Goal: Communication & Community: Answer question/provide support

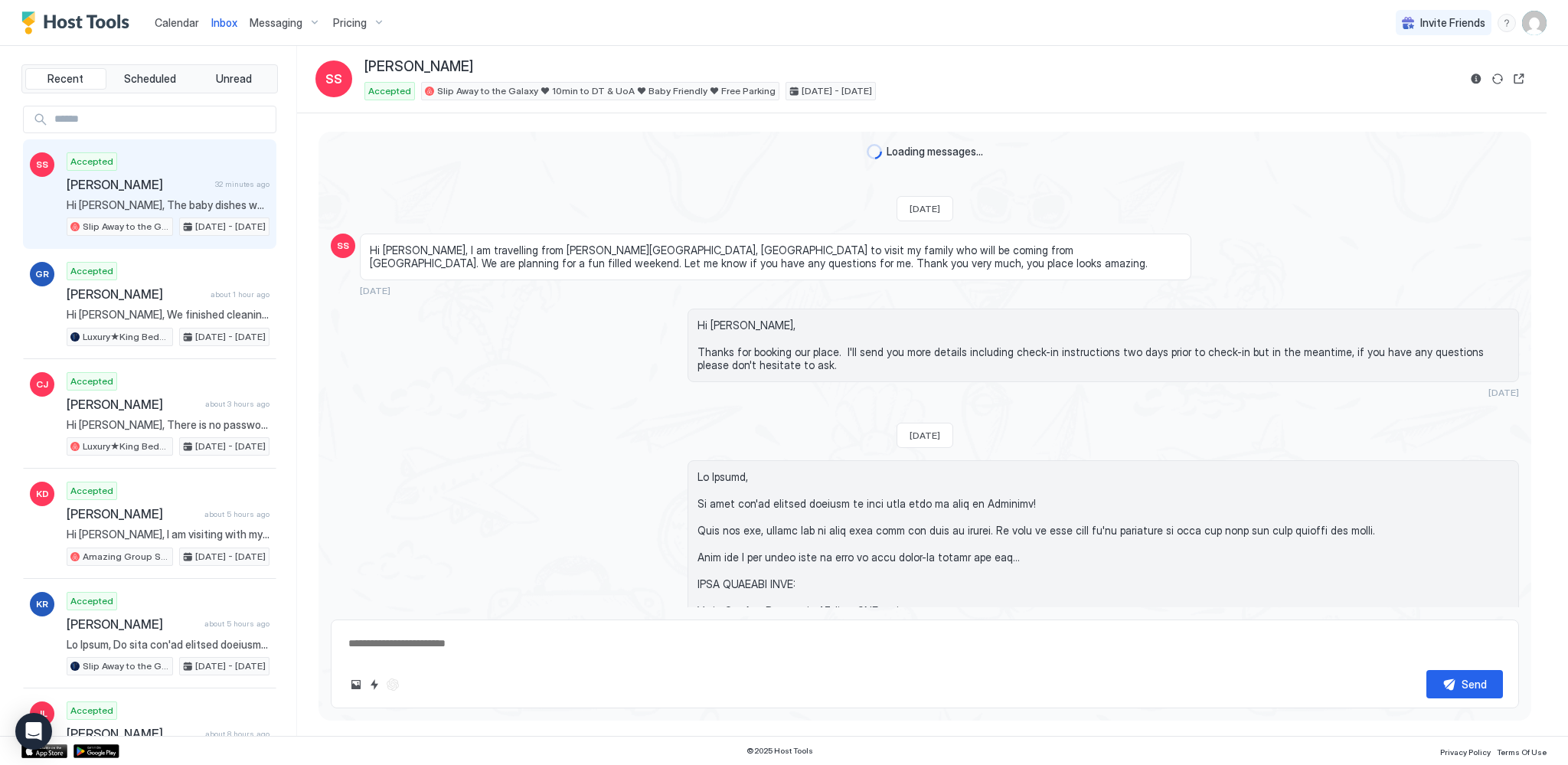
scroll to position [2355, 0]
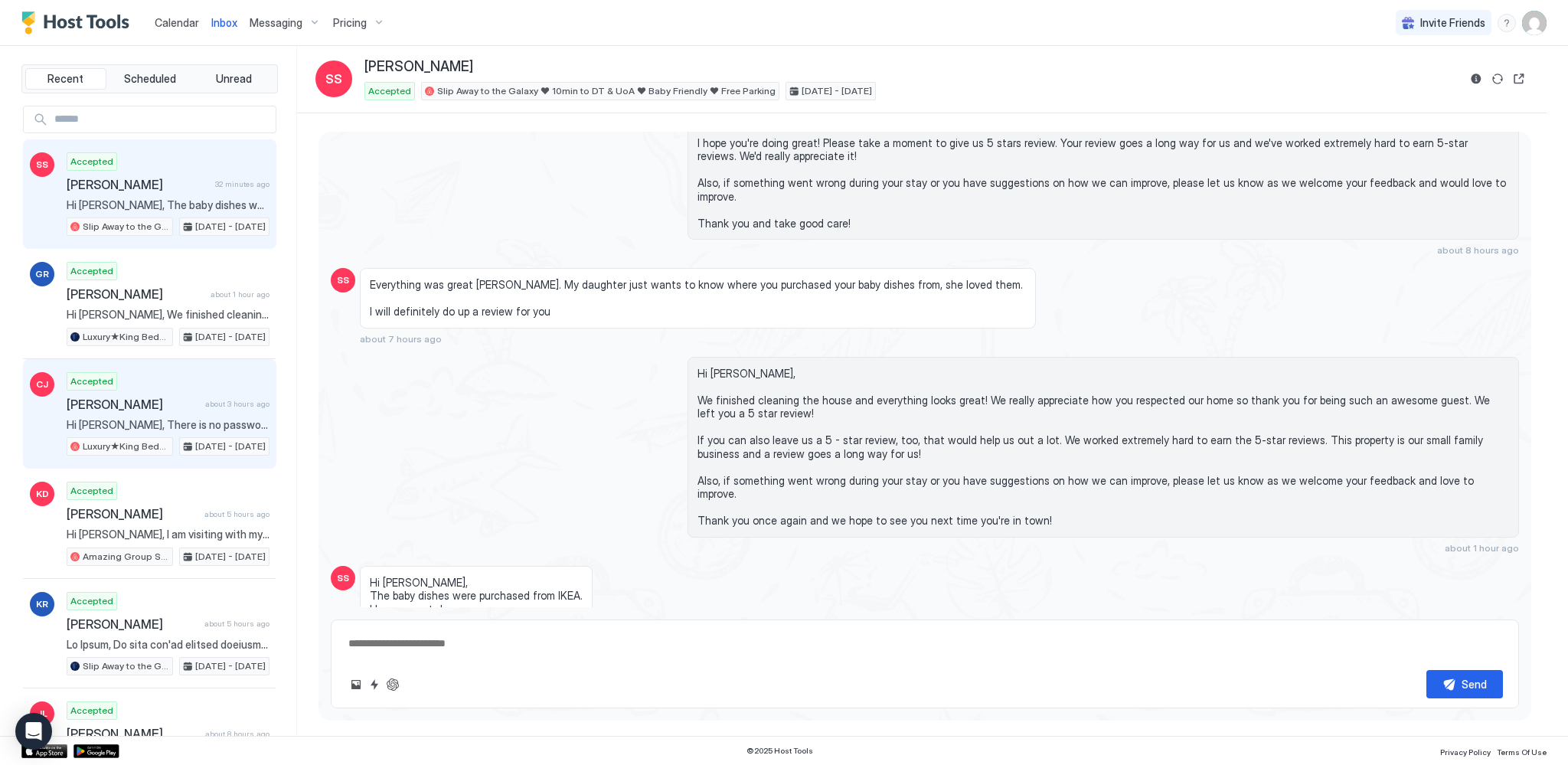
click at [149, 396] on span "[PERSON_NAME]" at bounding box center [133, 403] width 133 height 15
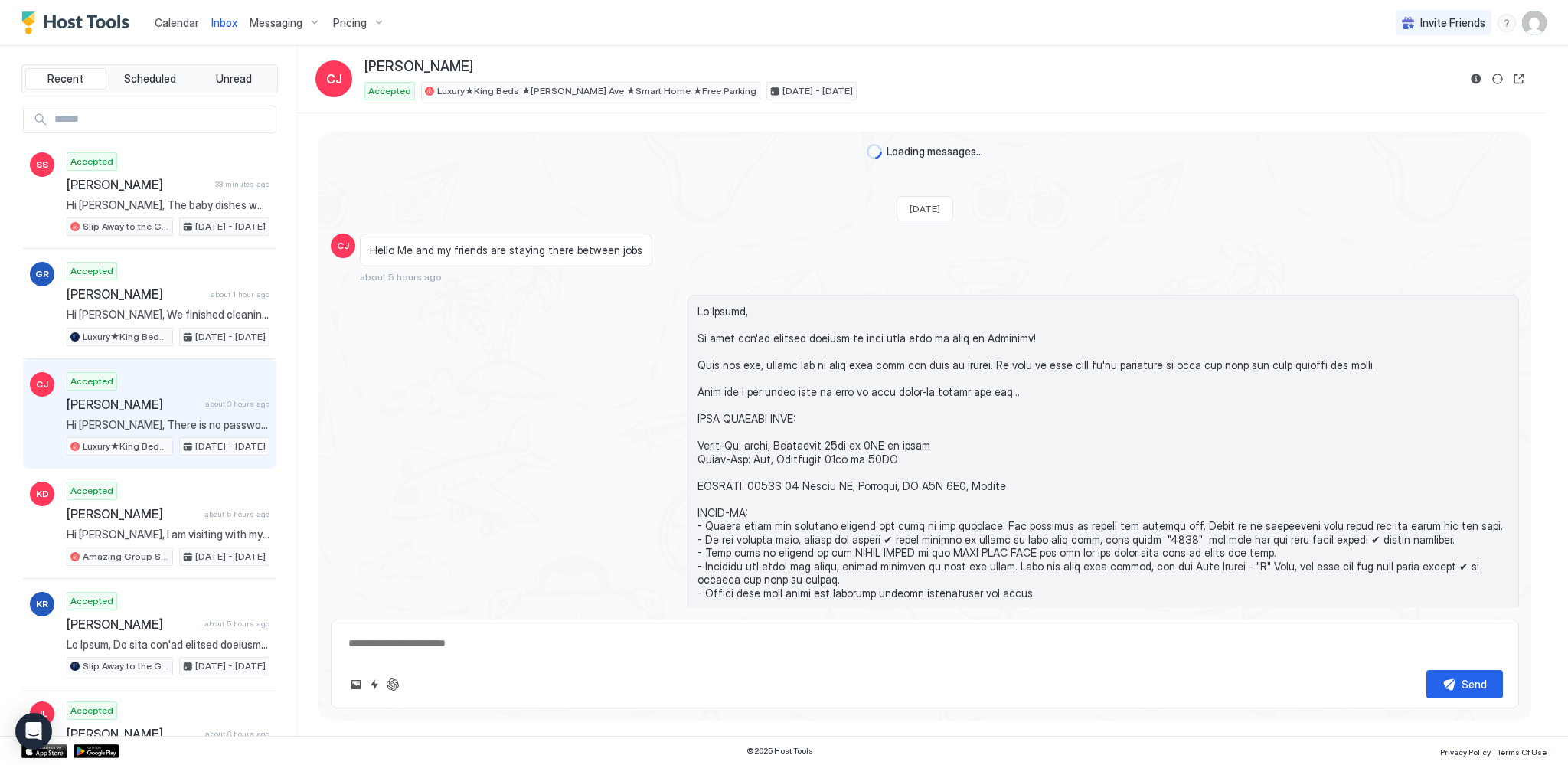
type textarea "*"
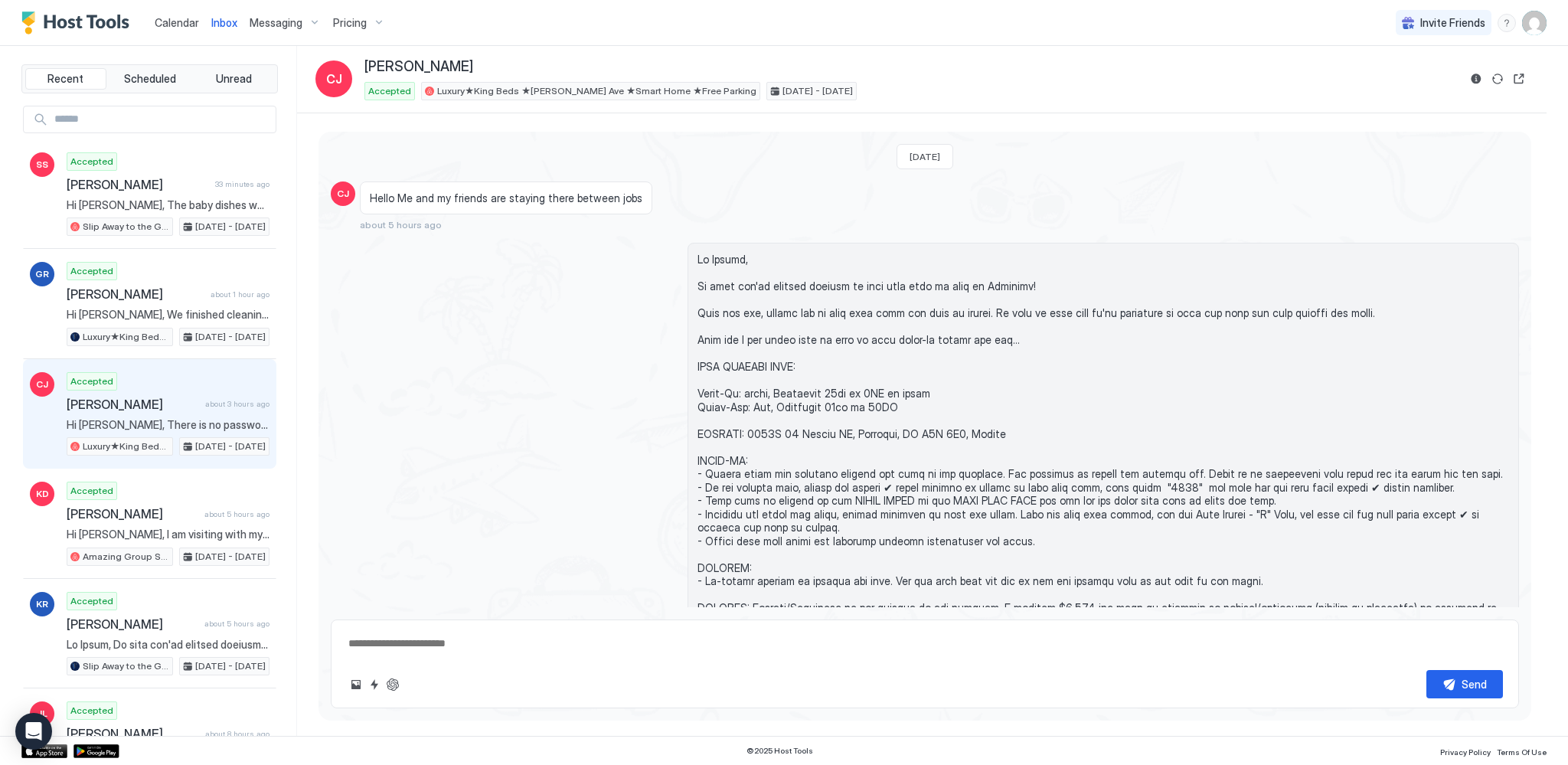
click at [188, 26] on span "Calendar" at bounding box center [177, 22] width 45 height 13
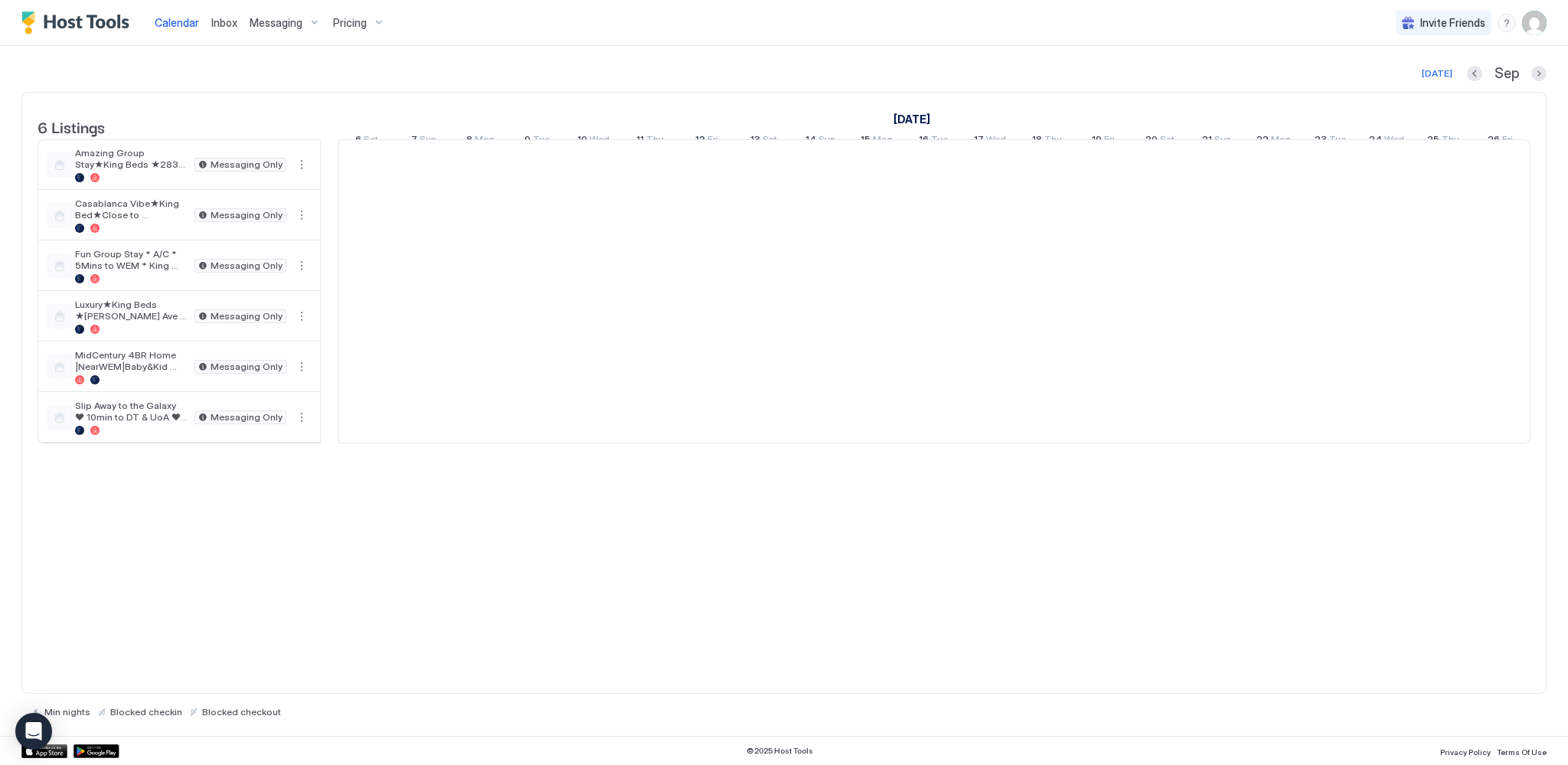
scroll to position [0, 850]
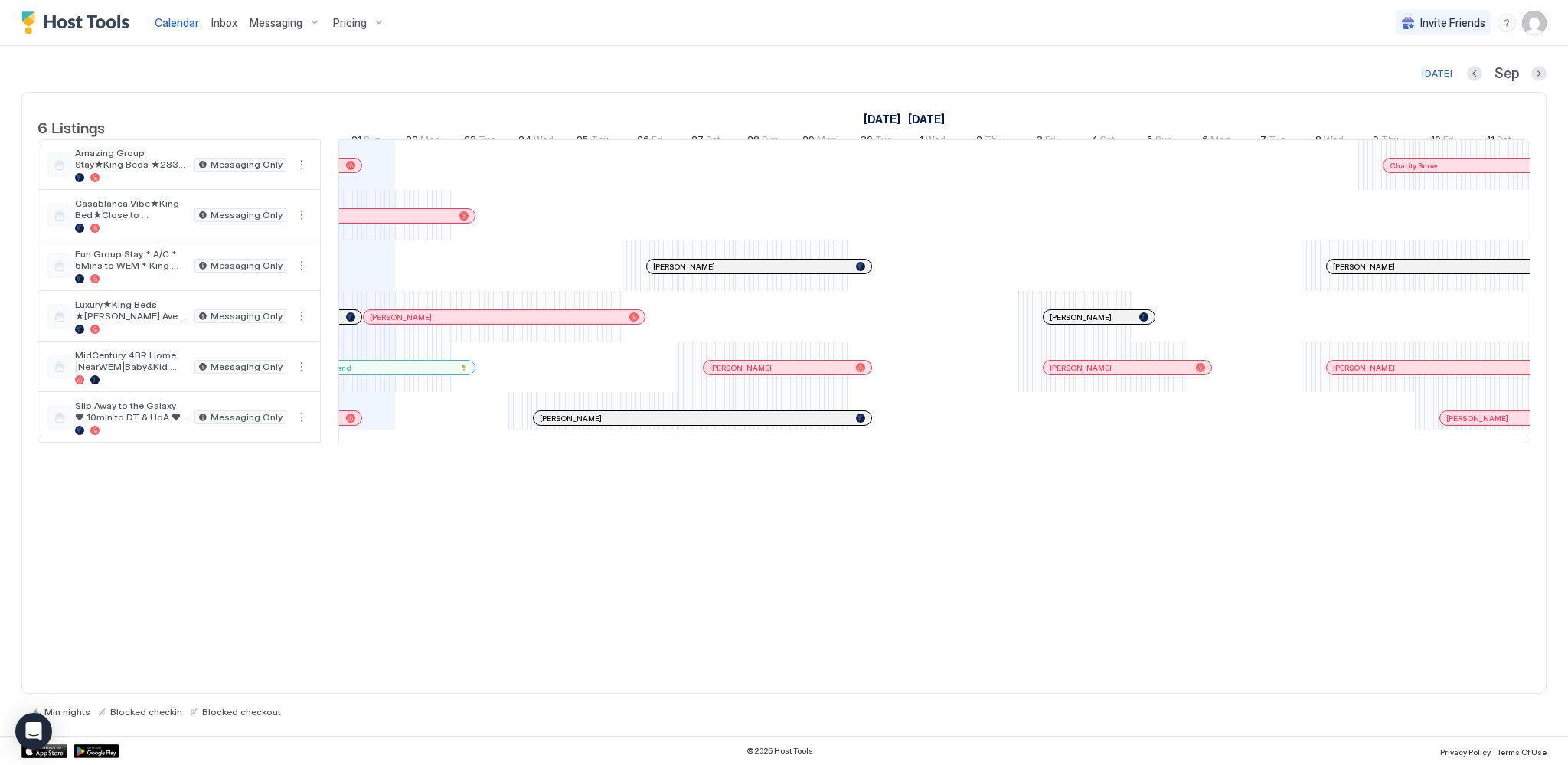
click at [295, 27] on span "Messaging" at bounding box center [275, 22] width 53 height 13
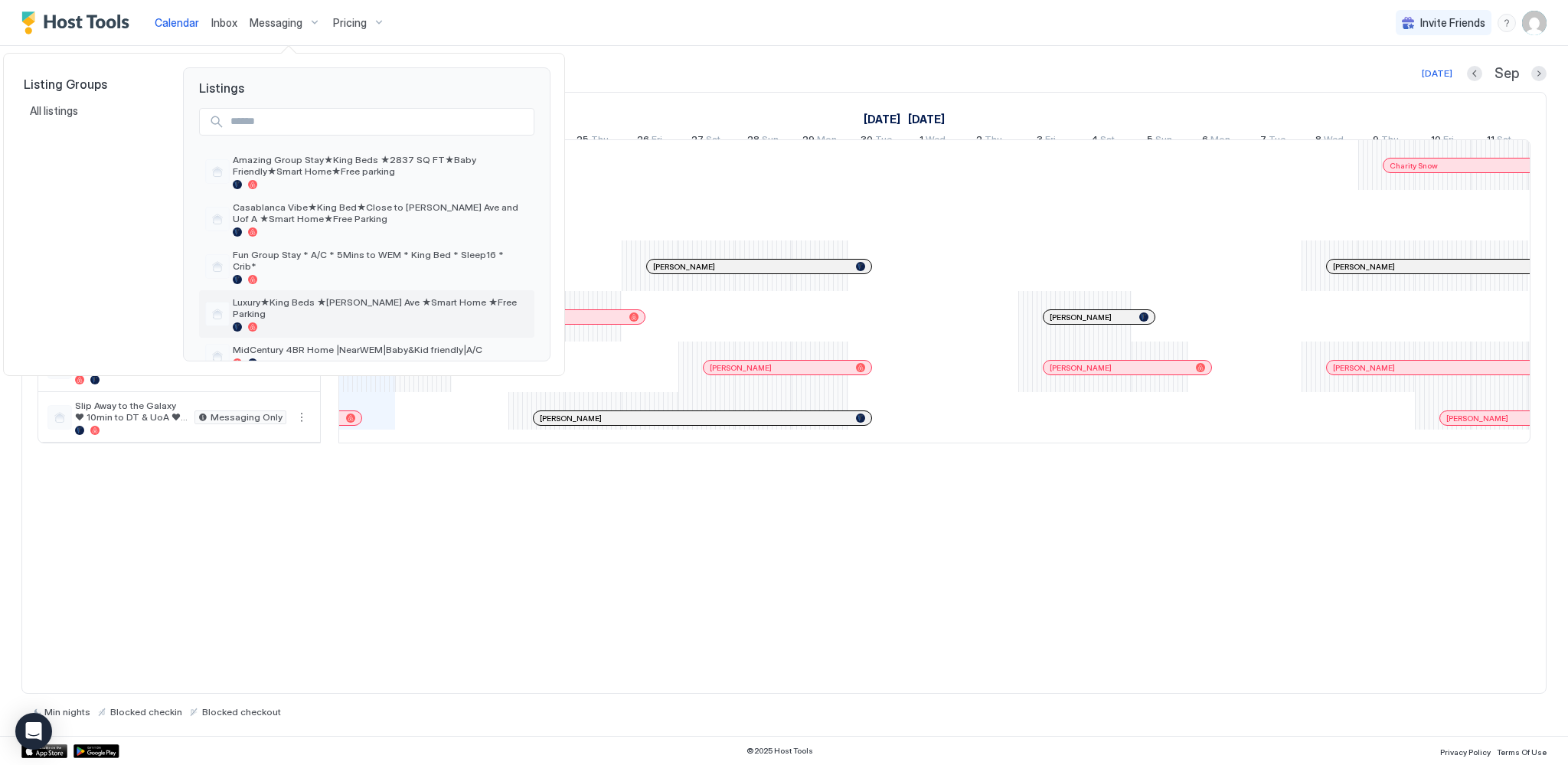
scroll to position [55, 0]
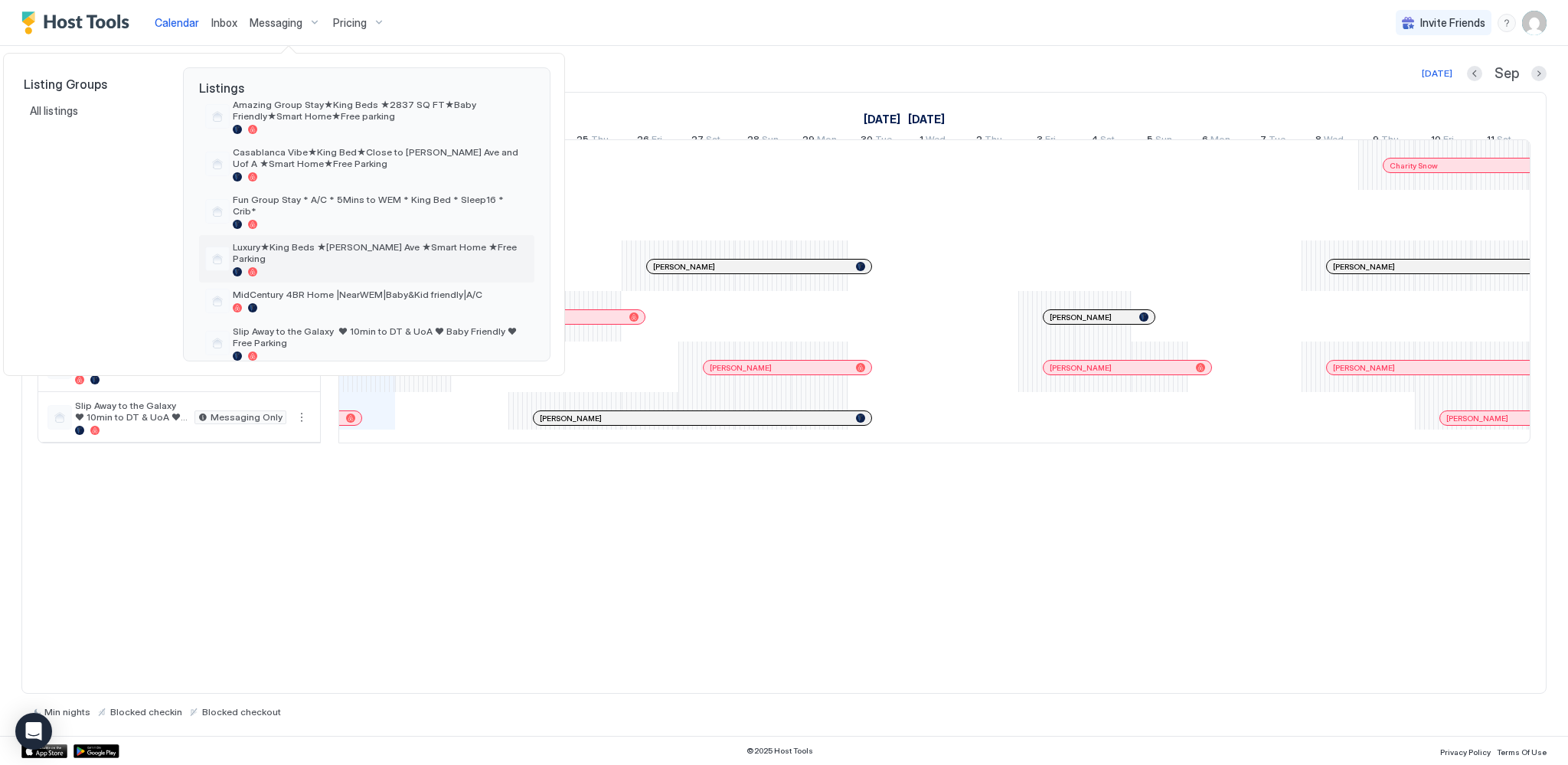
click at [326, 243] on div "Luxury★King Beds ★[PERSON_NAME] Ave ★Smart Home ★Free Parking" at bounding box center [380, 259] width 296 height 36
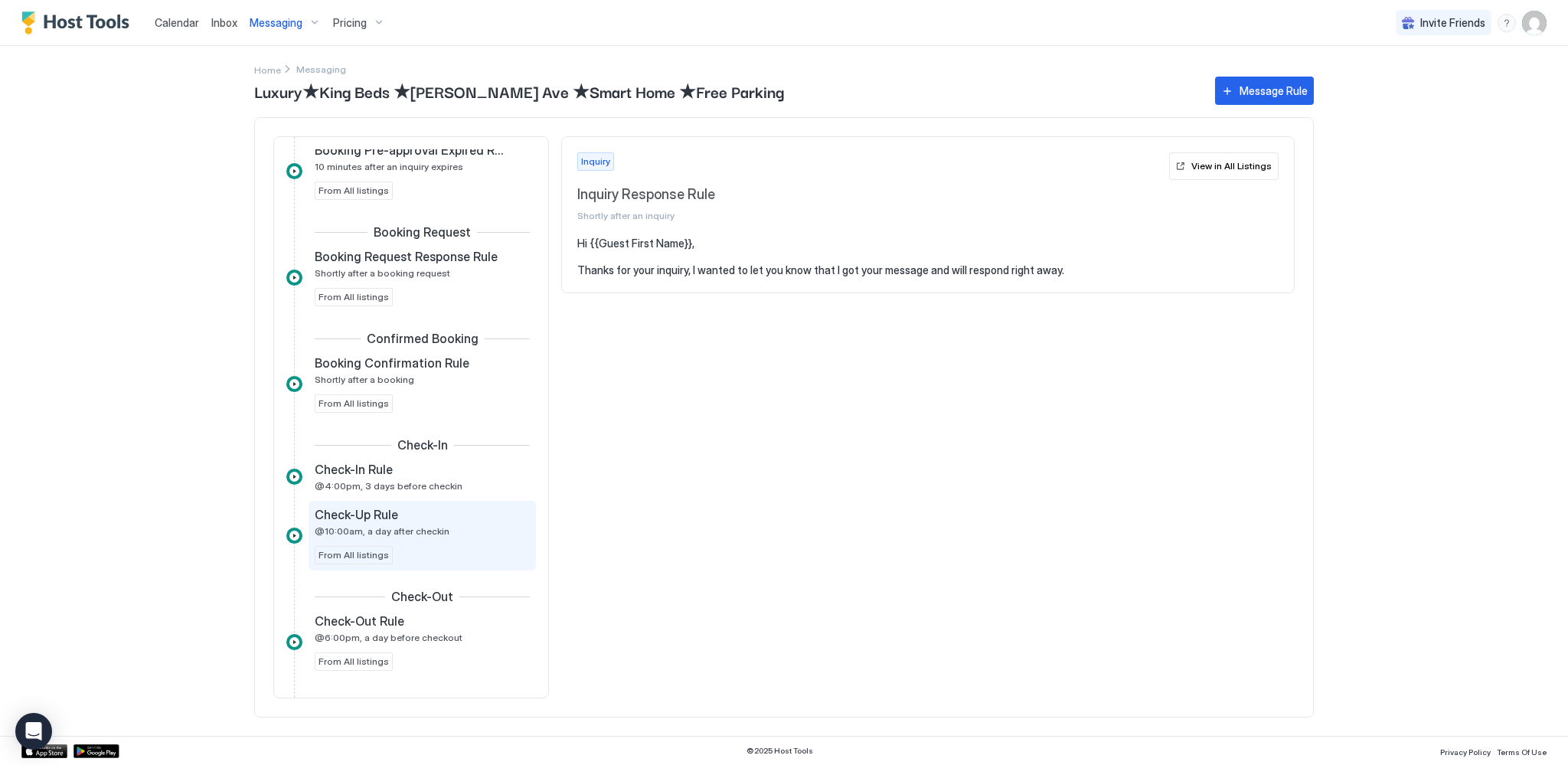
scroll to position [154, 0]
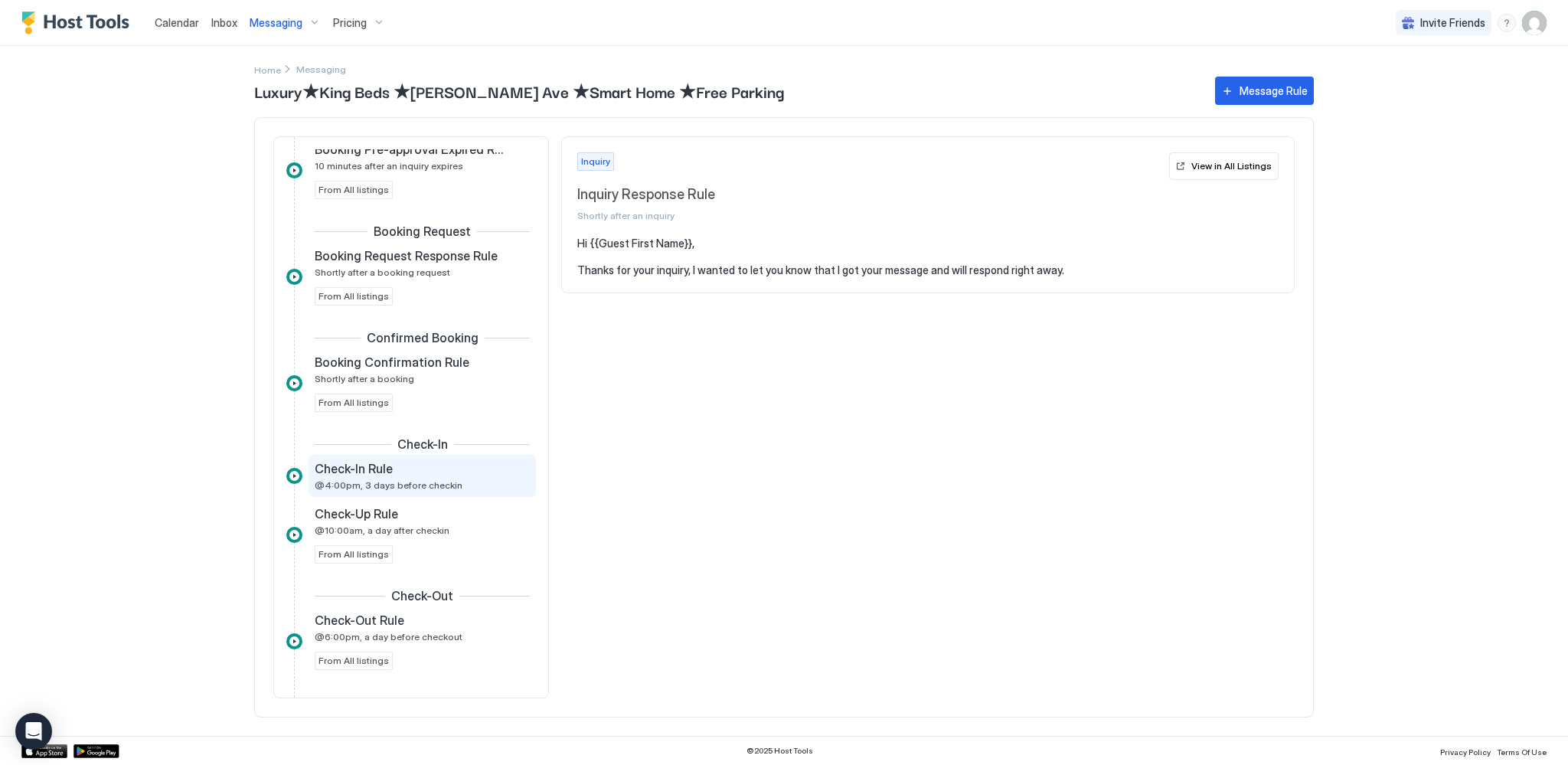
click at [369, 476] on div "Check-In Rule @4:00pm, 3 days before checkin" at bounding box center [411, 476] width 194 height 30
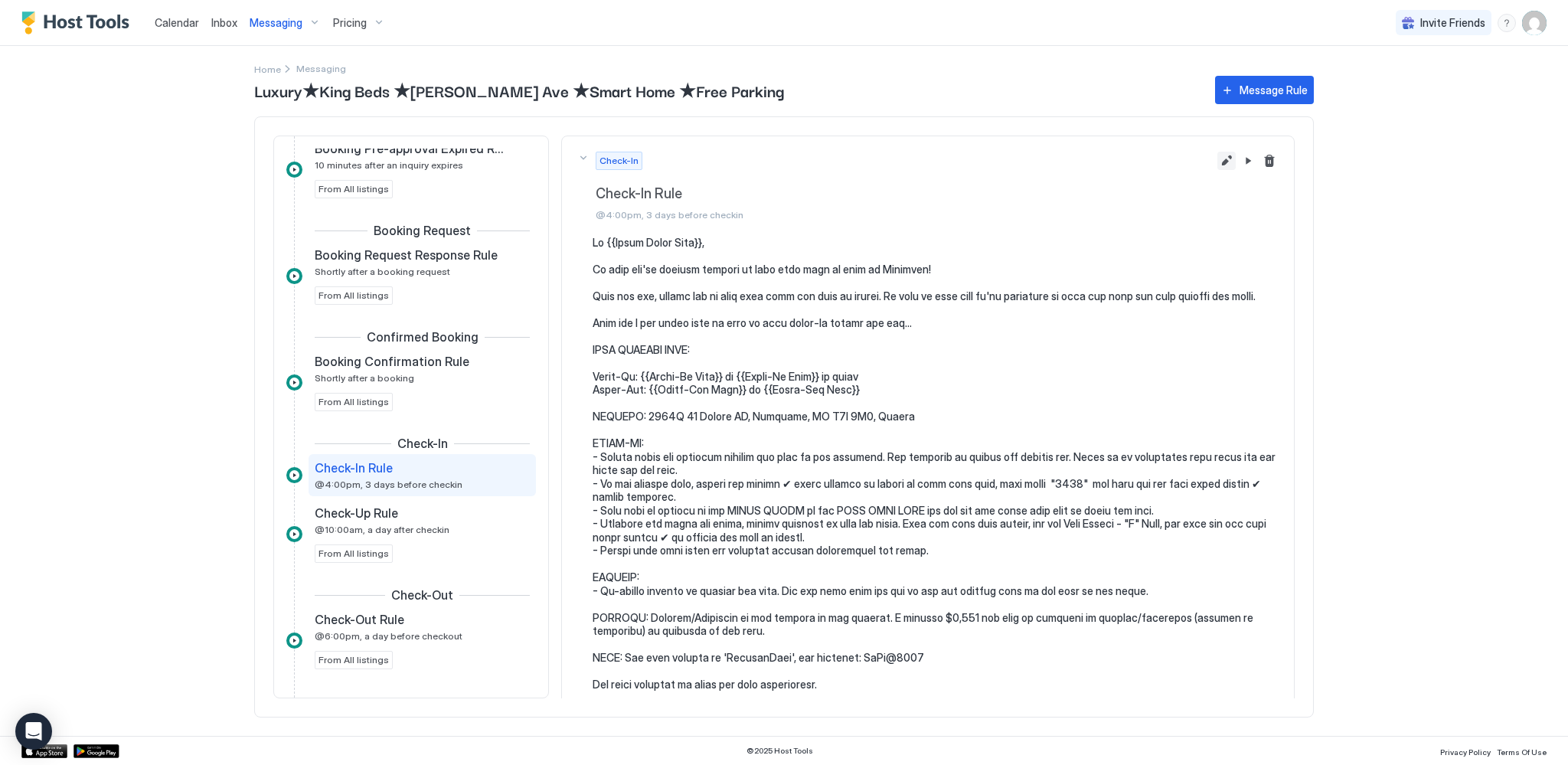
click at [1217, 166] on button "Edit message rule" at bounding box center [1226, 160] width 19 height 19
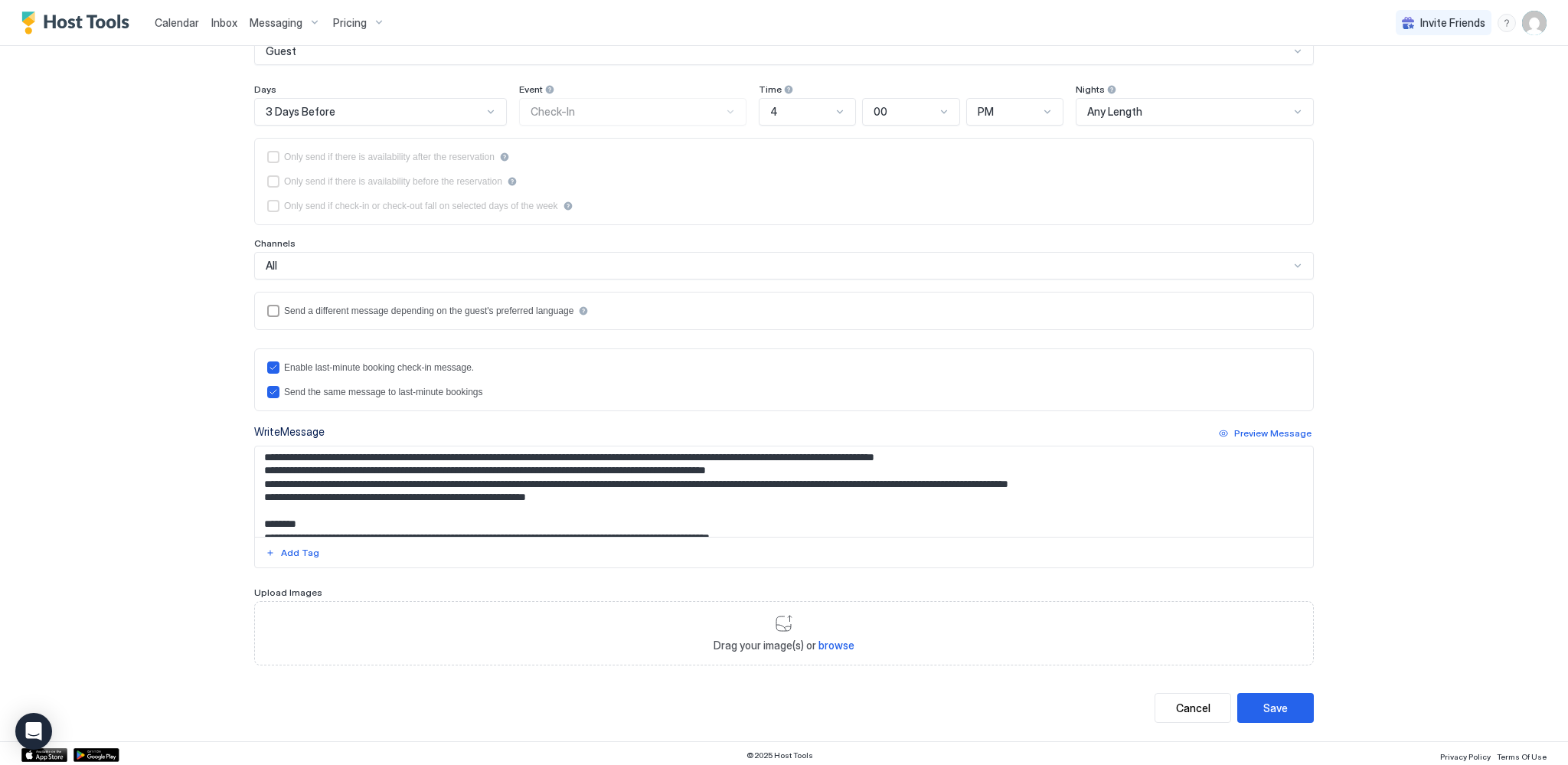
scroll to position [232, 0]
click at [732, 452] on textarea "Input Field" at bounding box center [784, 491] width 1058 height 90
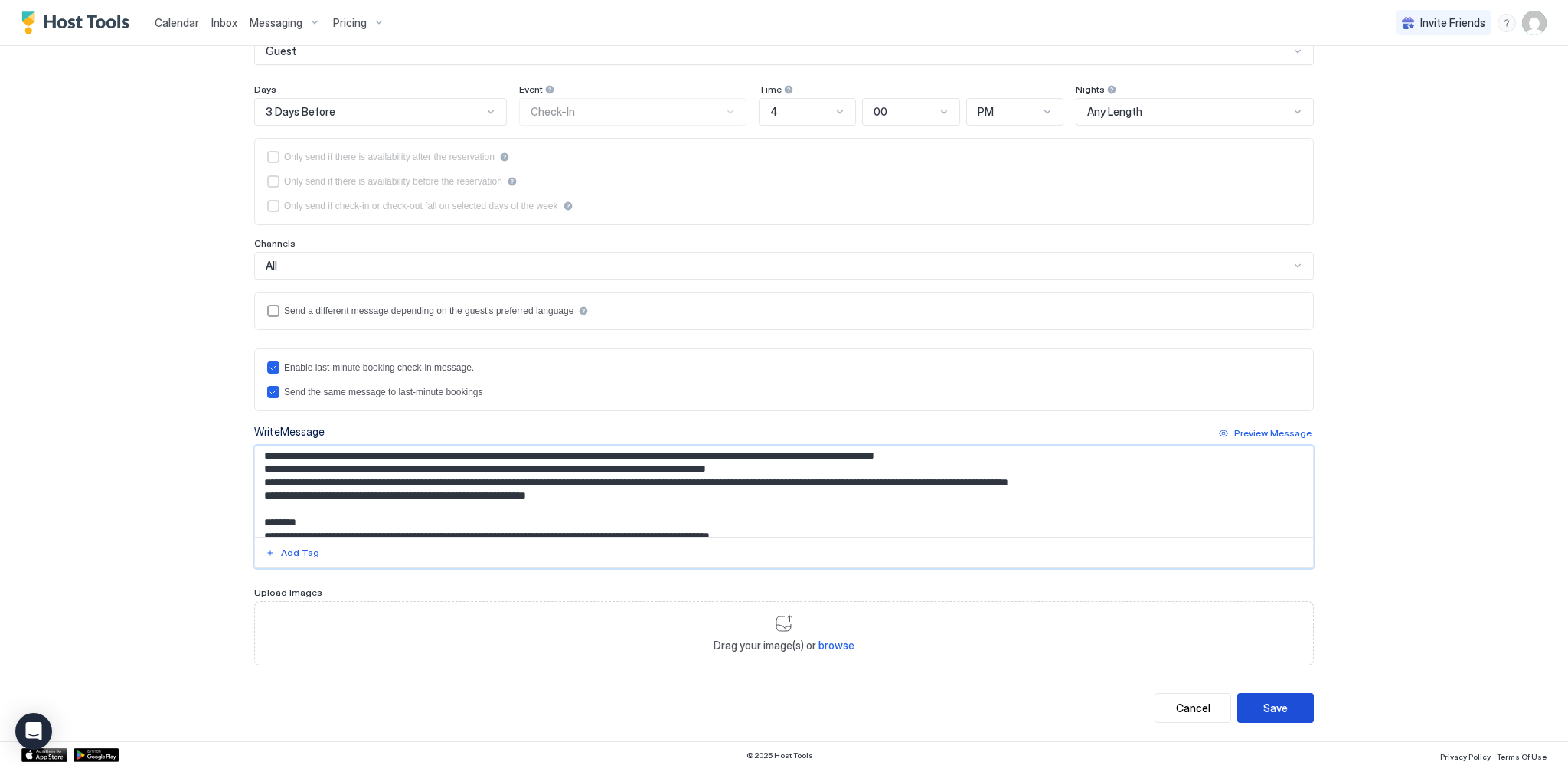
type textarea "**********"
click at [1276, 702] on div "Save" at bounding box center [1276, 708] width 25 height 16
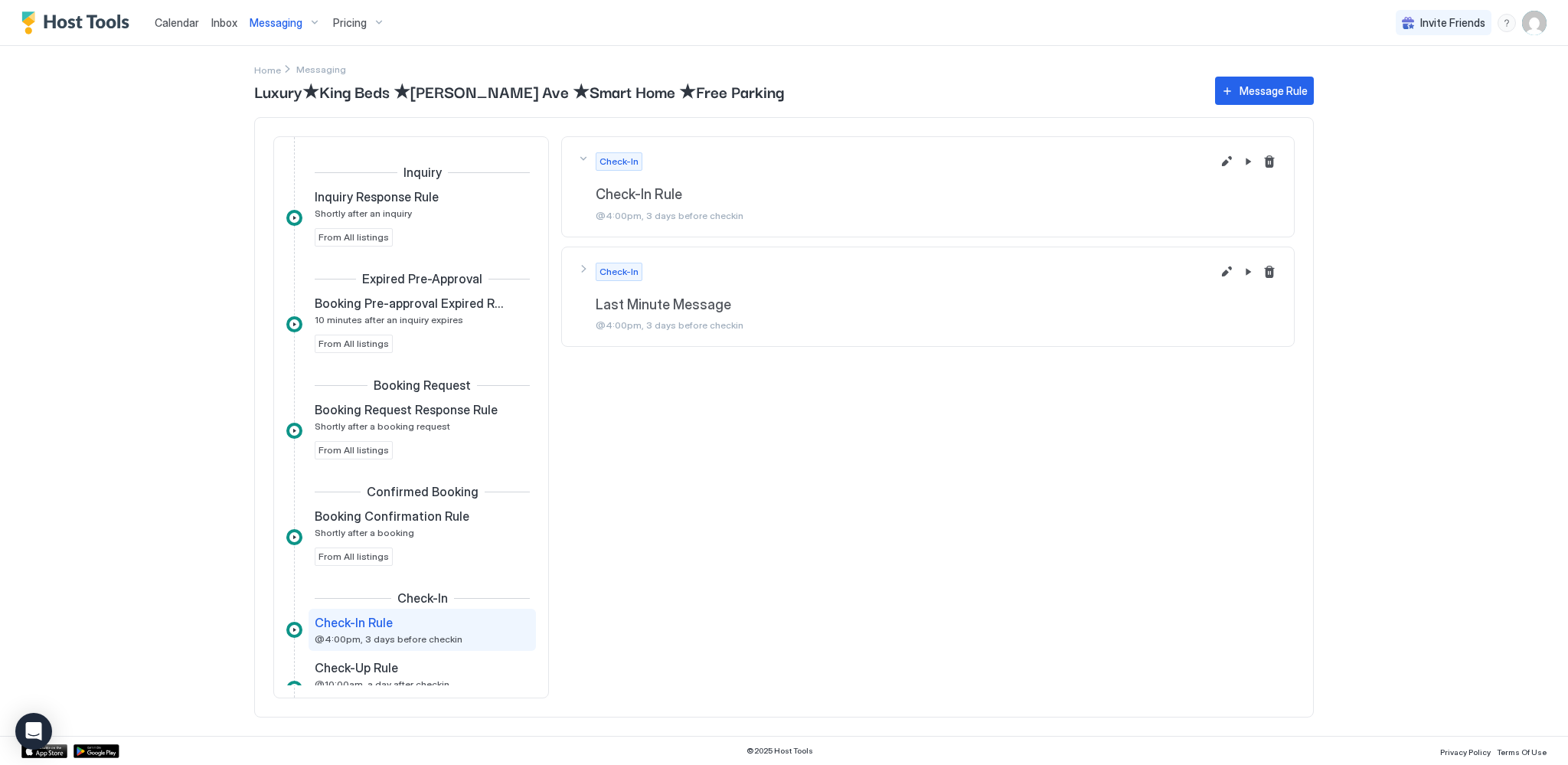
scroll to position [211, 0]
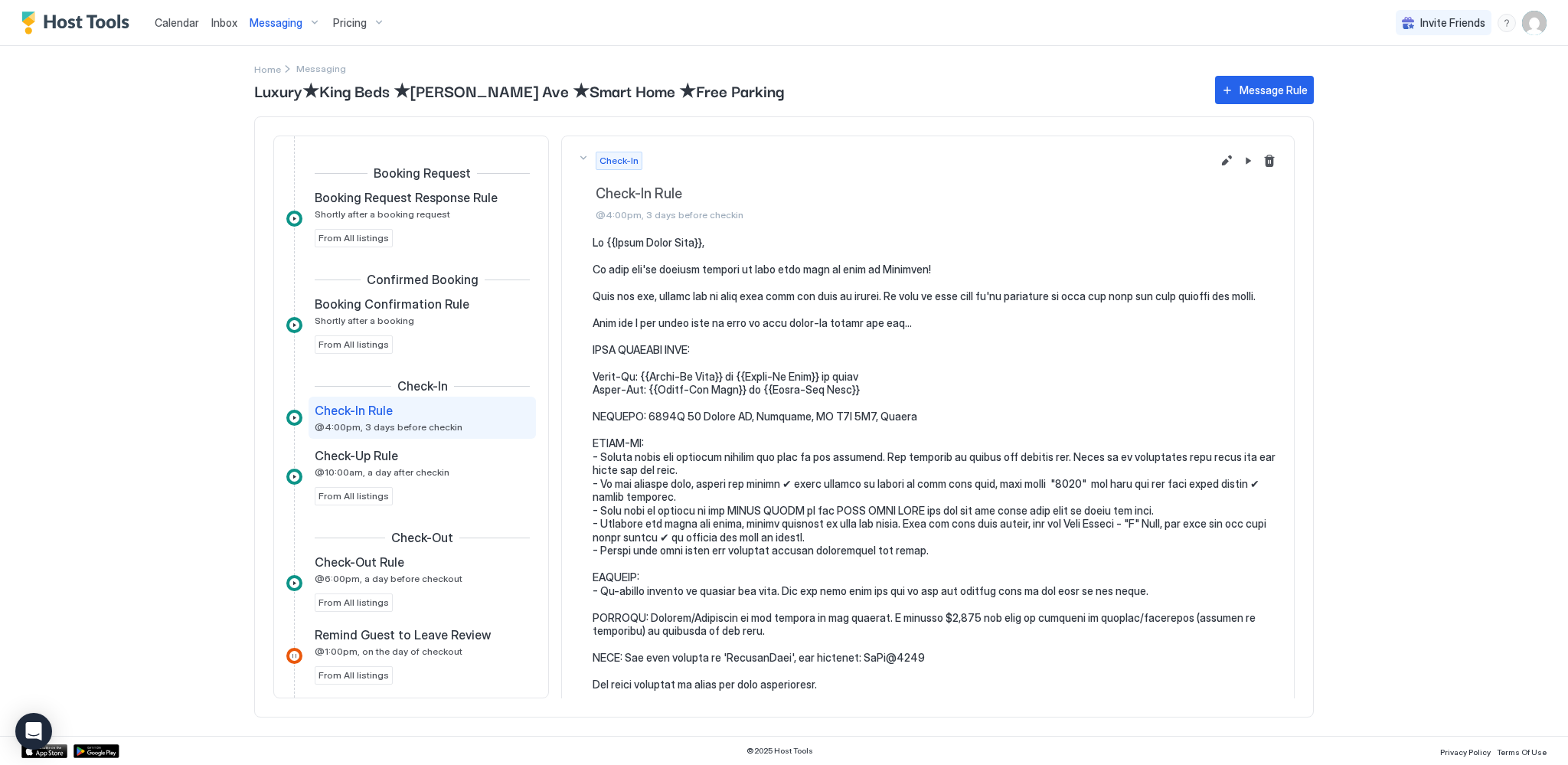
click at [167, 21] on span "Calendar" at bounding box center [177, 22] width 45 height 13
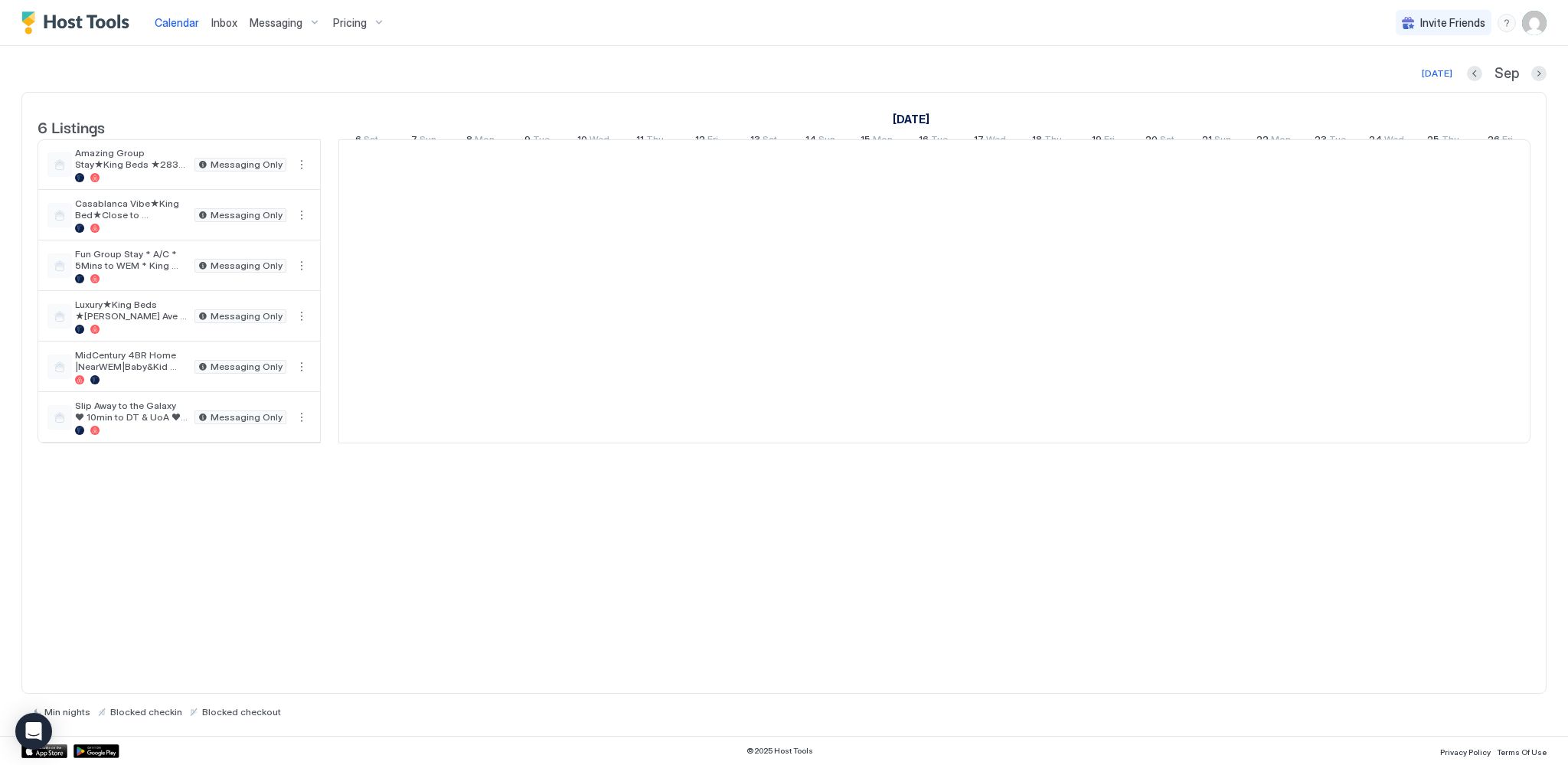
scroll to position [0, 850]
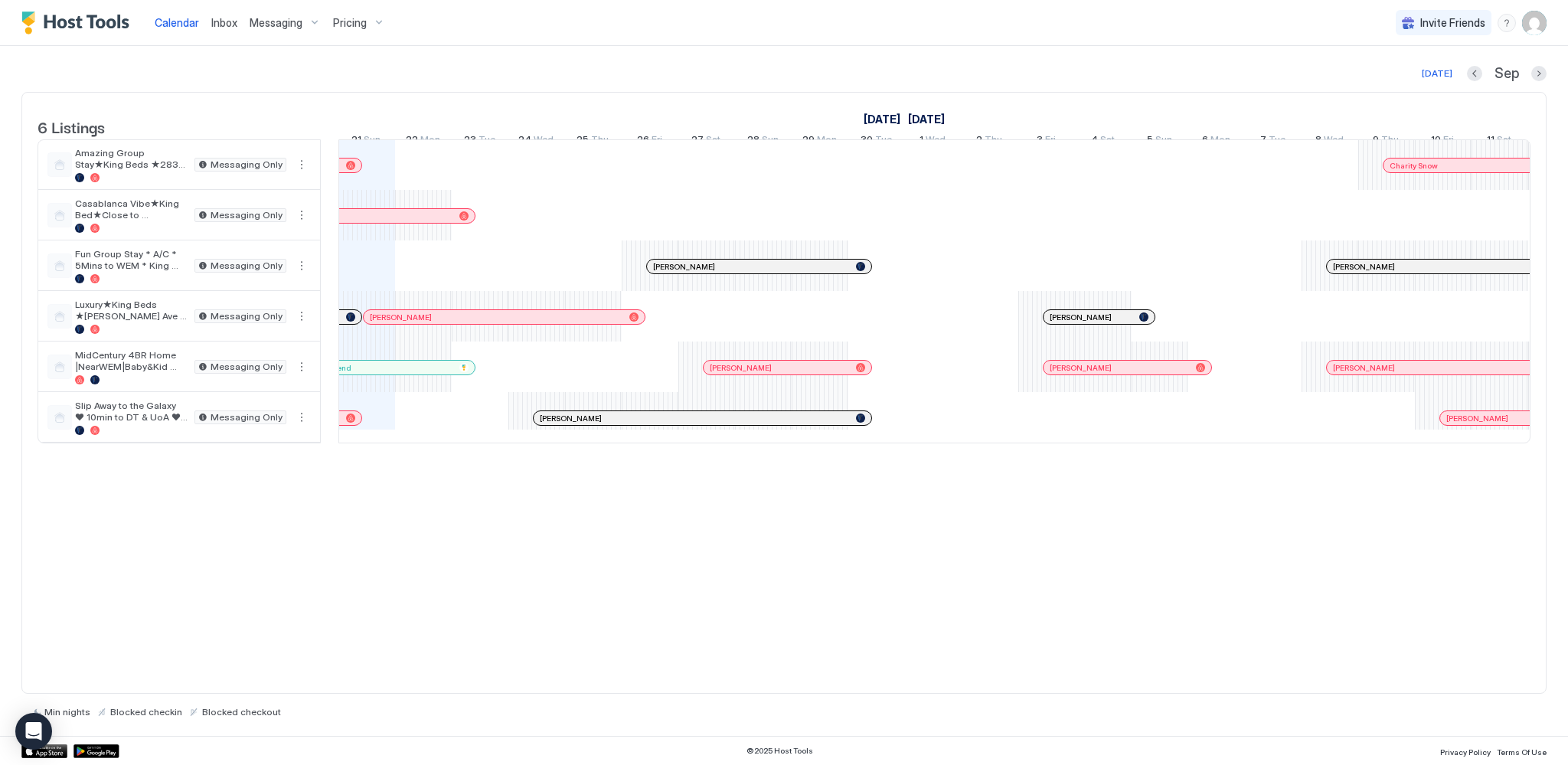
click at [668, 424] on div at bounding box center [669, 419] width 12 height 12
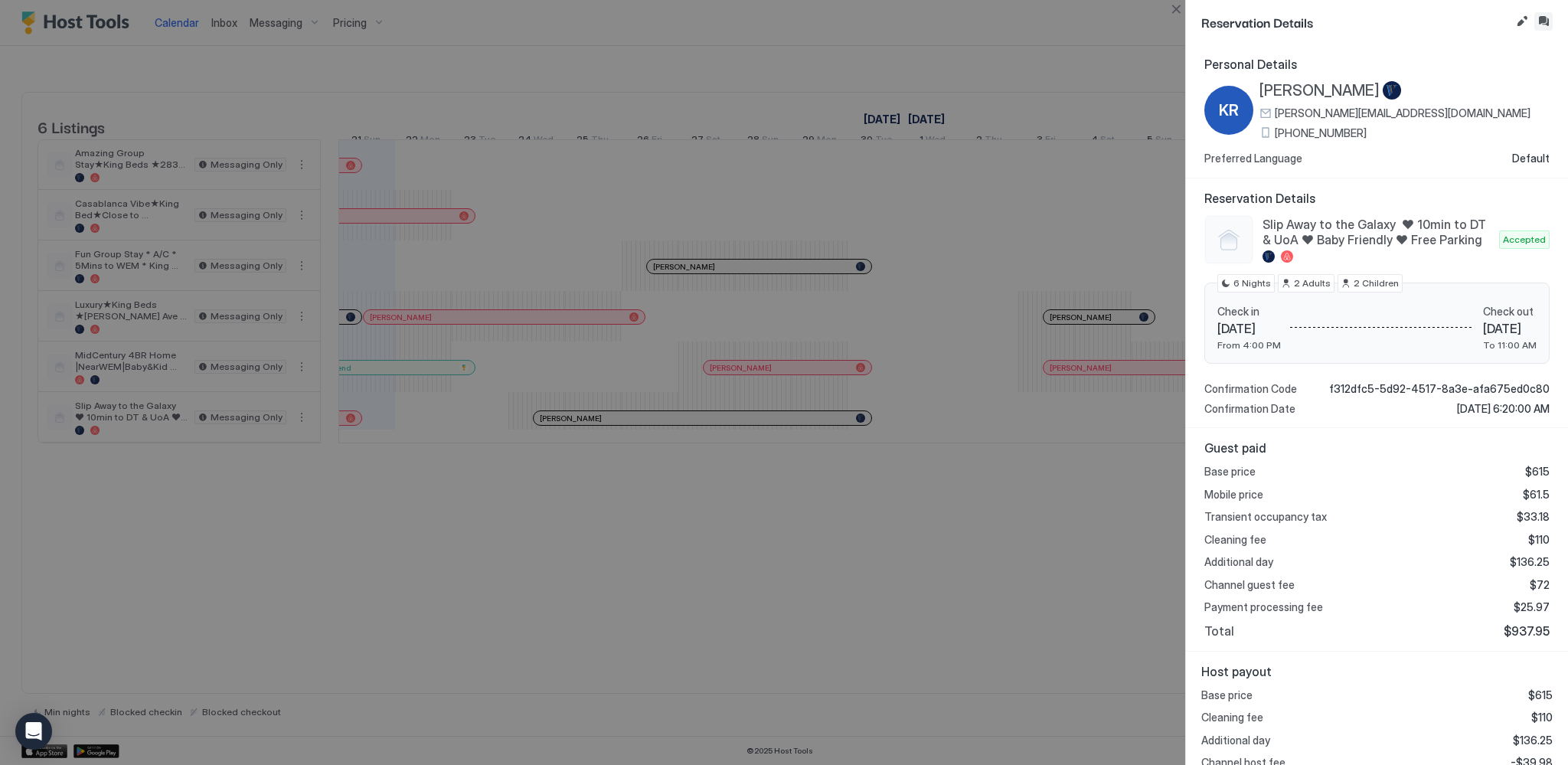
drag, startPoint x: 1541, startPoint y: 20, endPoint x: 1329, endPoint y: 201, distance: 278.8
click at [1540, 21] on button "Inbox" at bounding box center [1543, 21] width 19 height 19
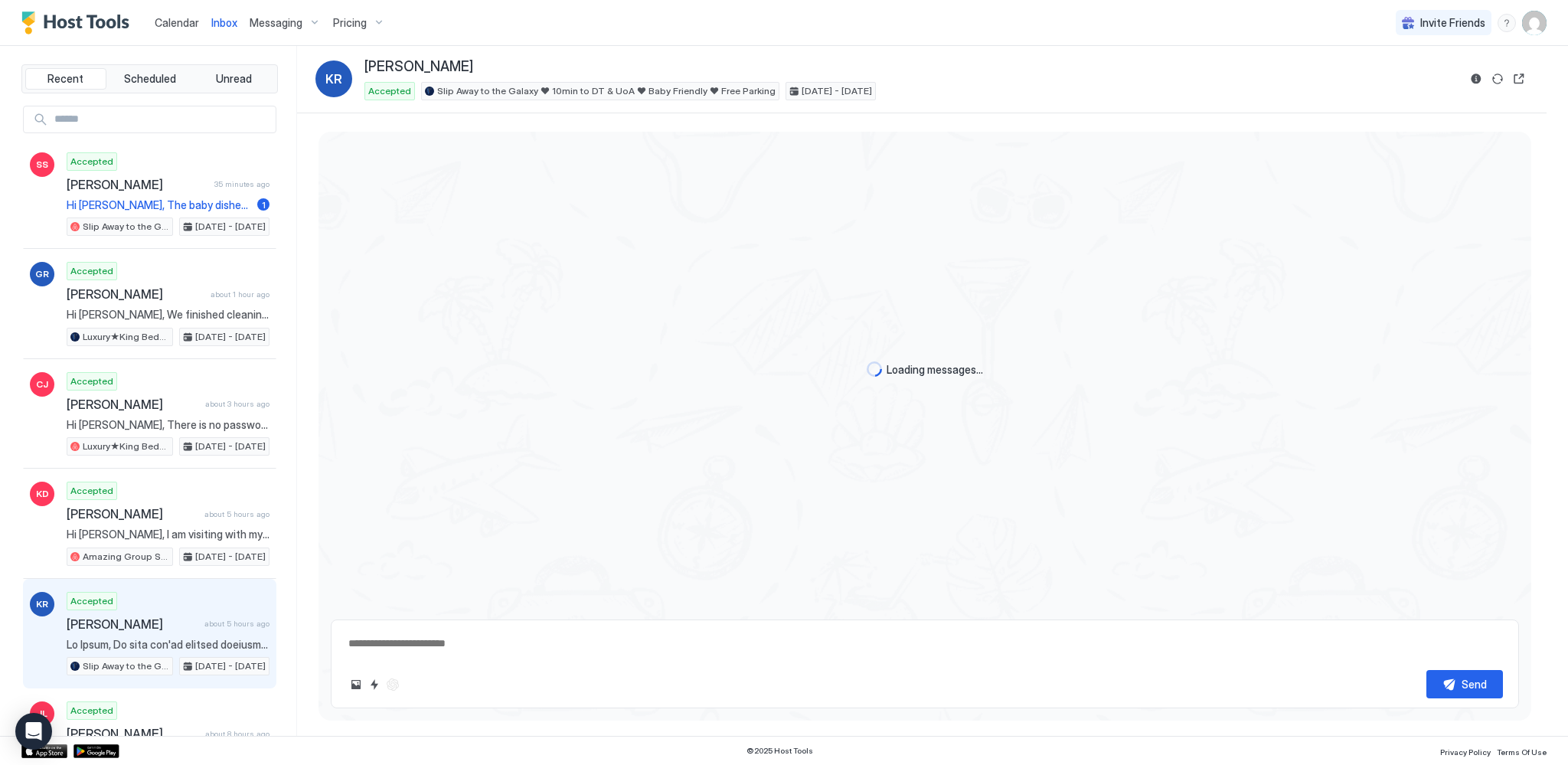
scroll to position [2077, 0]
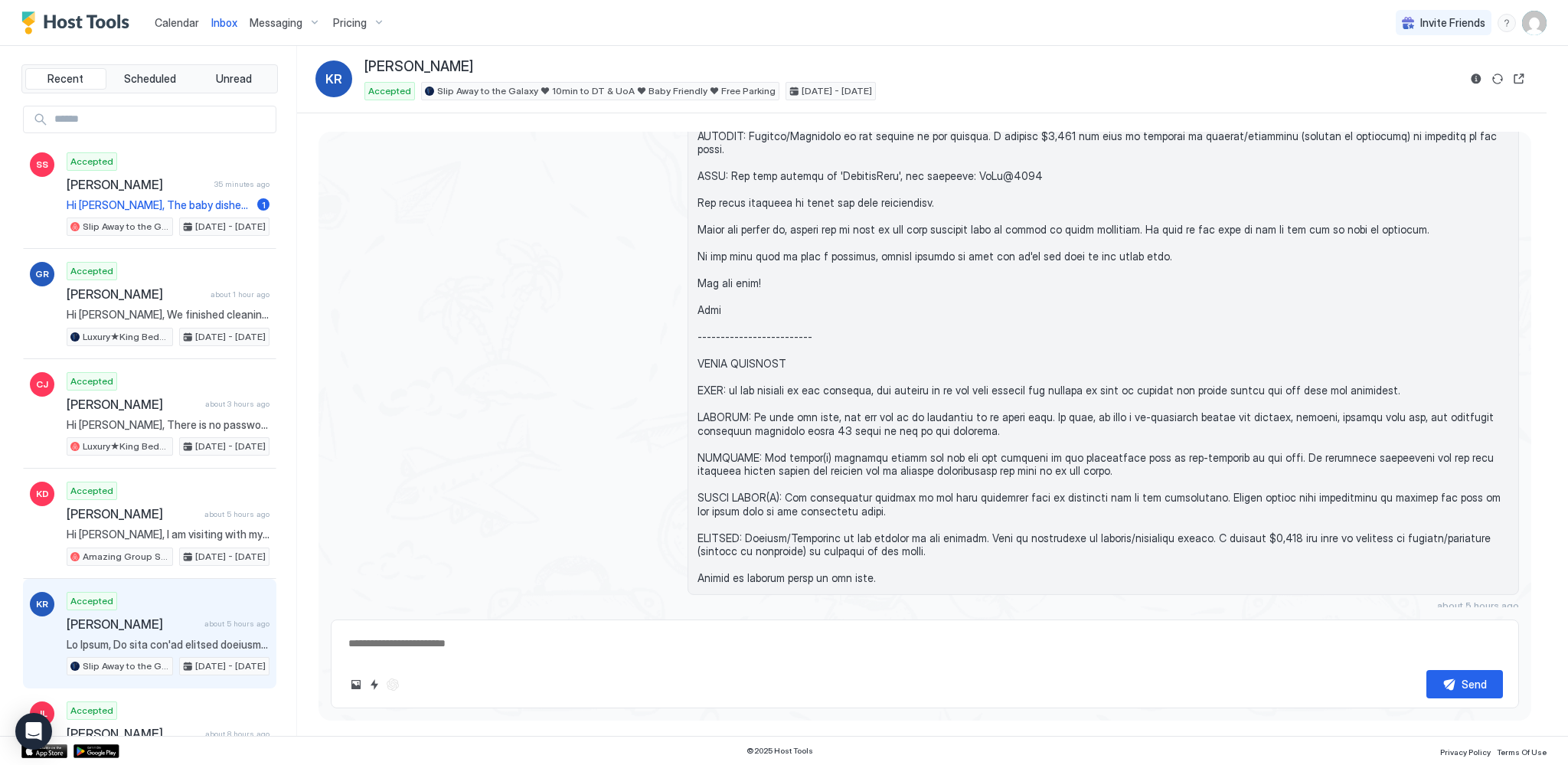
type textarea "*"
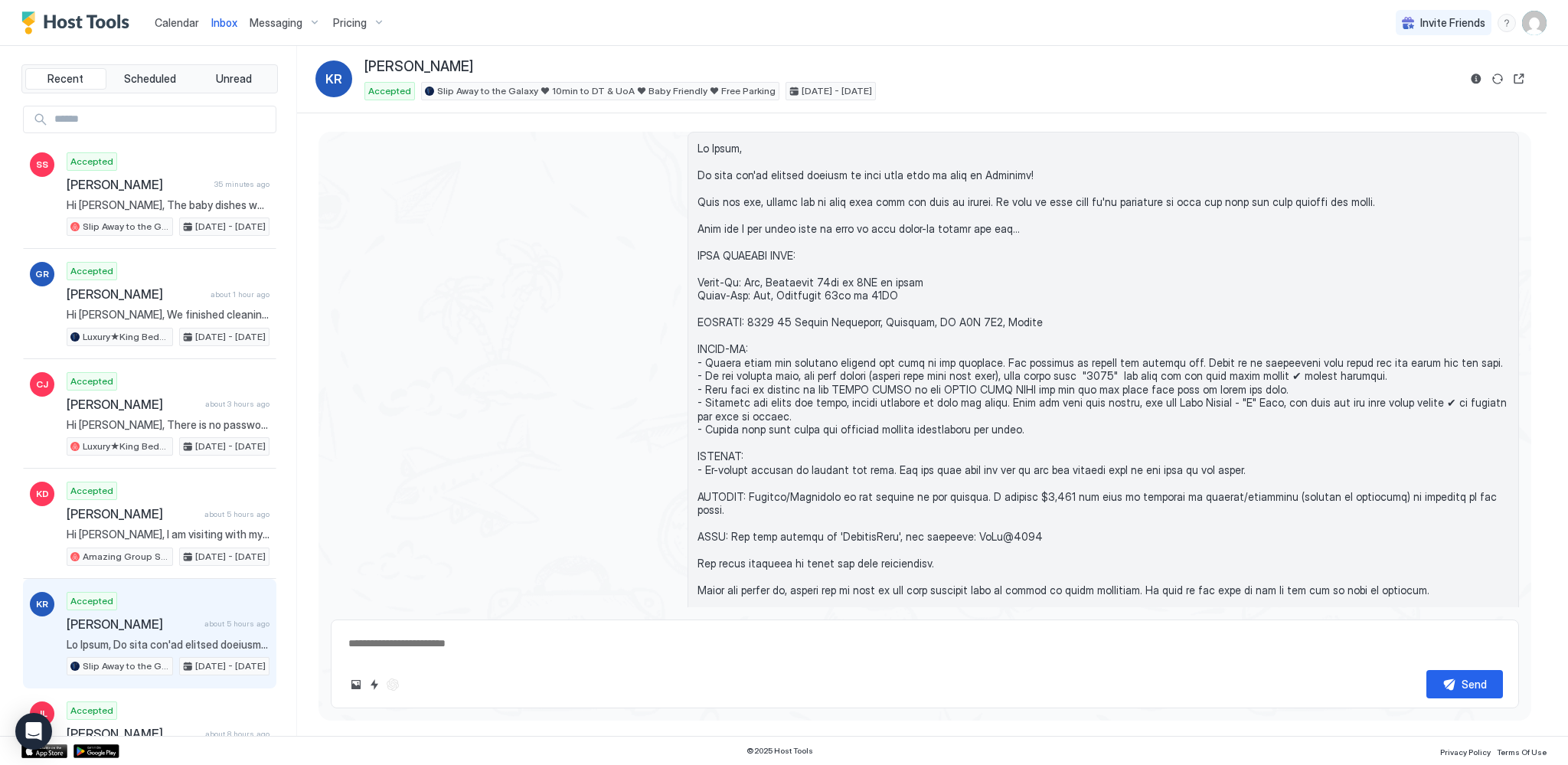
scroll to position [1690, 0]
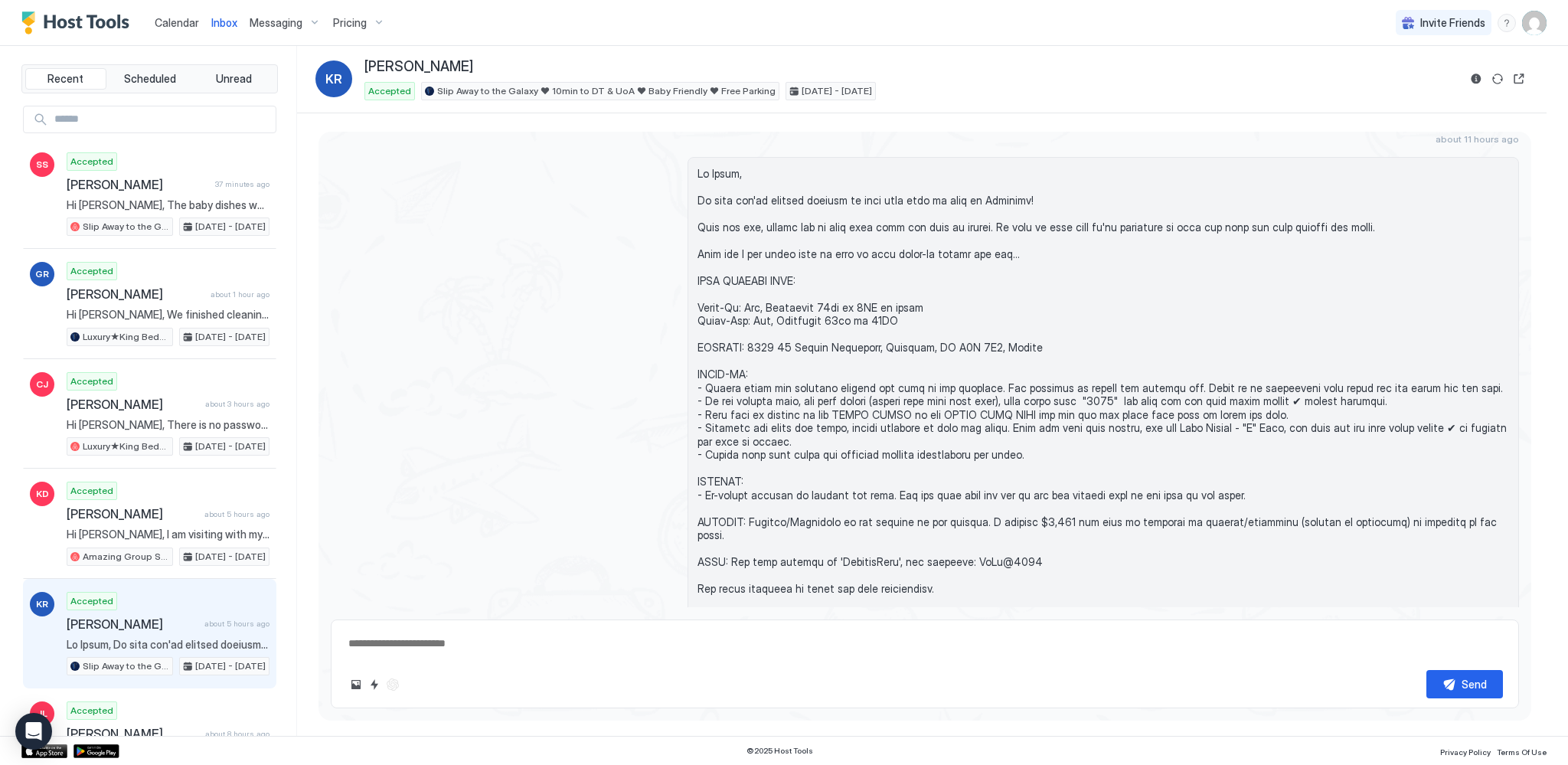
click at [180, 28] on span "Calendar" at bounding box center [177, 22] width 45 height 13
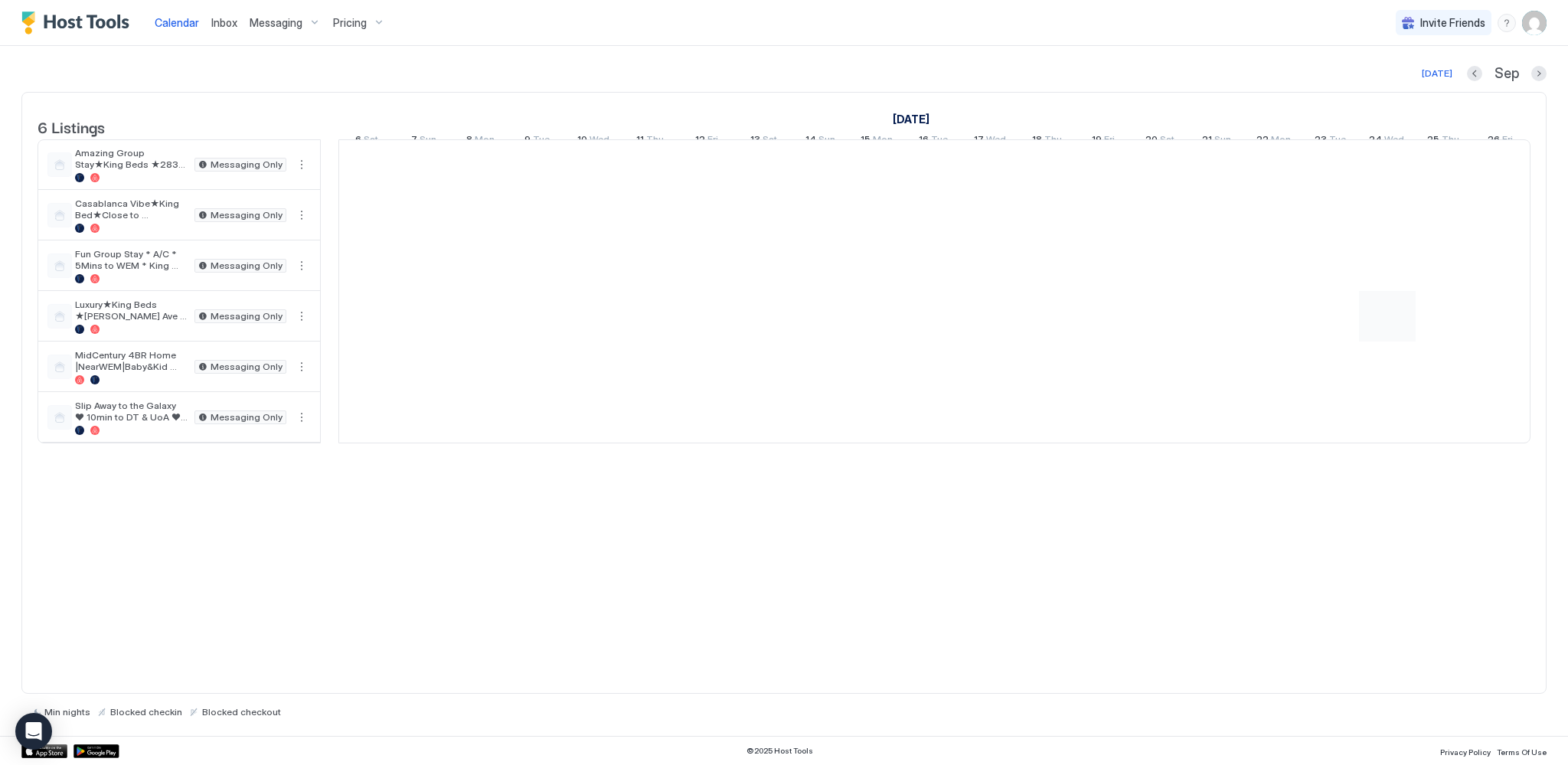
scroll to position [0, 850]
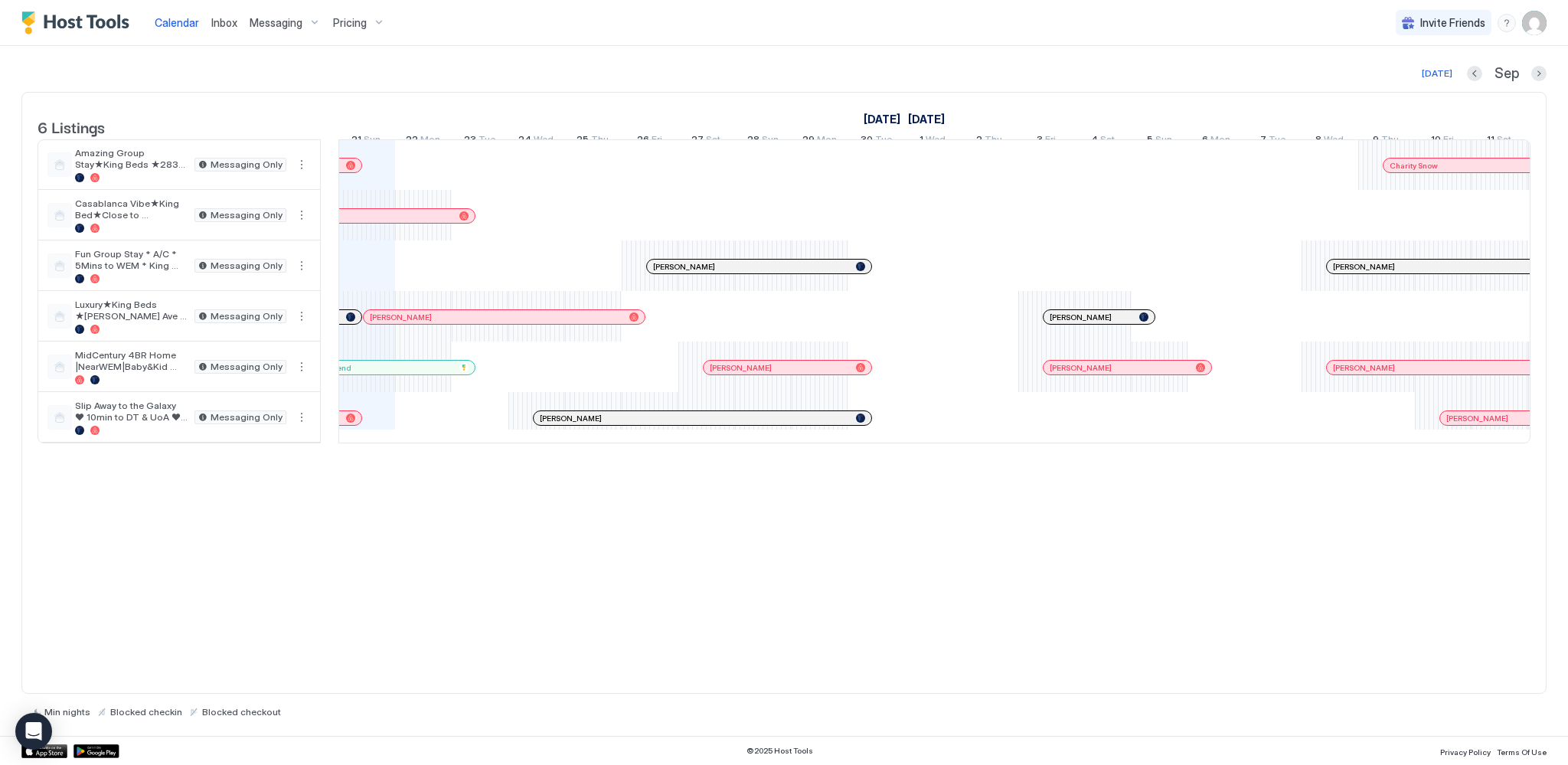
click at [286, 26] on span "Messaging" at bounding box center [275, 22] width 53 height 13
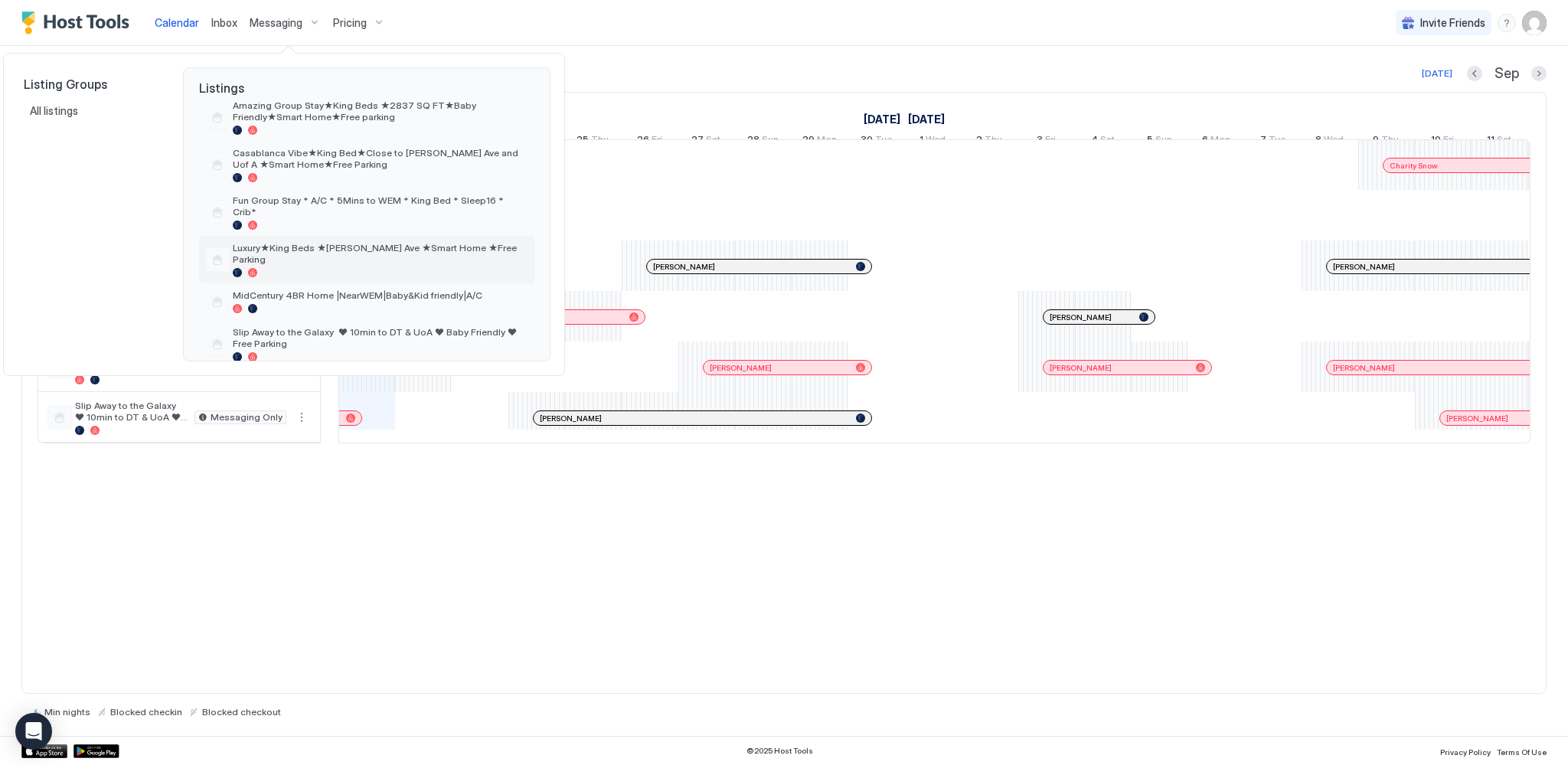
scroll to position [55, 0]
click at [305, 325] on span "Slip Away to the Galaxy ♥ 10min to DT & UoA ♥ Baby Friendly ♥ Free Parking" at bounding box center [380, 337] width 296 height 23
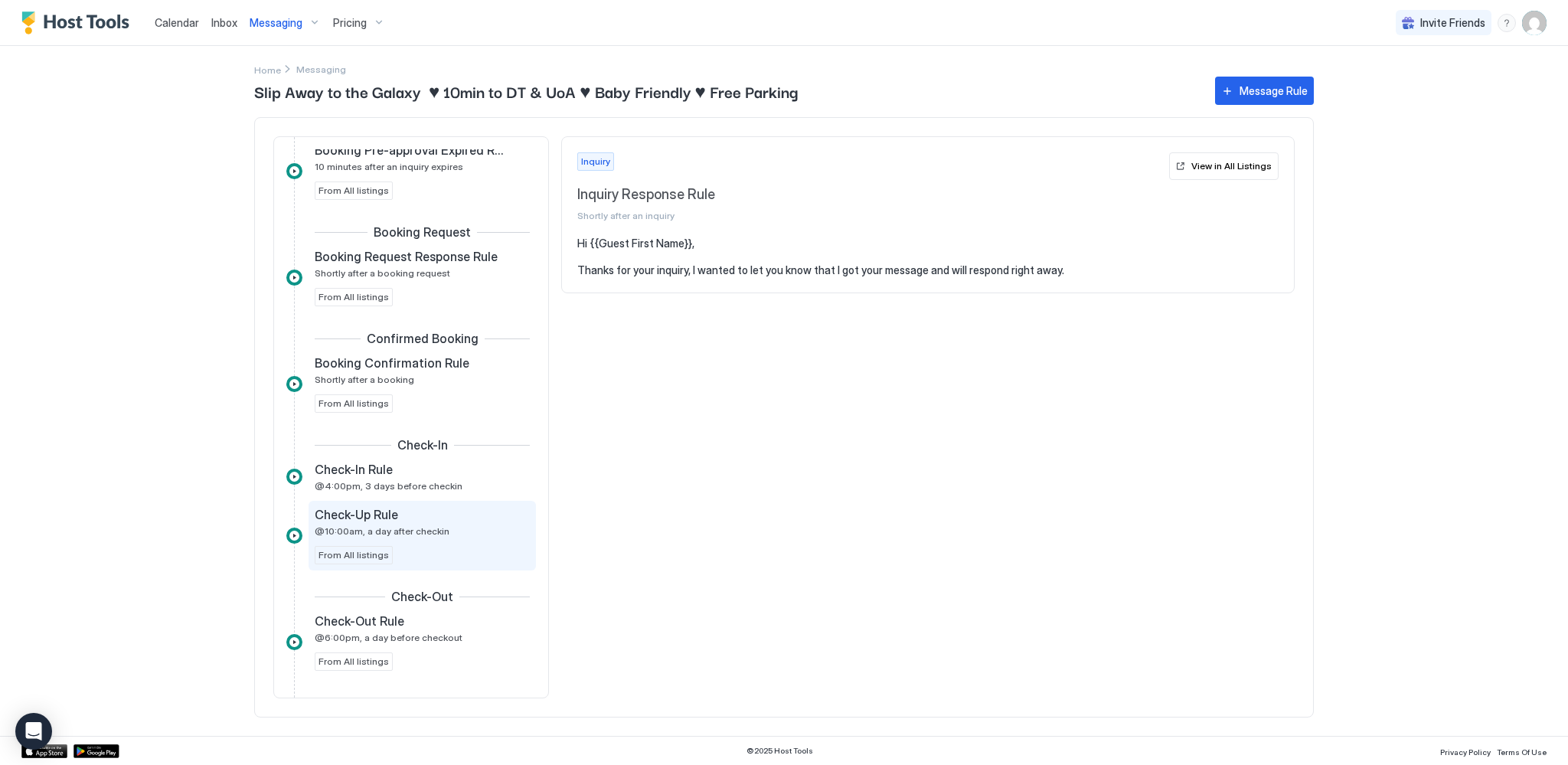
scroll to position [154, 0]
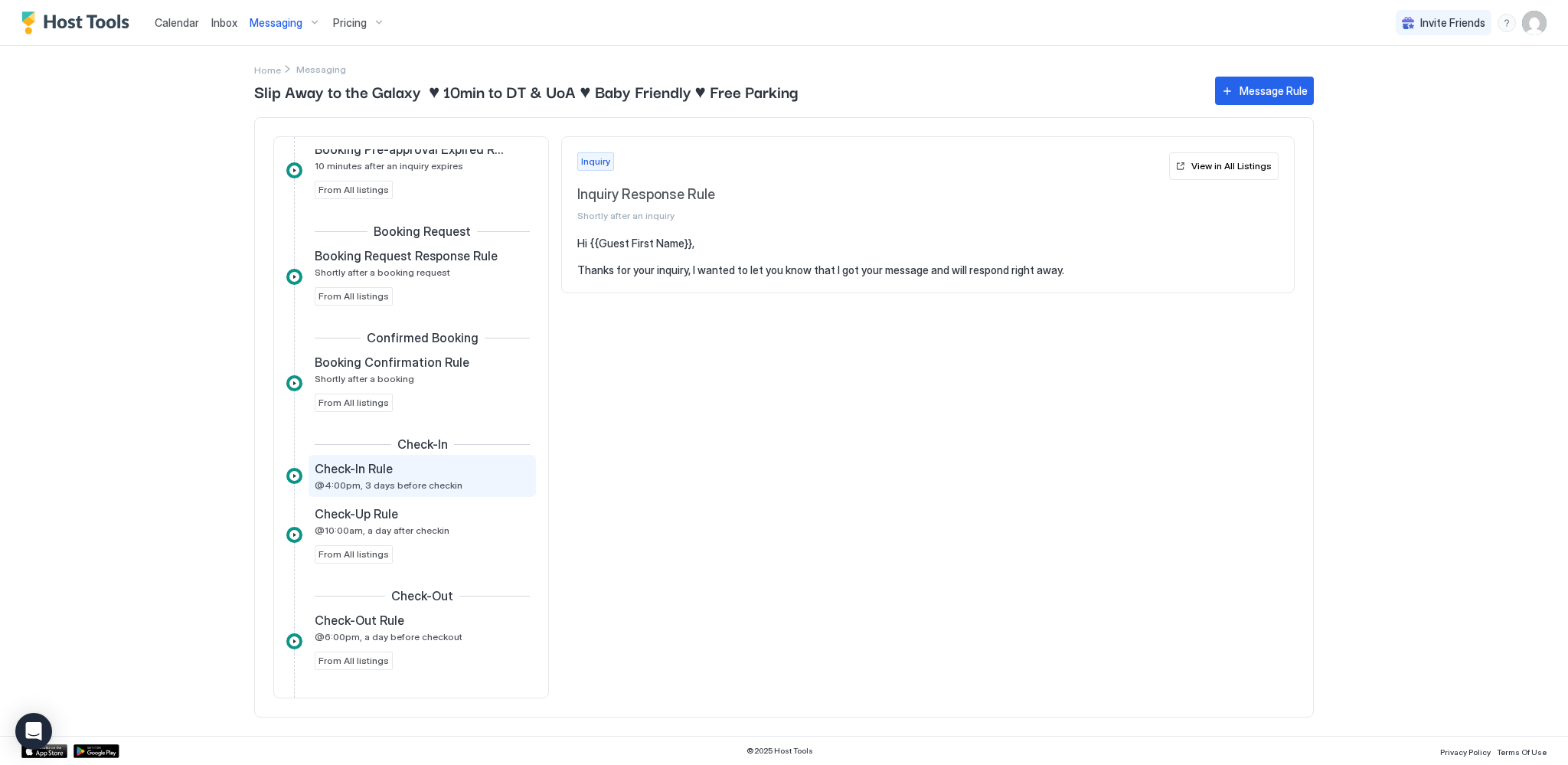
click at [377, 485] on span "@4:00pm, 3 days before checkin" at bounding box center [388, 484] width 148 height 12
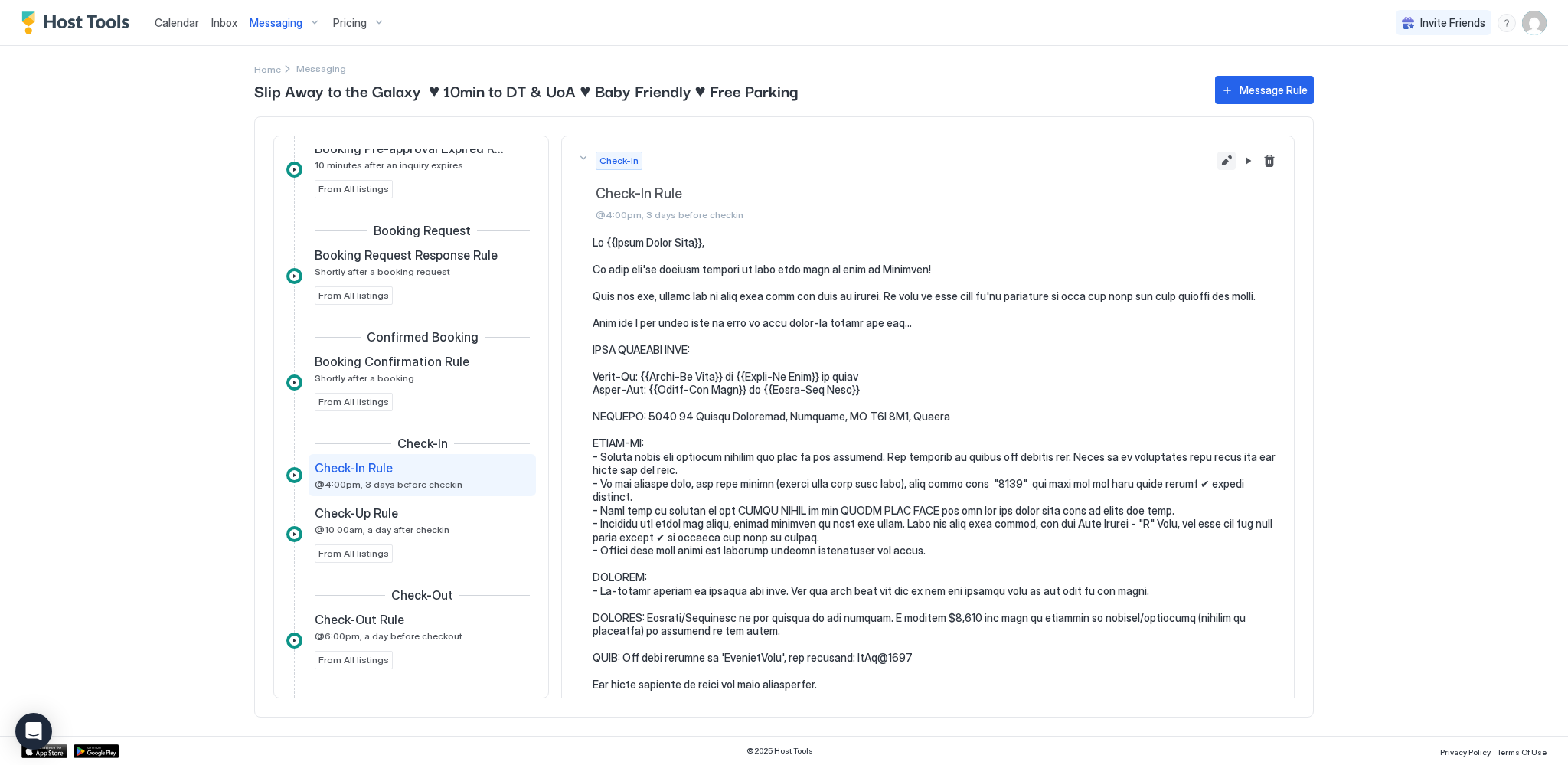
click at [1217, 163] on button "Edit message rule" at bounding box center [1226, 160] width 19 height 19
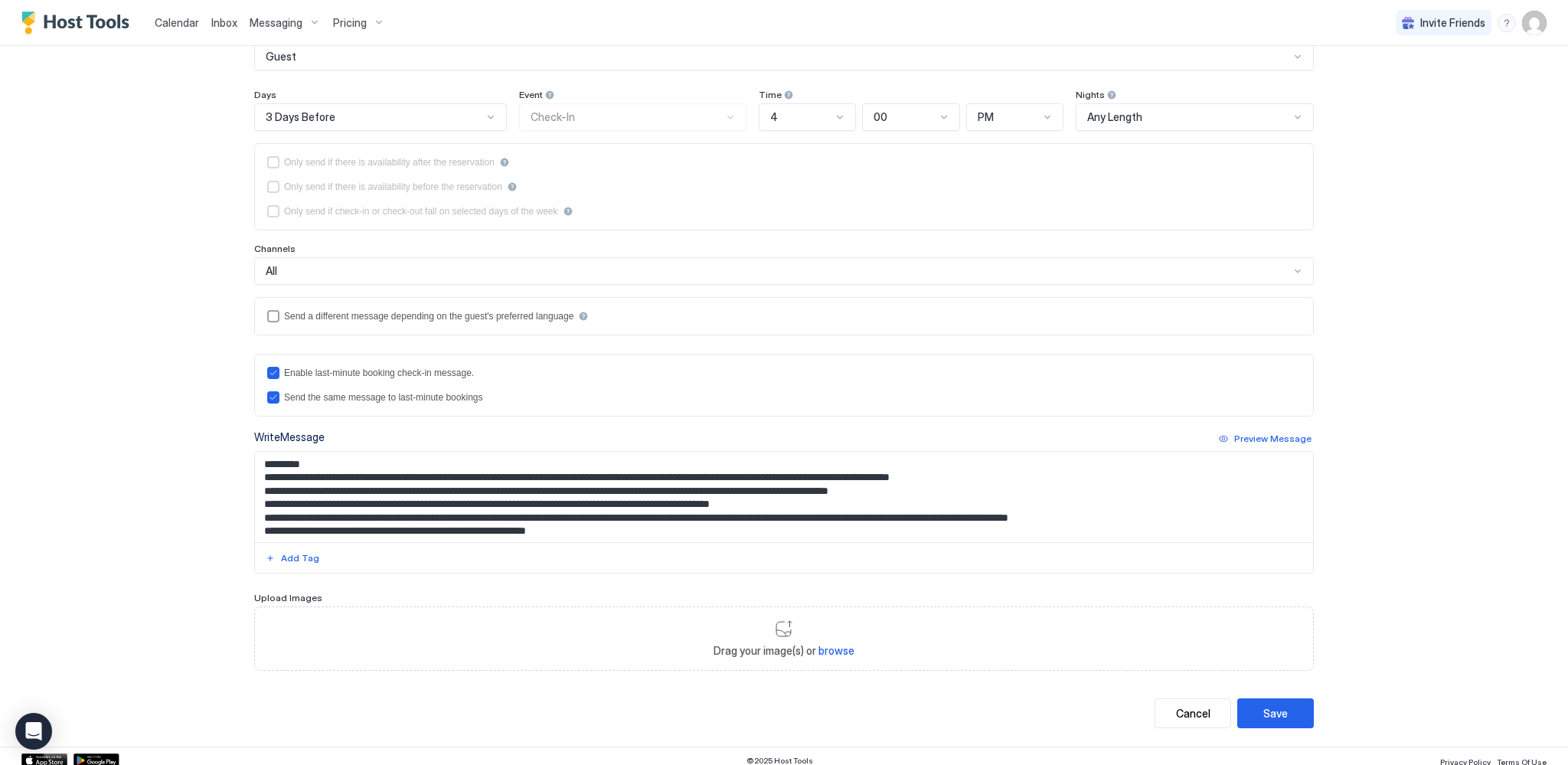
scroll to position [232, 0]
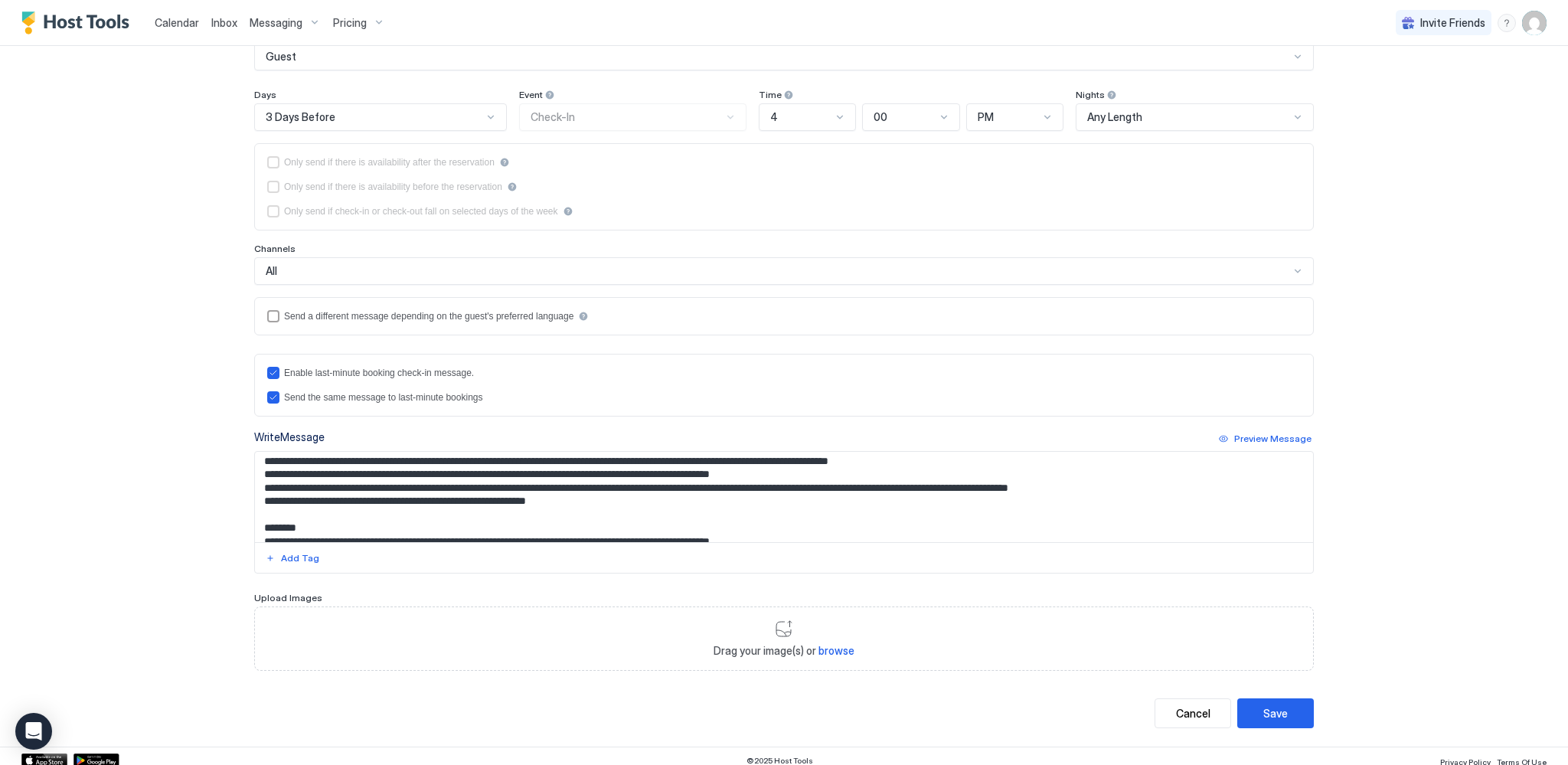
click at [672, 455] on textarea "Input Field" at bounding box center [784, 496] width 1058 height 90
type textarea "**********"
click at [1269, 712] on div "Save" at bounding box center [1276, 713] width 25 height 16
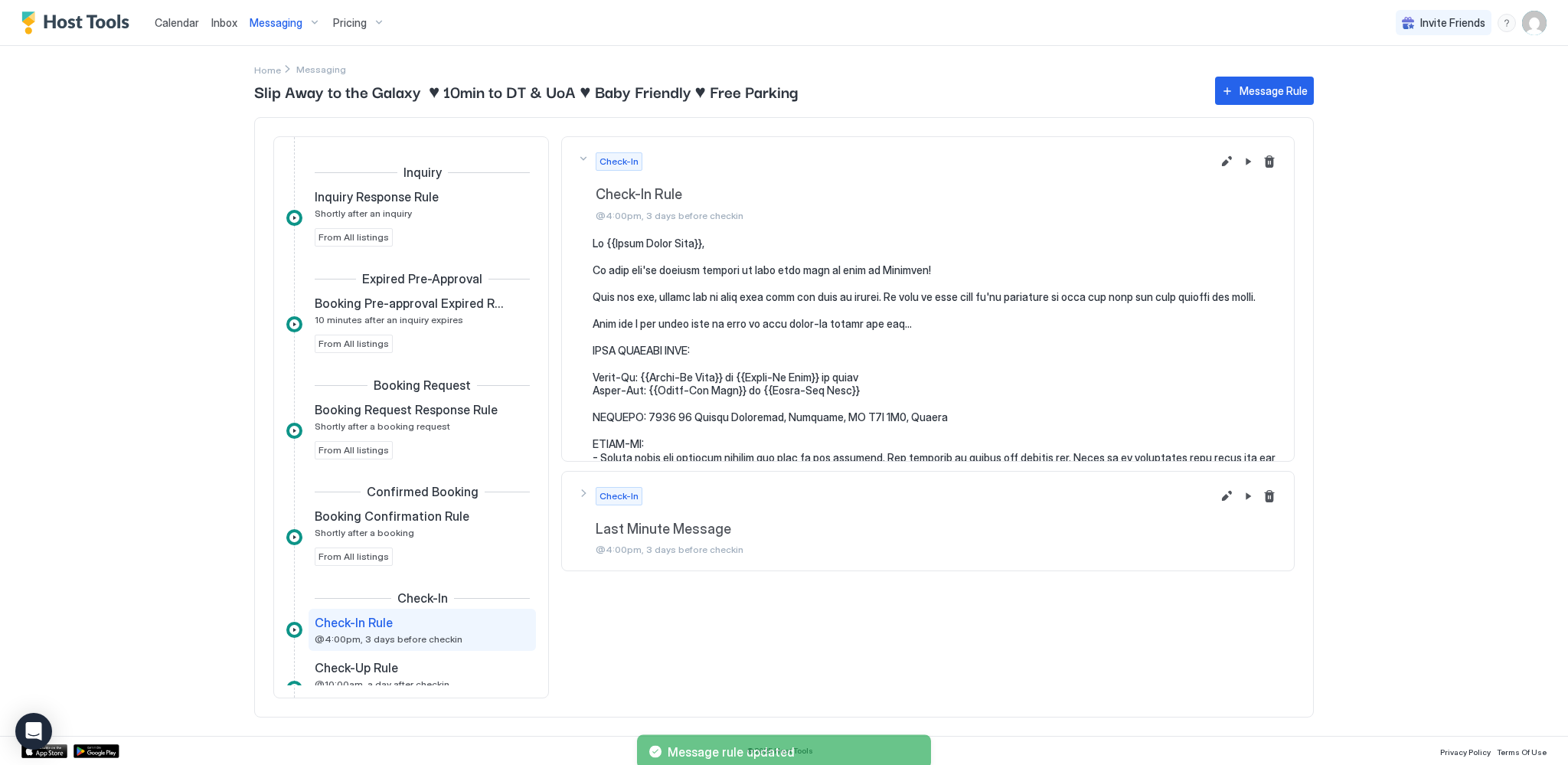
scroll to position [211, 0]
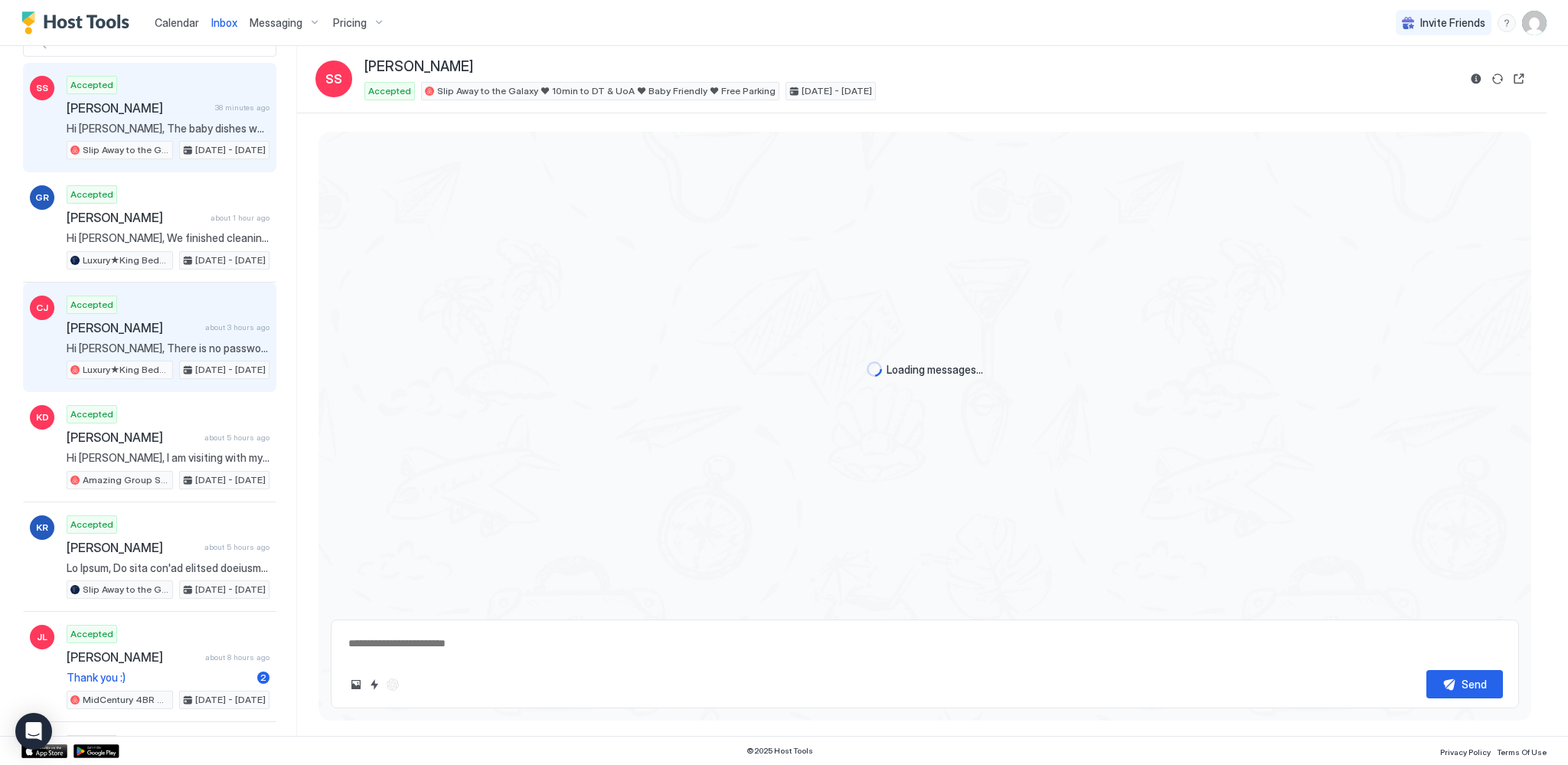
scroll to position [154, 0]
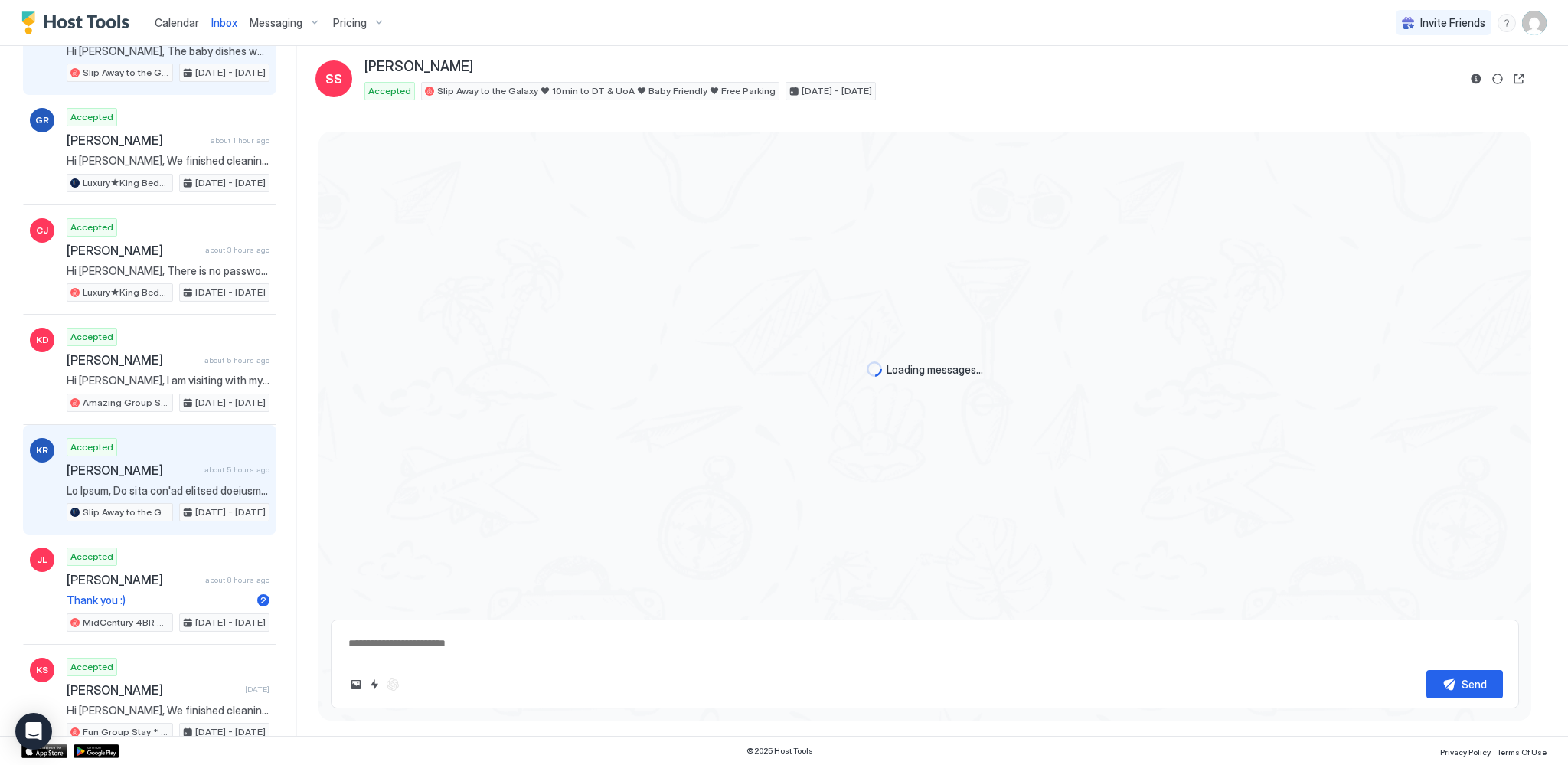
click at [153, 469] on span "[PERSON_NAME]" at bounding box center [133, 469] width 132 height 15
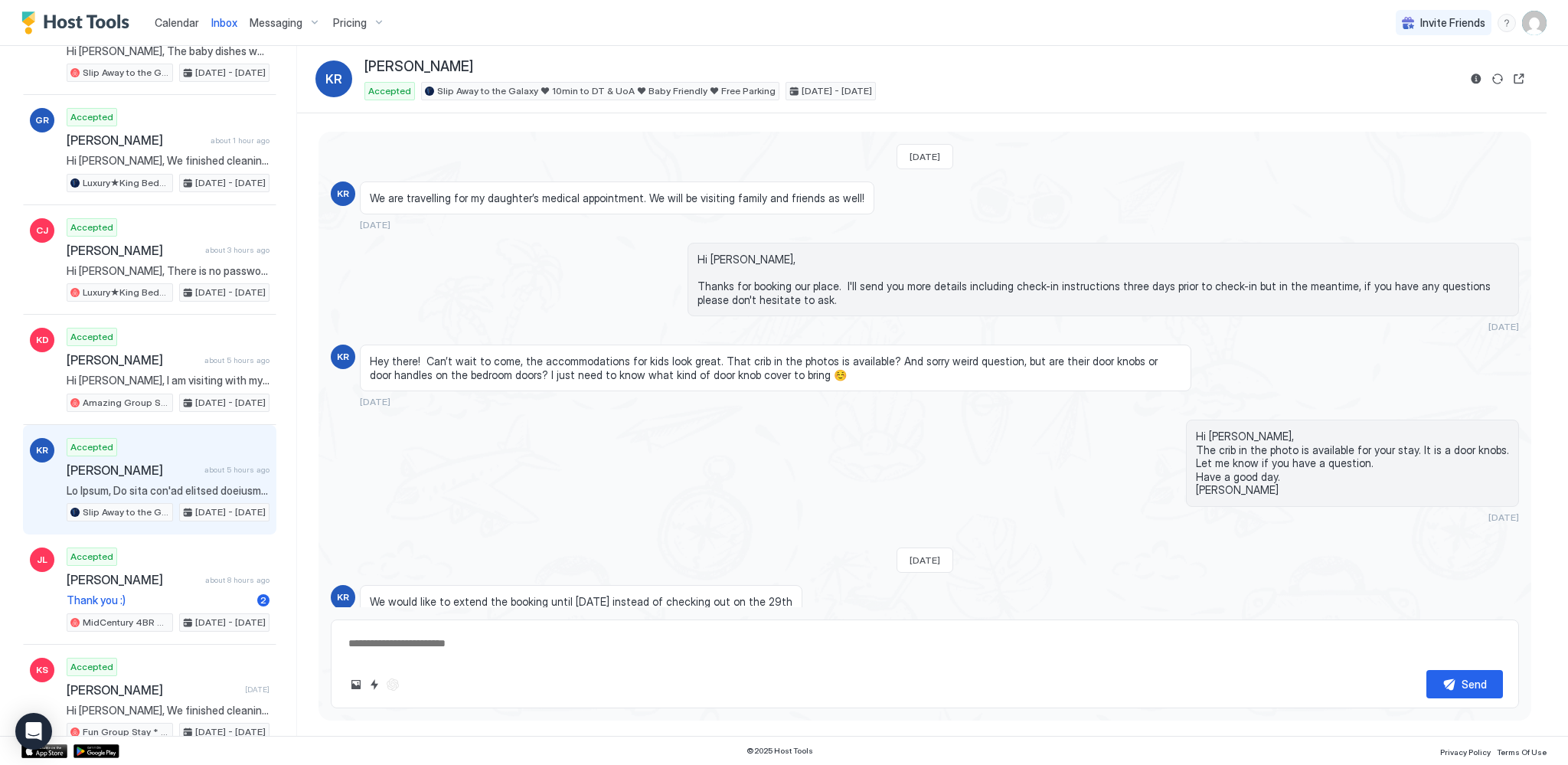
click at [179, 26] on span "Calendar" at bounding box center [177, 22] width 45 height 13
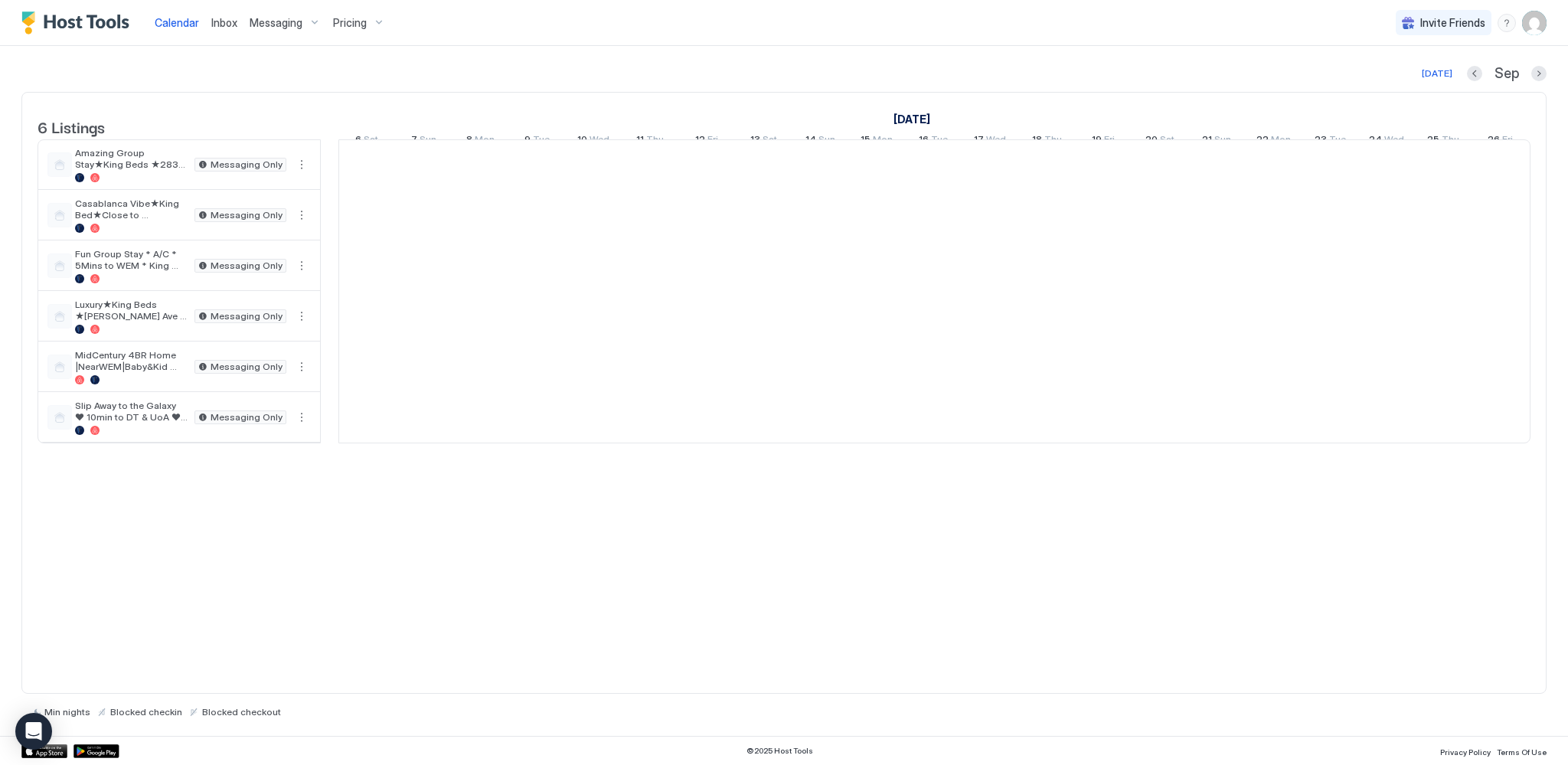
scroll to position [0, 850]
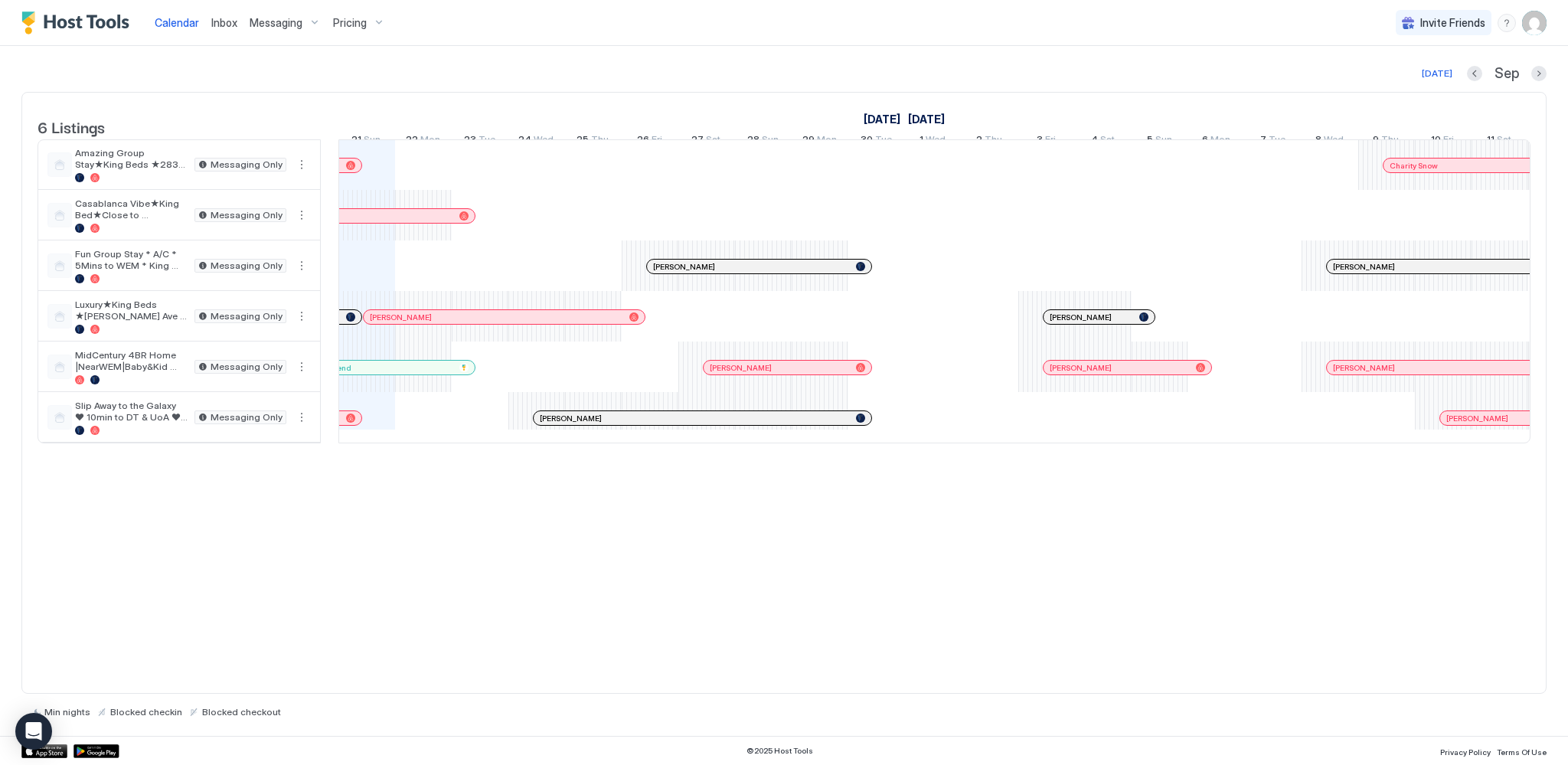
click at [696, 273] on div at bounding box center [697, 266] width 12 height 12
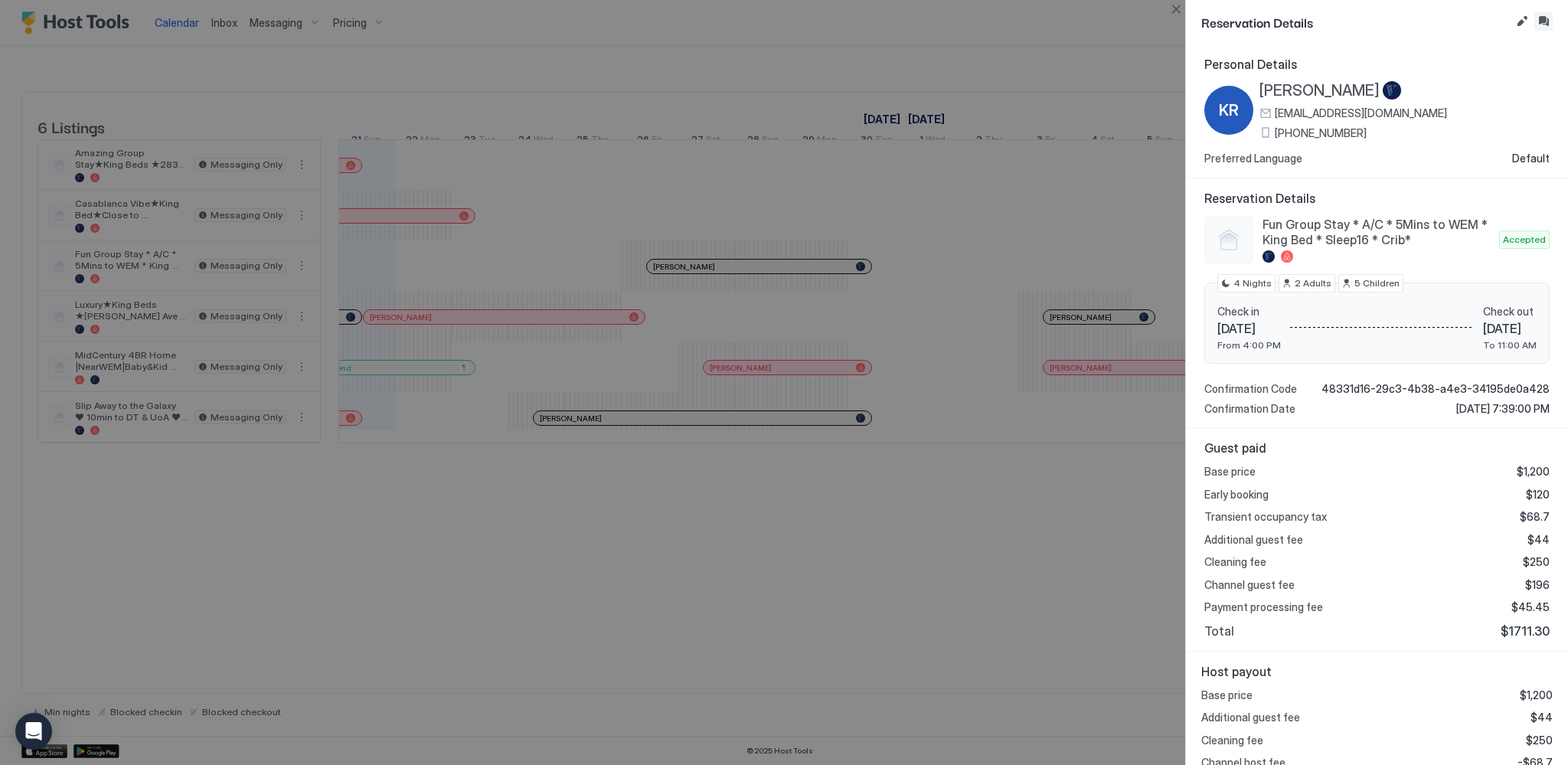
click at [1539, 20] on button "Inbox" at bounding box center [1543, 21] width 19 height 19
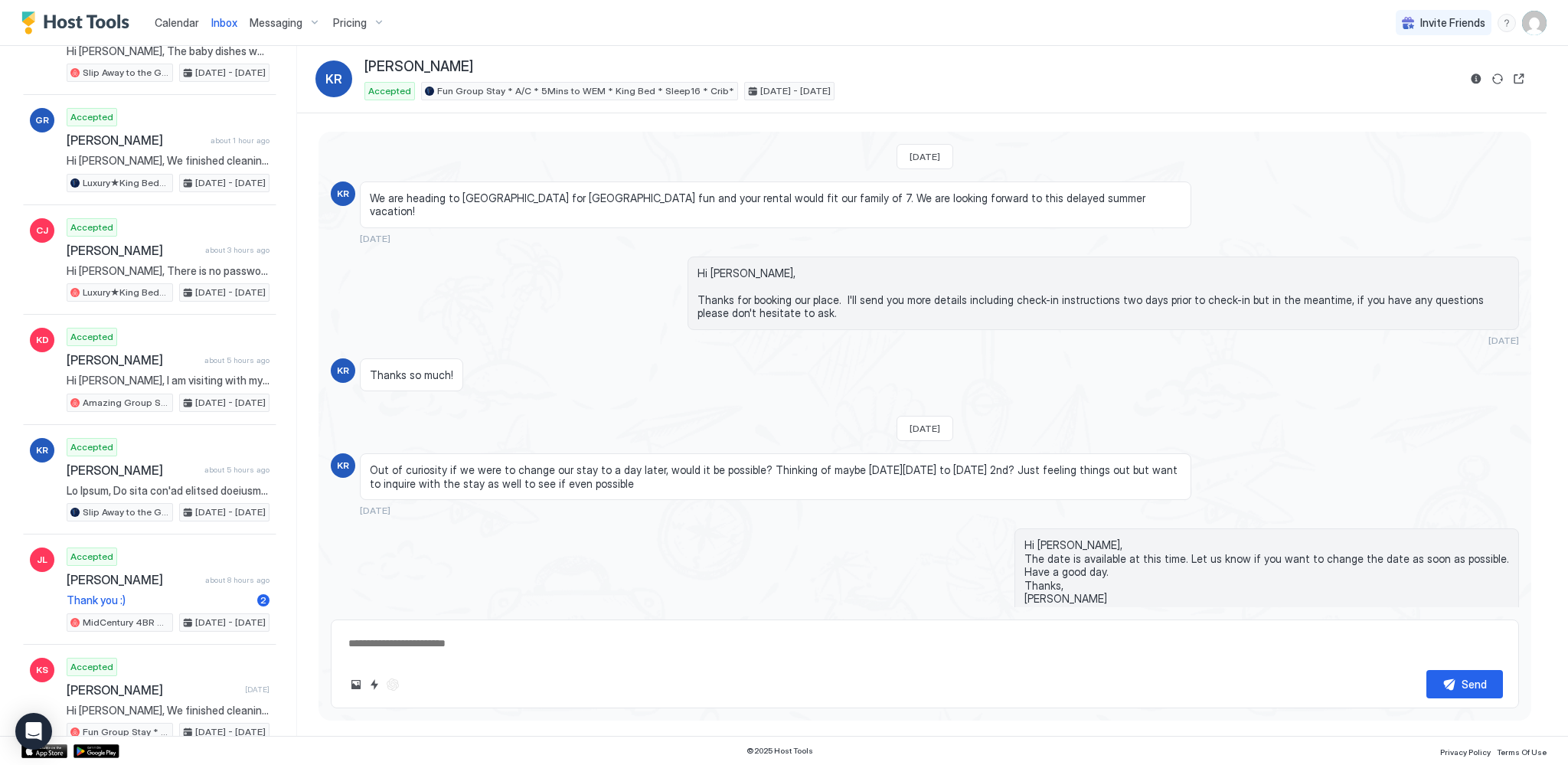
scroll to position [40, 0]
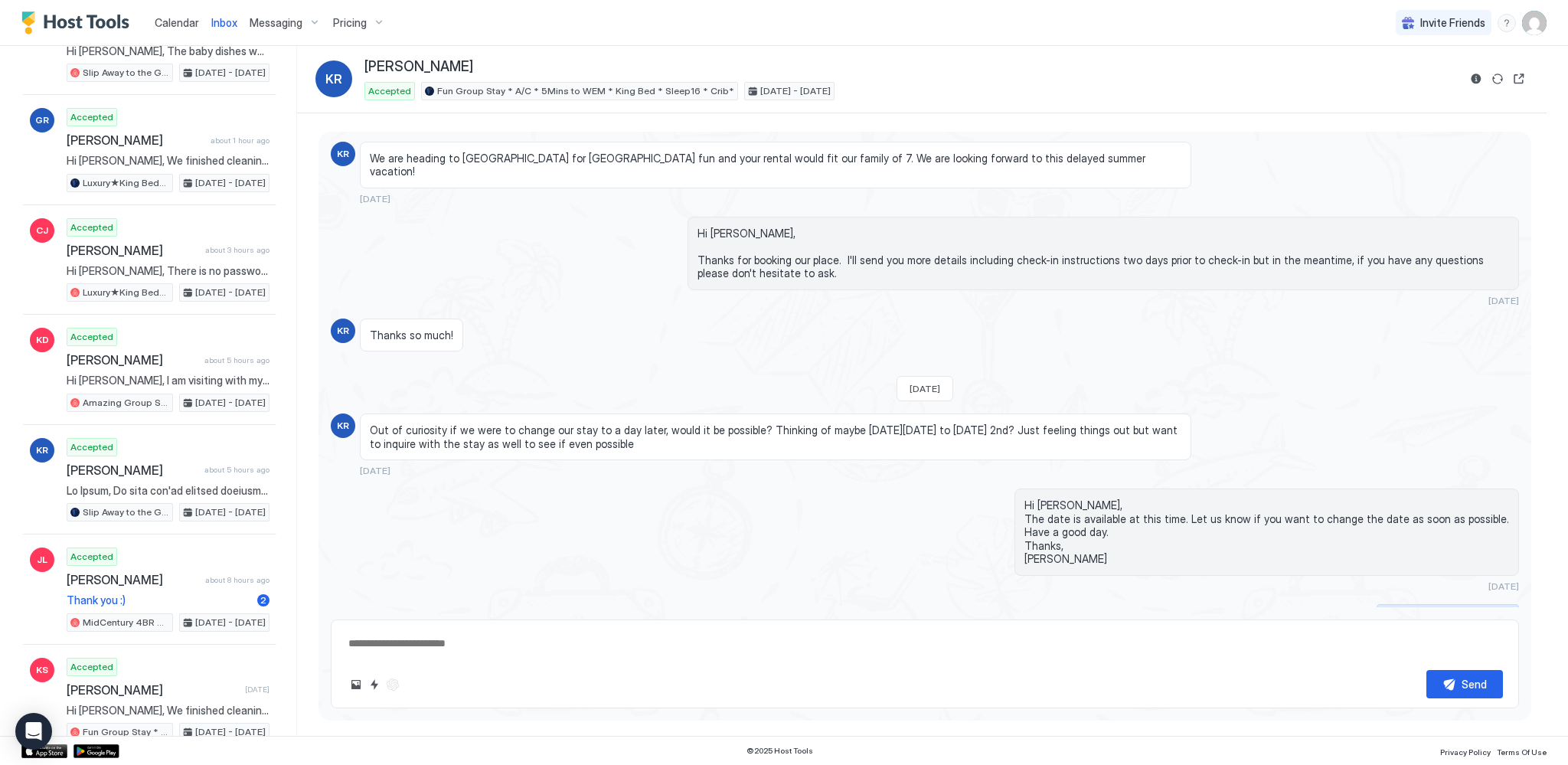
click at [1471, 606] on div "Scheduled Messages" at bounding box center [1449, 614] width 104 height 16
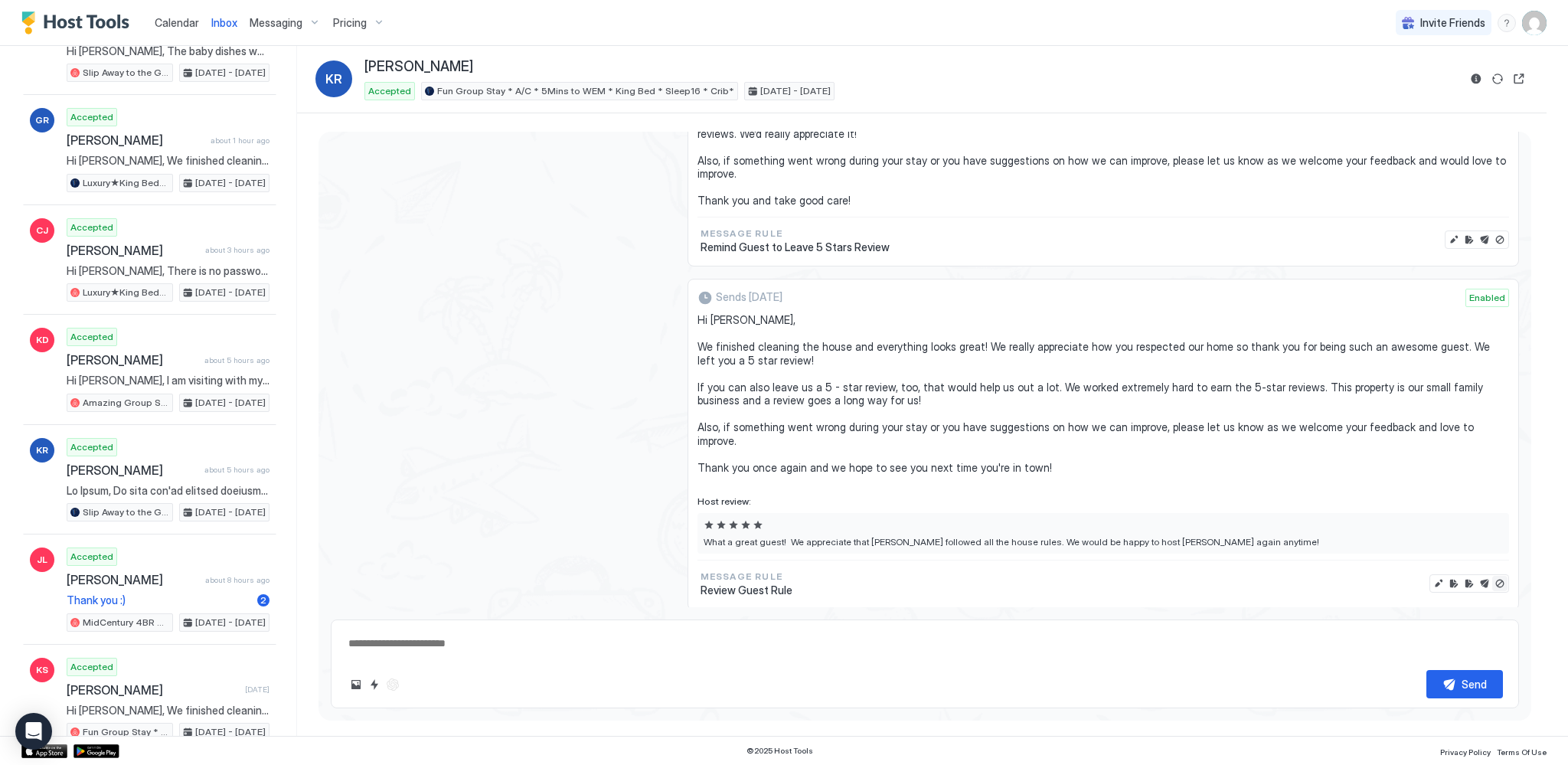
drag, startPoint x: 1491, startPoint y: 548, endPoint x: 933, endPoint y: 419, distance: 572.7
click at [1492, 576] on button "Disable message & review" at bounding box center [1499, 583] width 15 height 15
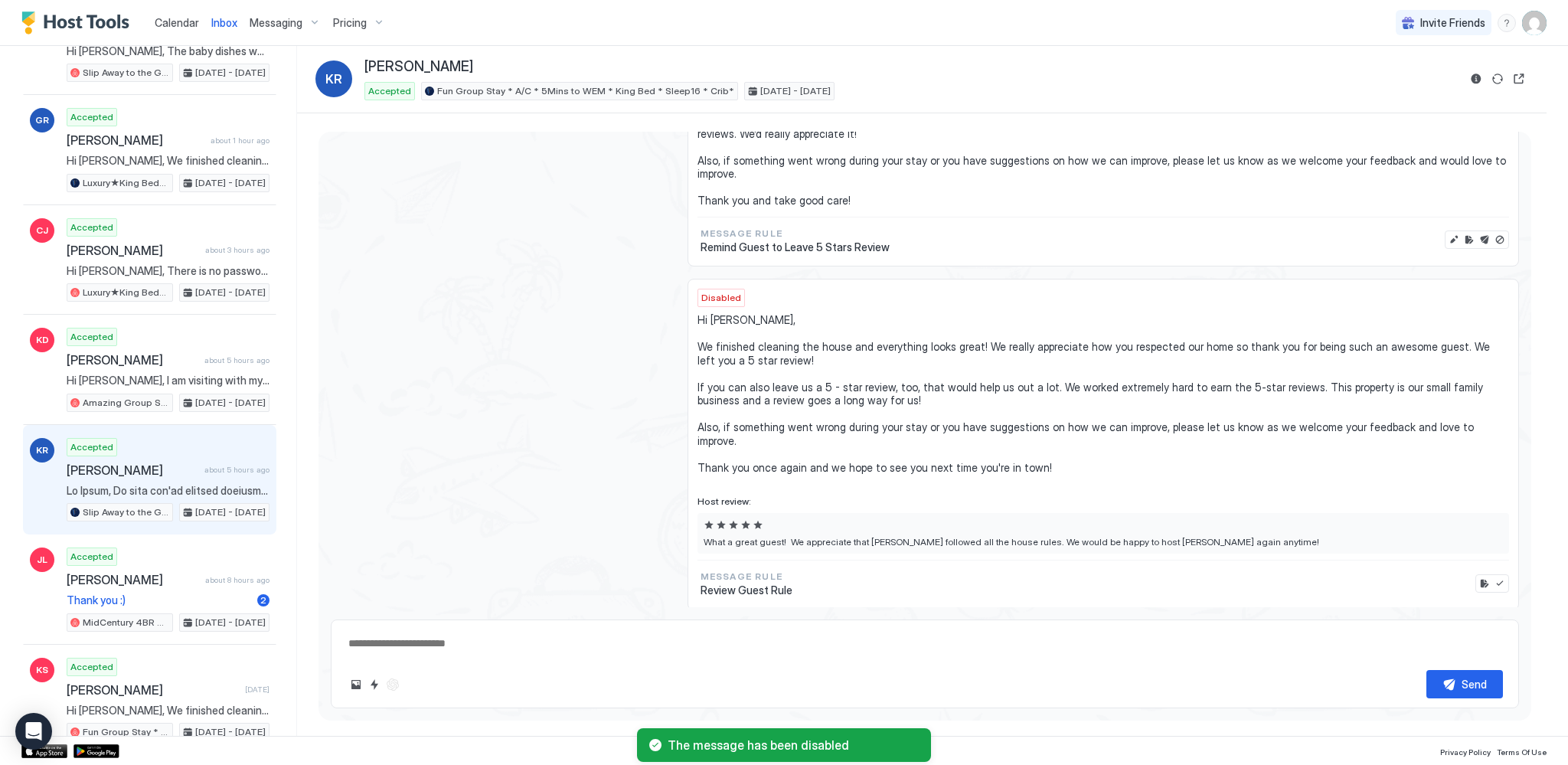
click at [123, 470] on span "[PERSON_NAME]" at bounding box center [133, 469] width 132 height 15
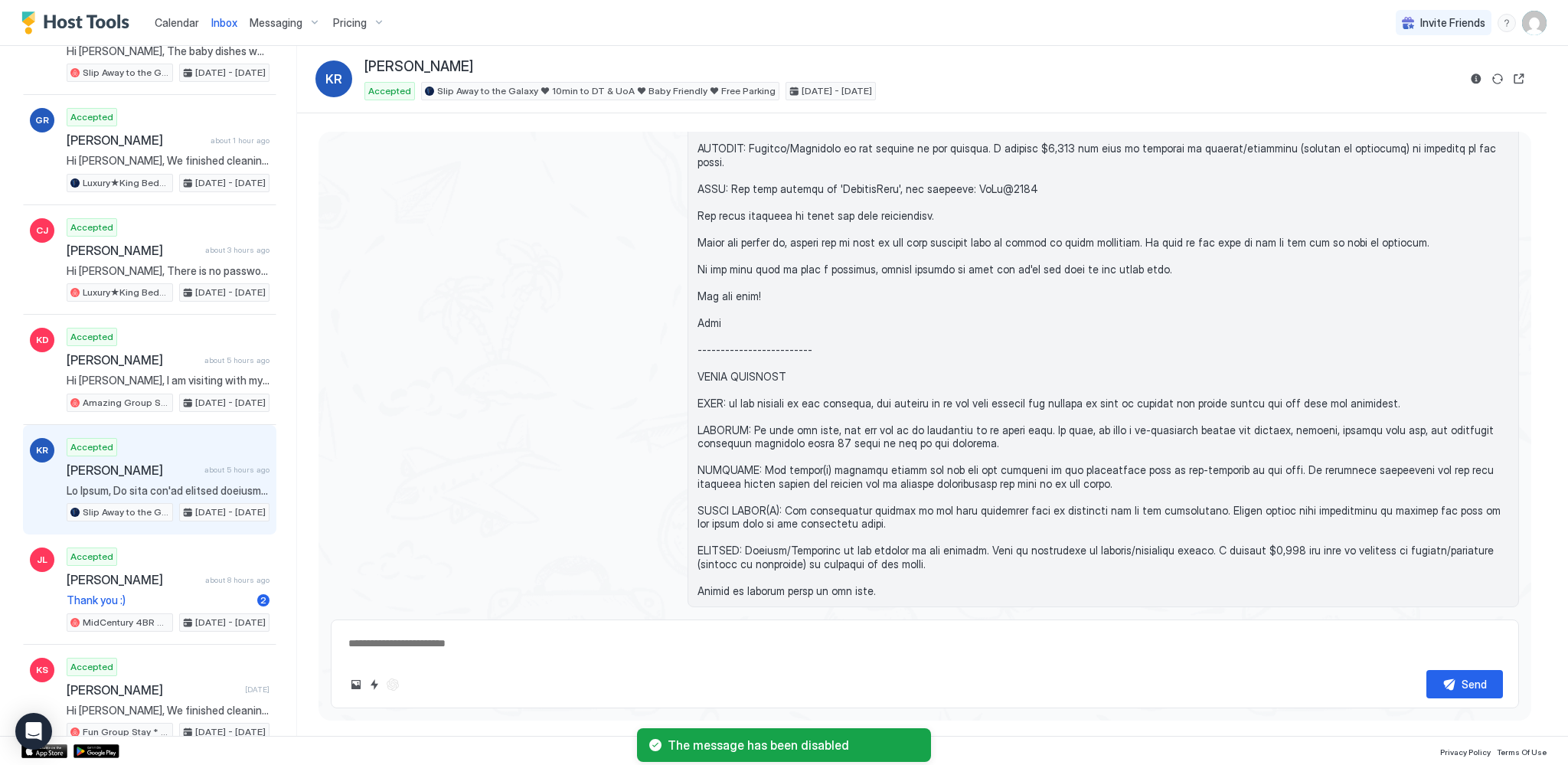
scroll to position [2086, 0]
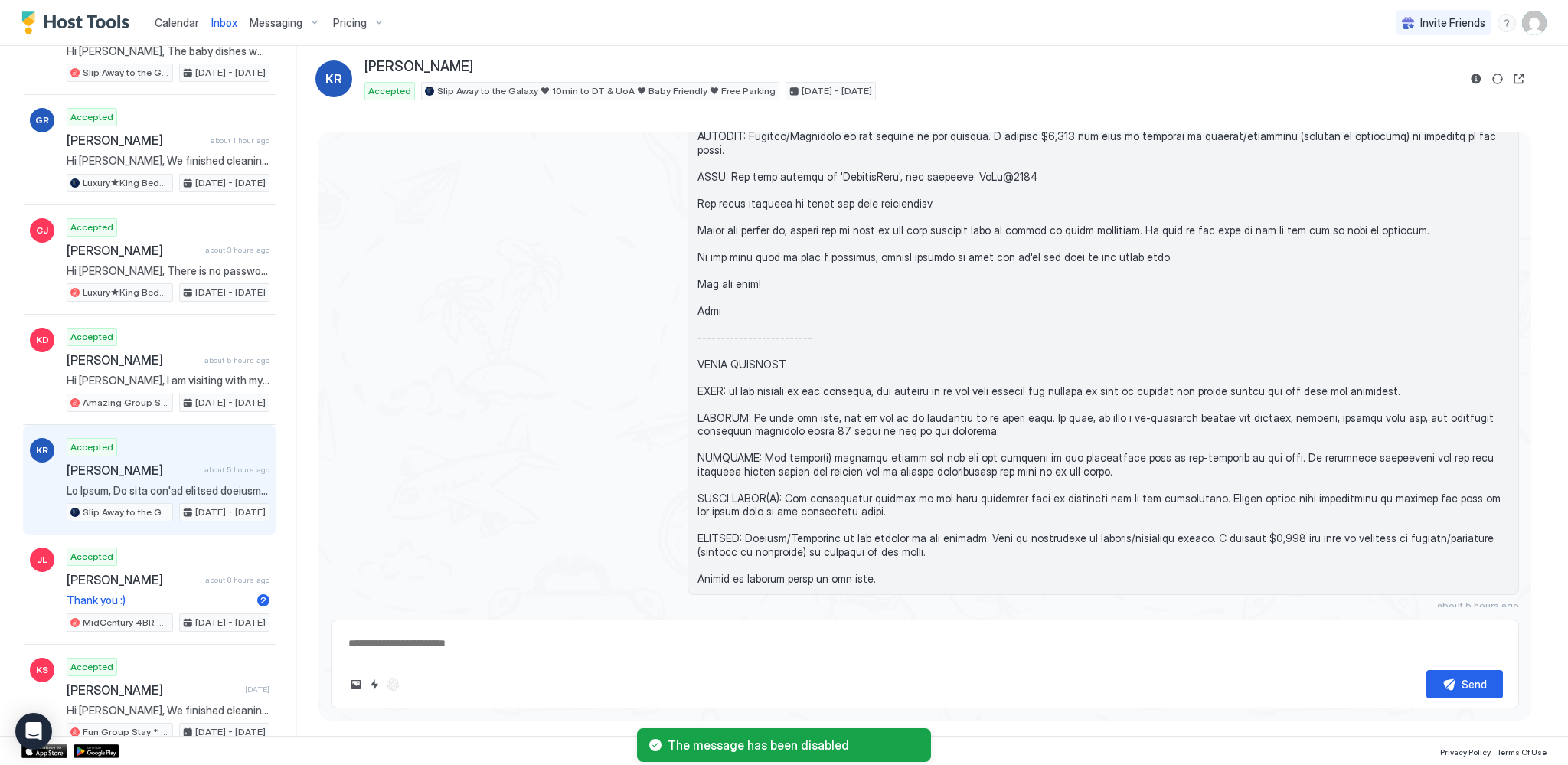
click at [1492, 623] on button "Scheduled Messages" at bounding box center [1448, 633] width 142 height 20
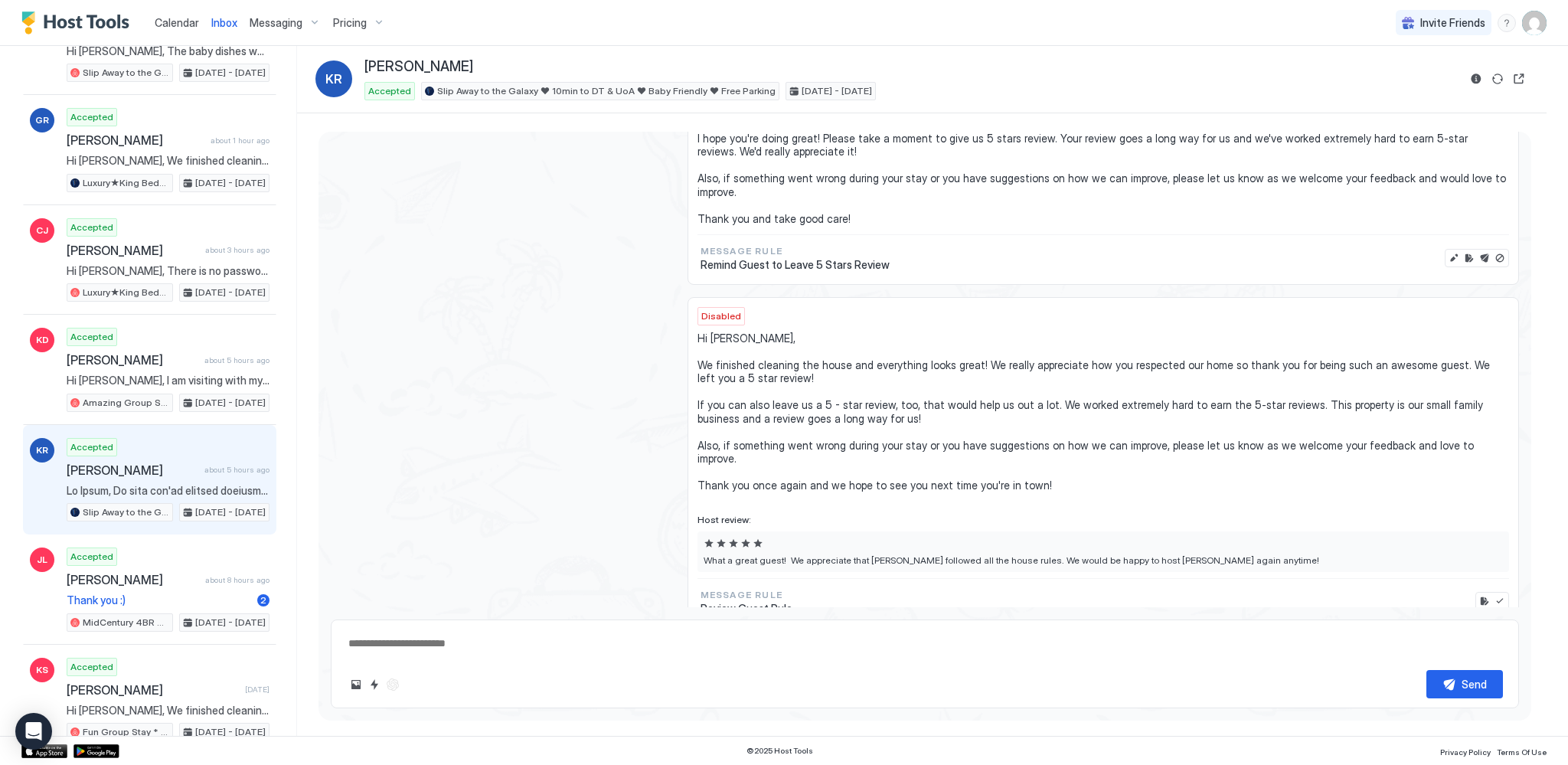
scroll to position [0, 0]
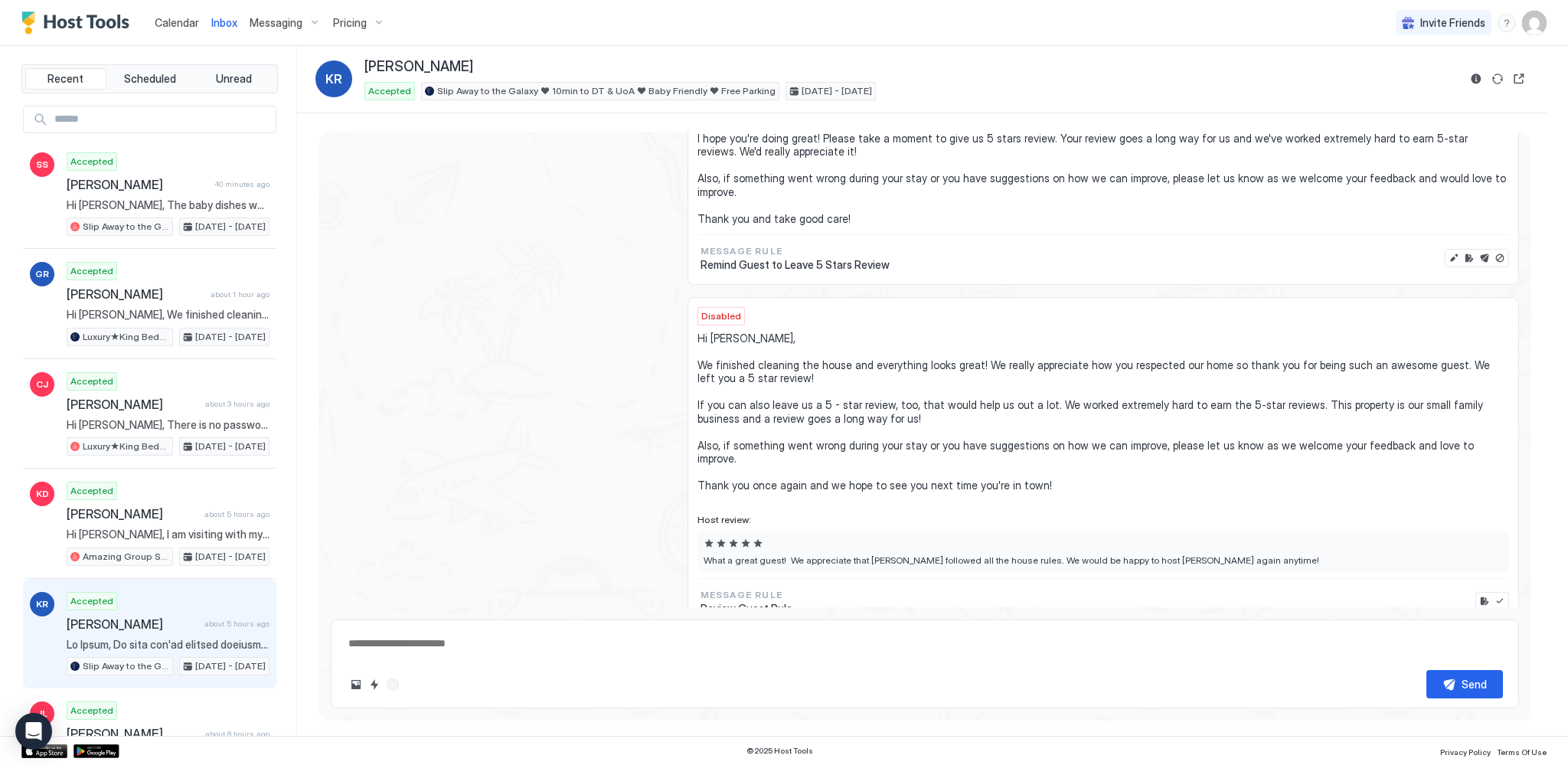
click at [129, 629] on div "Accepted Karla Reed about 5 hours ago Slip Away to the Galaxy ♥ 10min to DT & U…" at bounding box center [168, 634] width 203 height 85
click at [187, 17] on span "Calendar" at bounding box center [177, 22] width 45 height 13
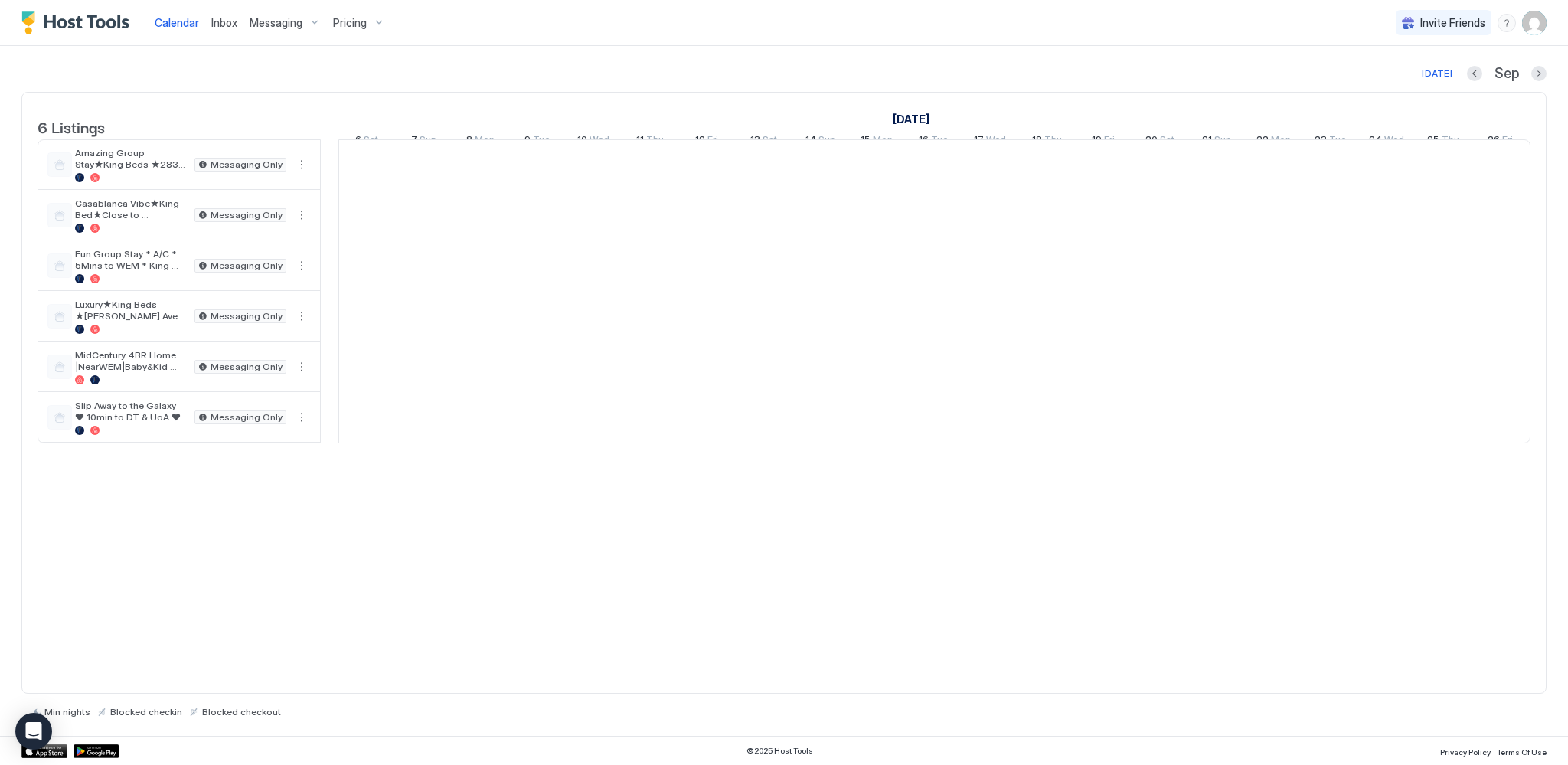
scroll to position [0, 850]
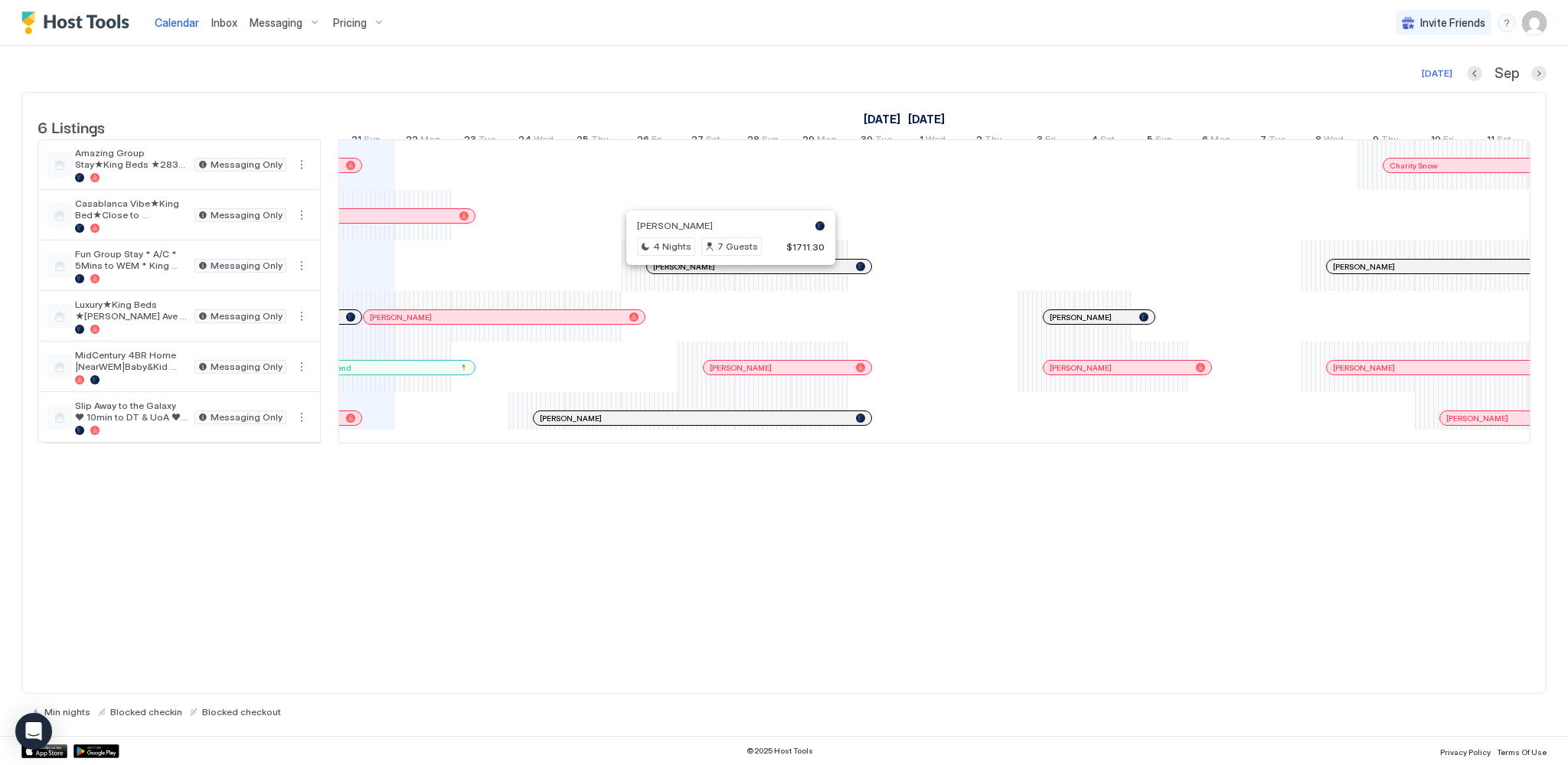
click at [724, 273] on div at bounding box center [725, 266] width 12 height 12
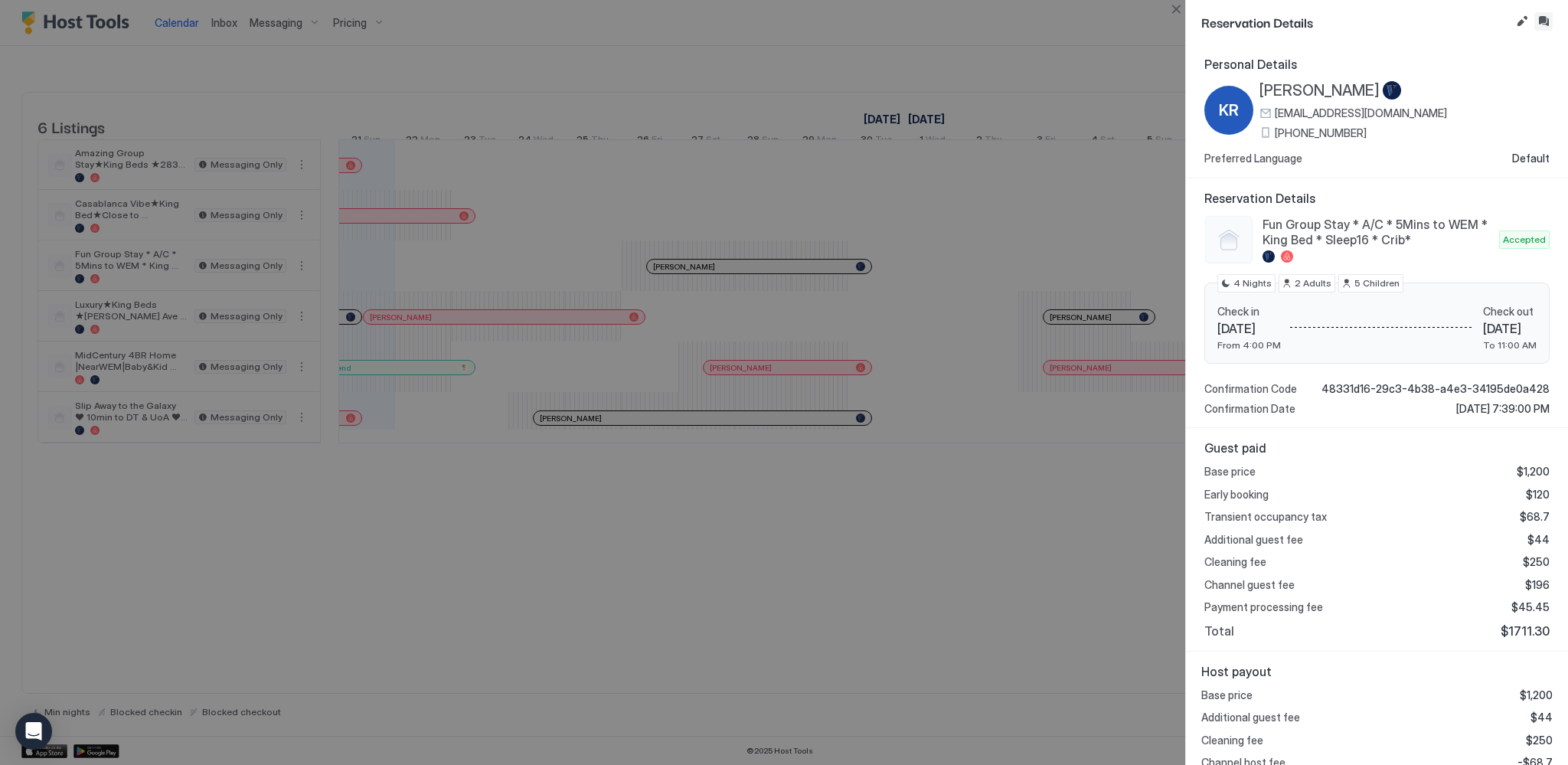
click at [1537, 29] on button "Inbox" at bounding box center [1543, 21] width 19 height 19
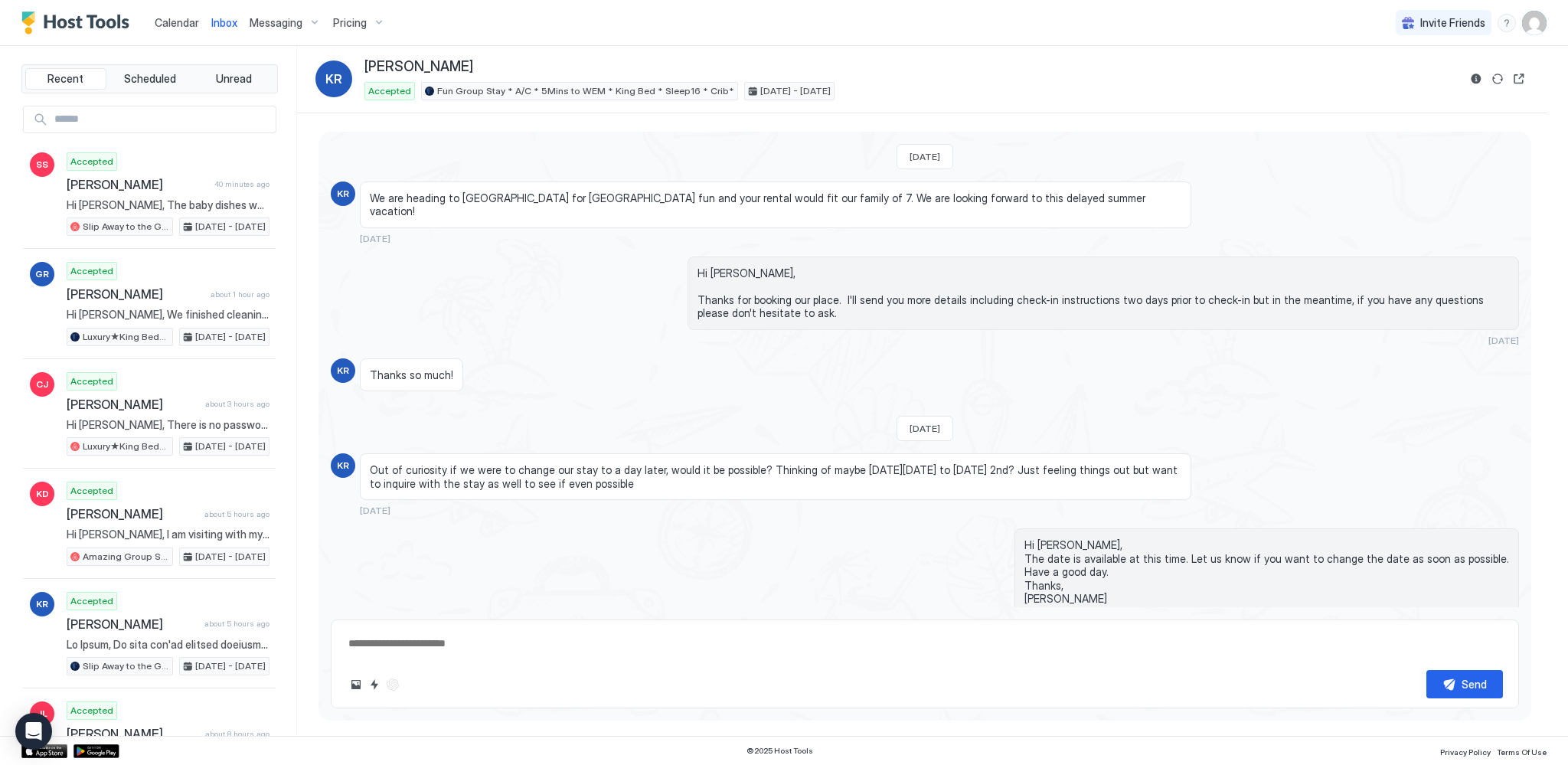
scroll to position [40, 0]
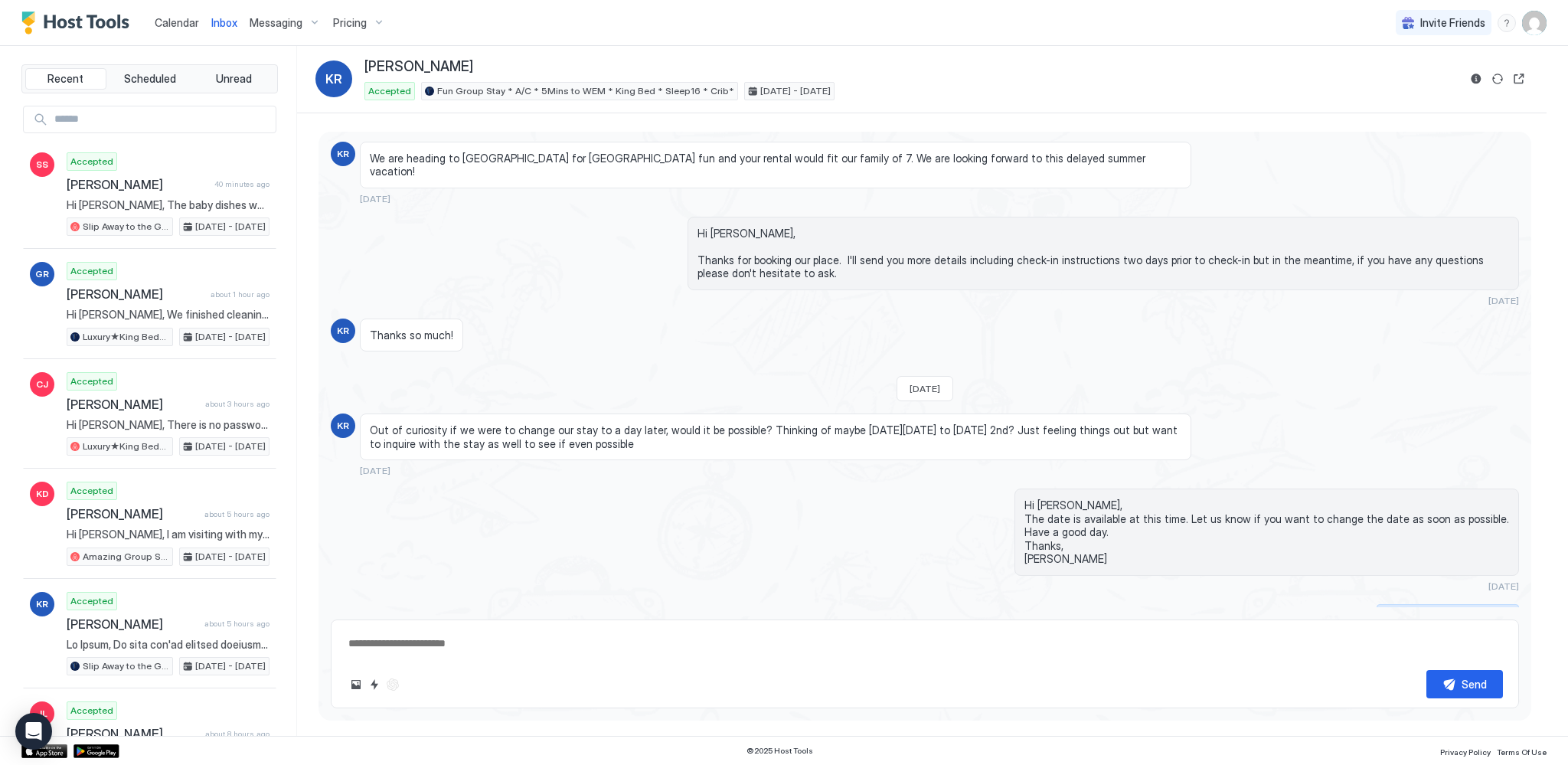
click at [1418, 606] on div "Scheduled Messages" at bounding box center [1449, 614] width 104 height 16
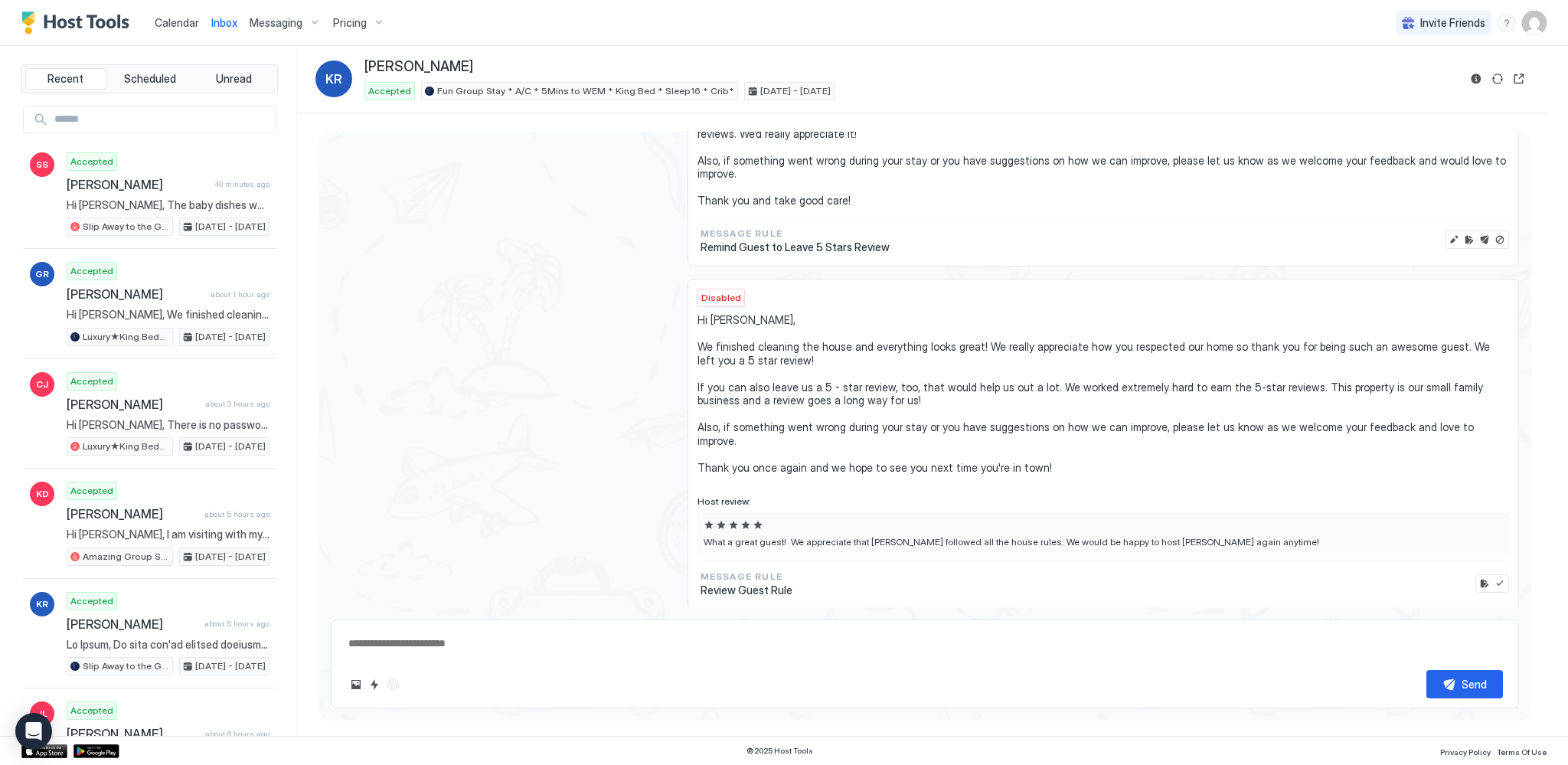
click at [1418, 625] on div "Scheduled Messages" at bounding box center [1449, 633] width 104 height 16
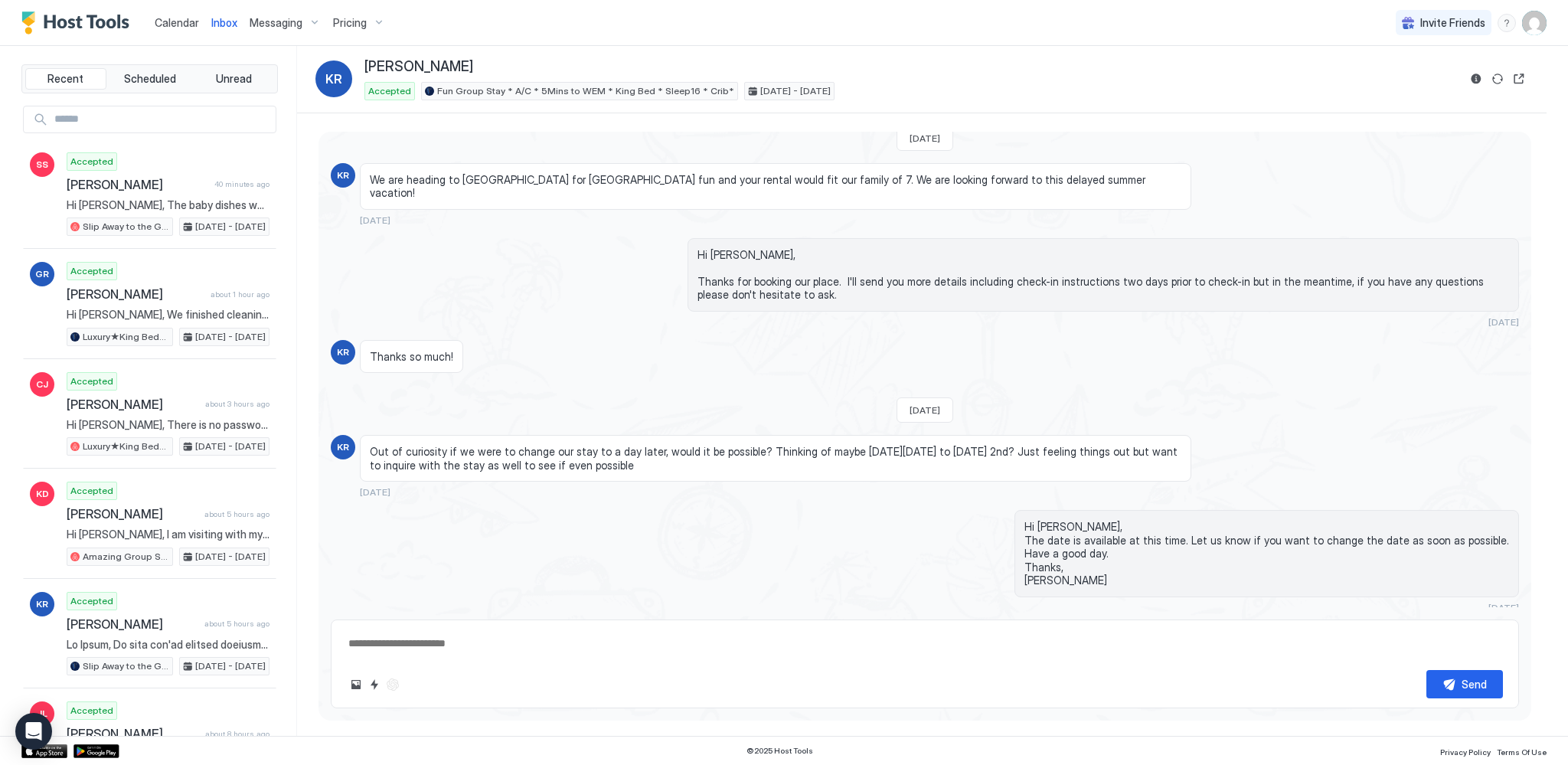
scroll to position [0, 0]
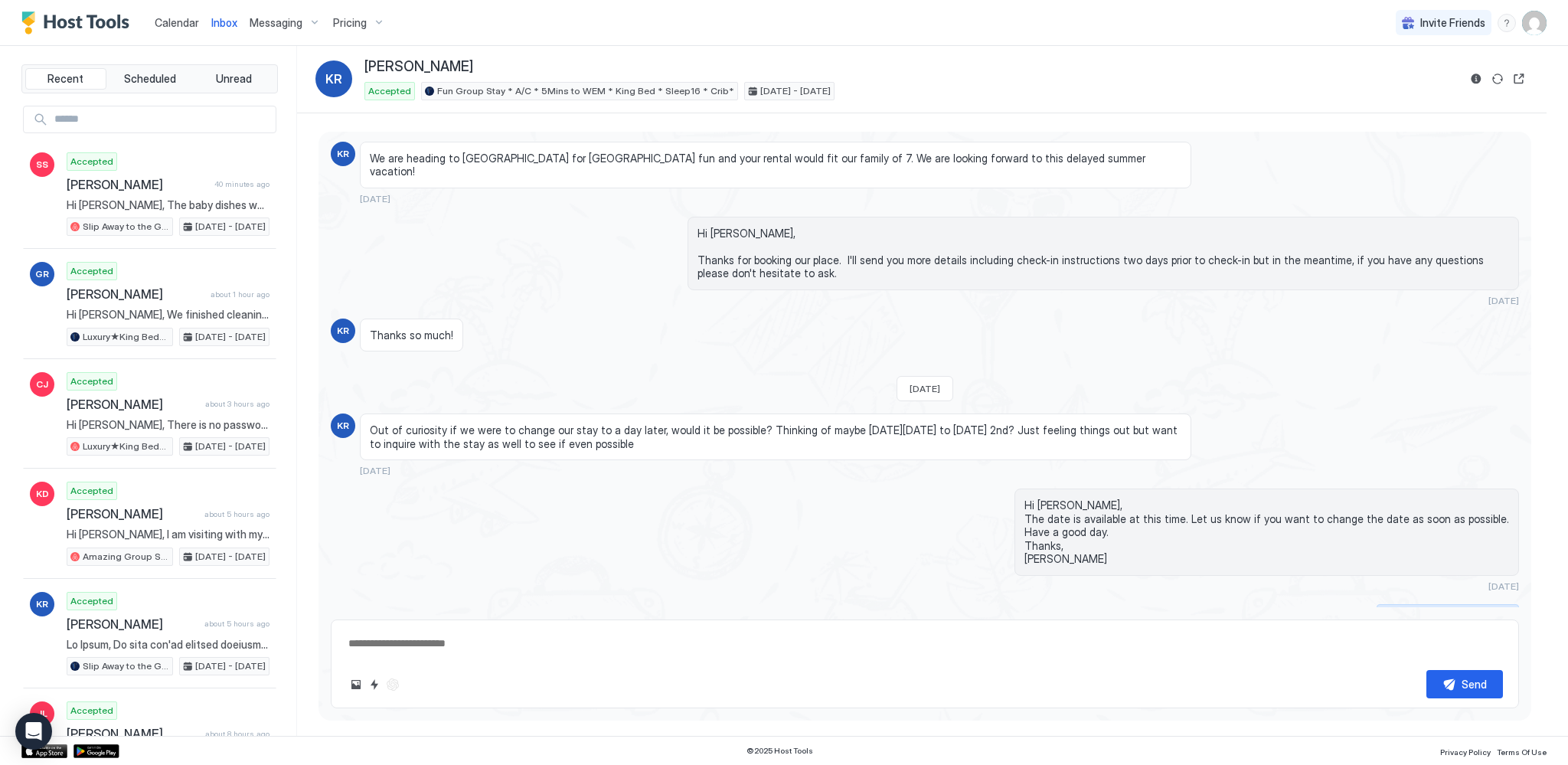
click at [1473, 606] on div "Scheduled Messages" at bounding box center [1449, 614] width 104 height 16
type textarea "*"
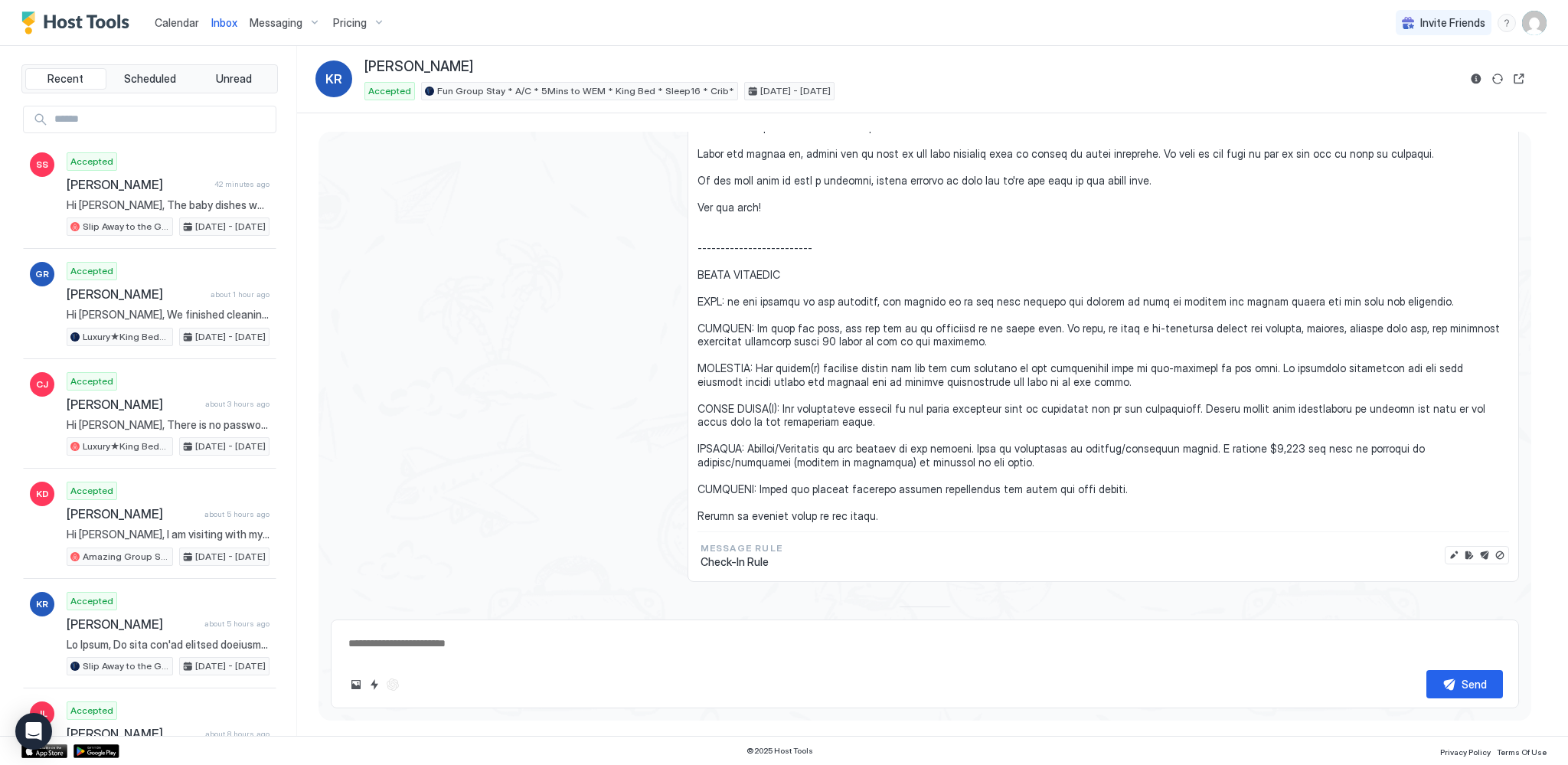
scroll to position [993, 0]
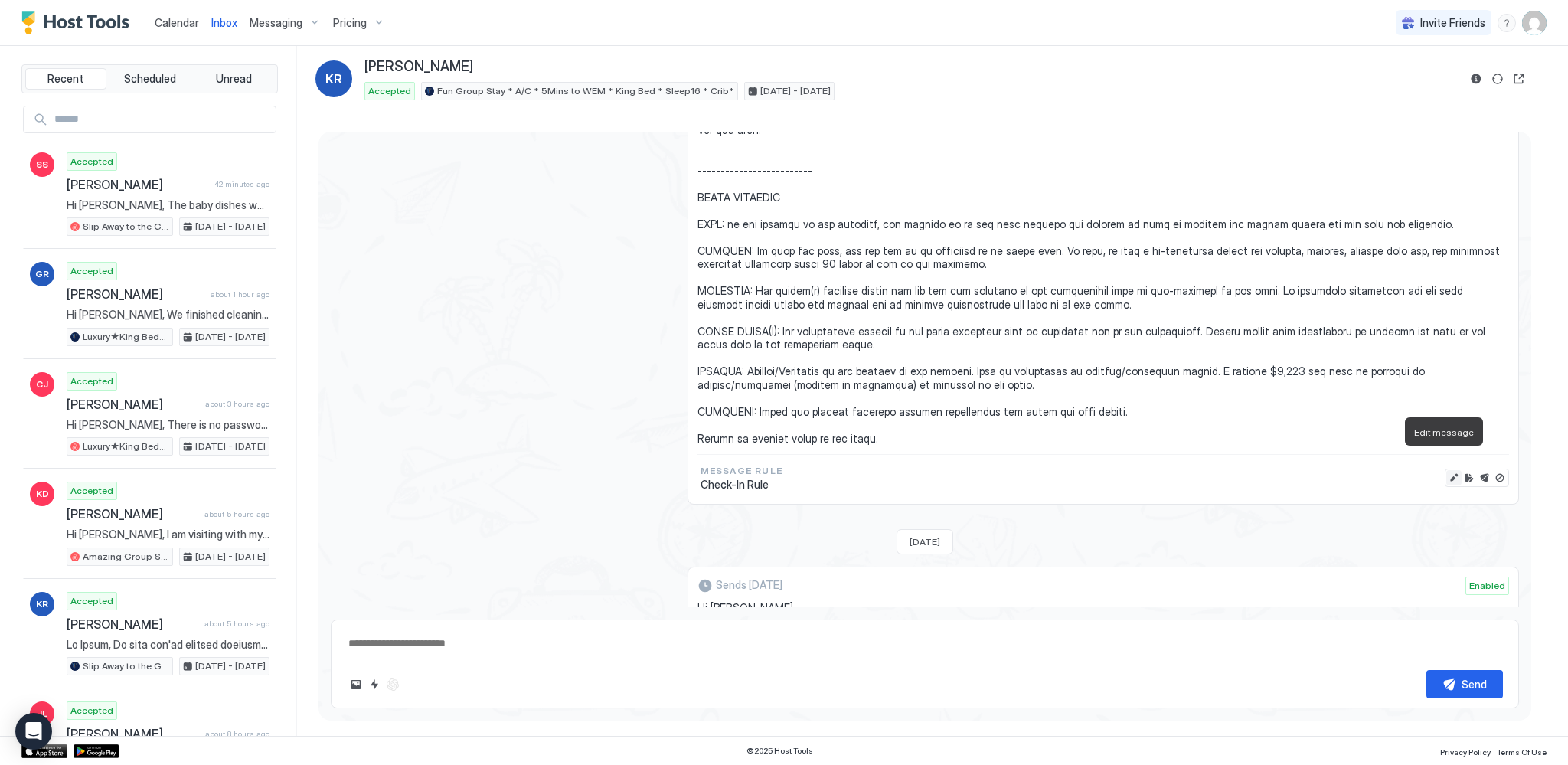
click at [1446, 470] on button "Edit message" at bounding box center [1453, 477] width 15 height 15
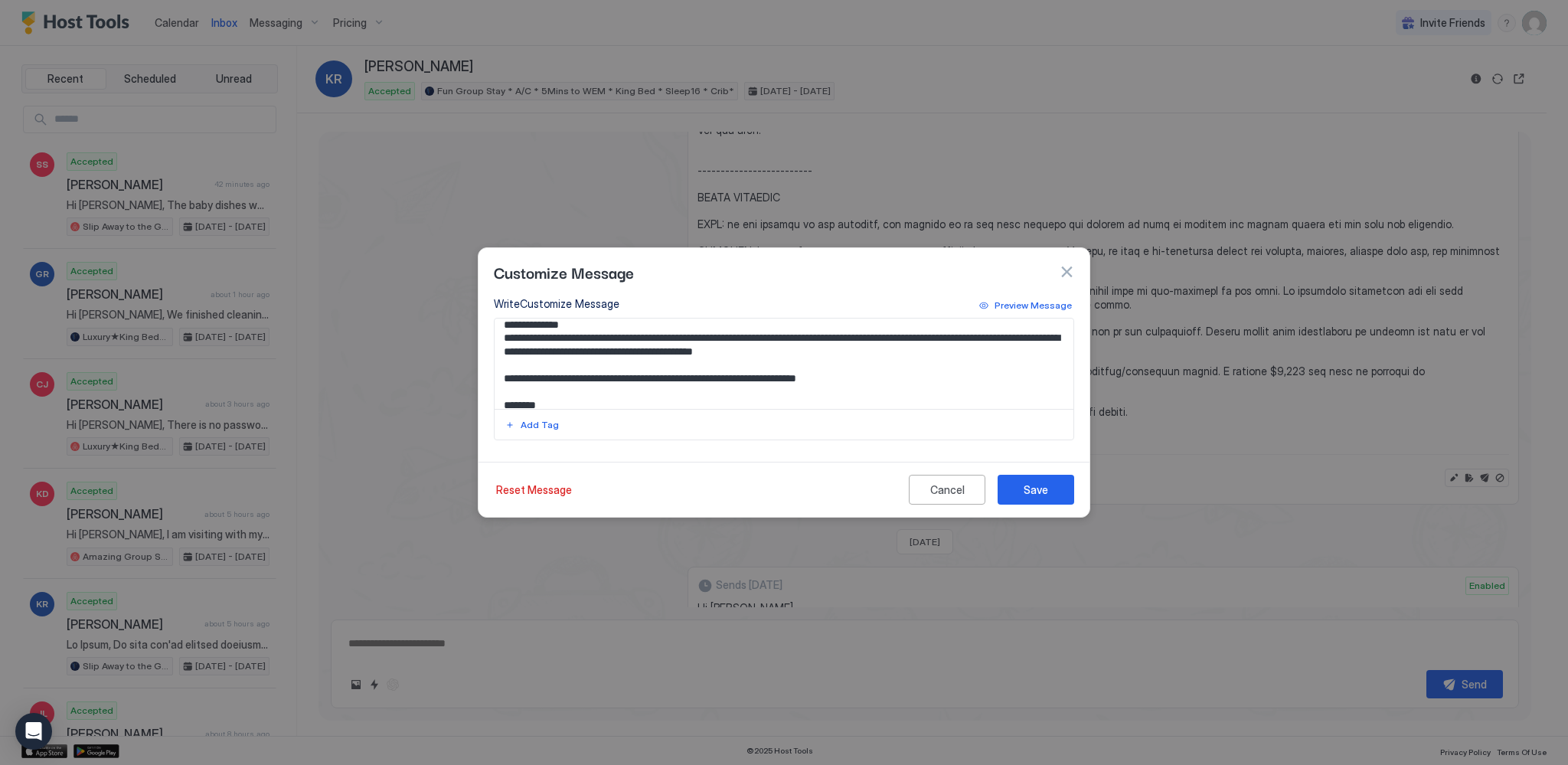
scroll to position [77, 0]
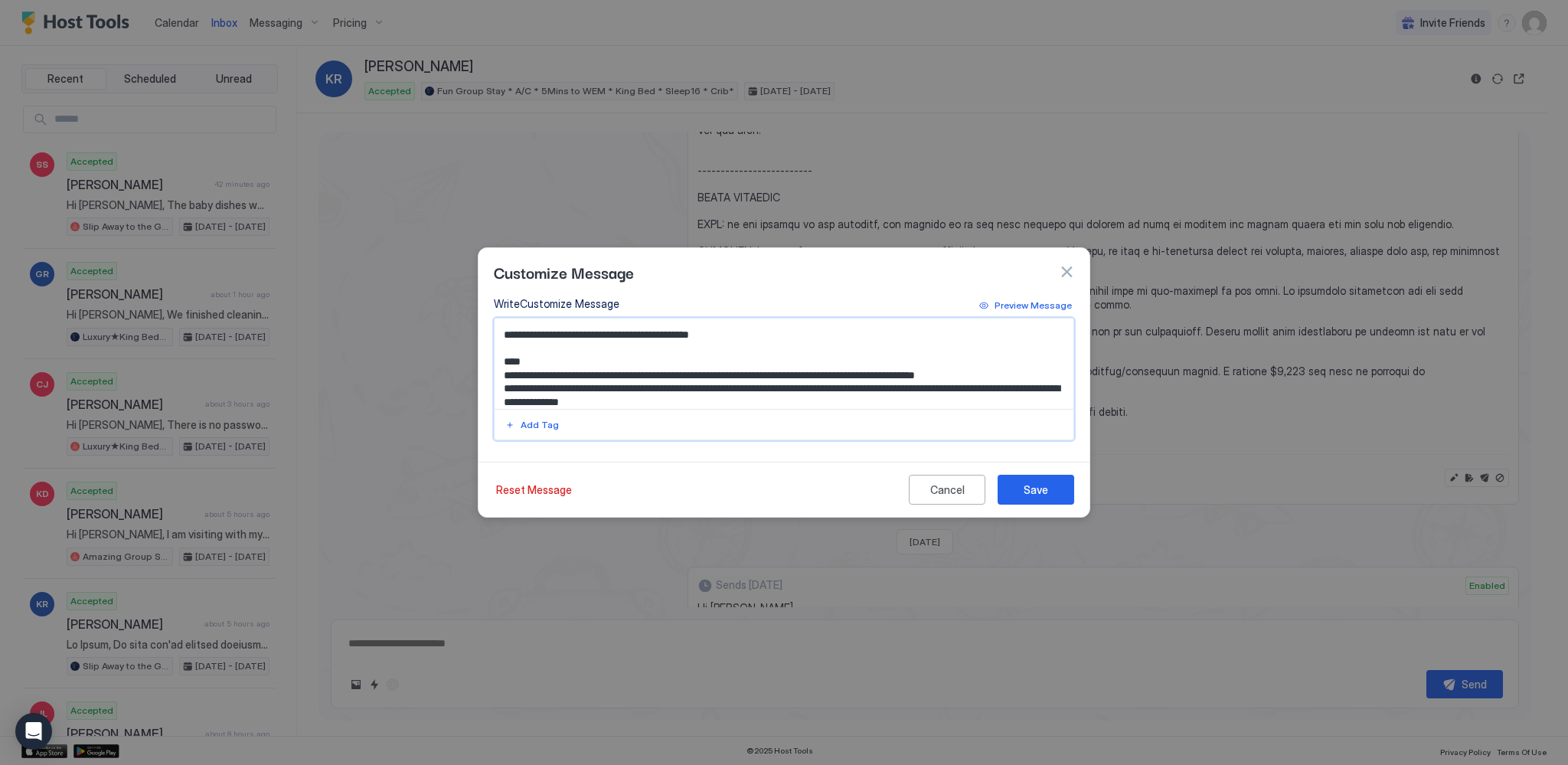
click at [956, 390] on textarea "Input Field" at bounding box center [784, 363] width 580 height 90
type textarea "**********"
click at [1045, 489] on div "Save" at bounding box center [1036, 490] width 25 height 16
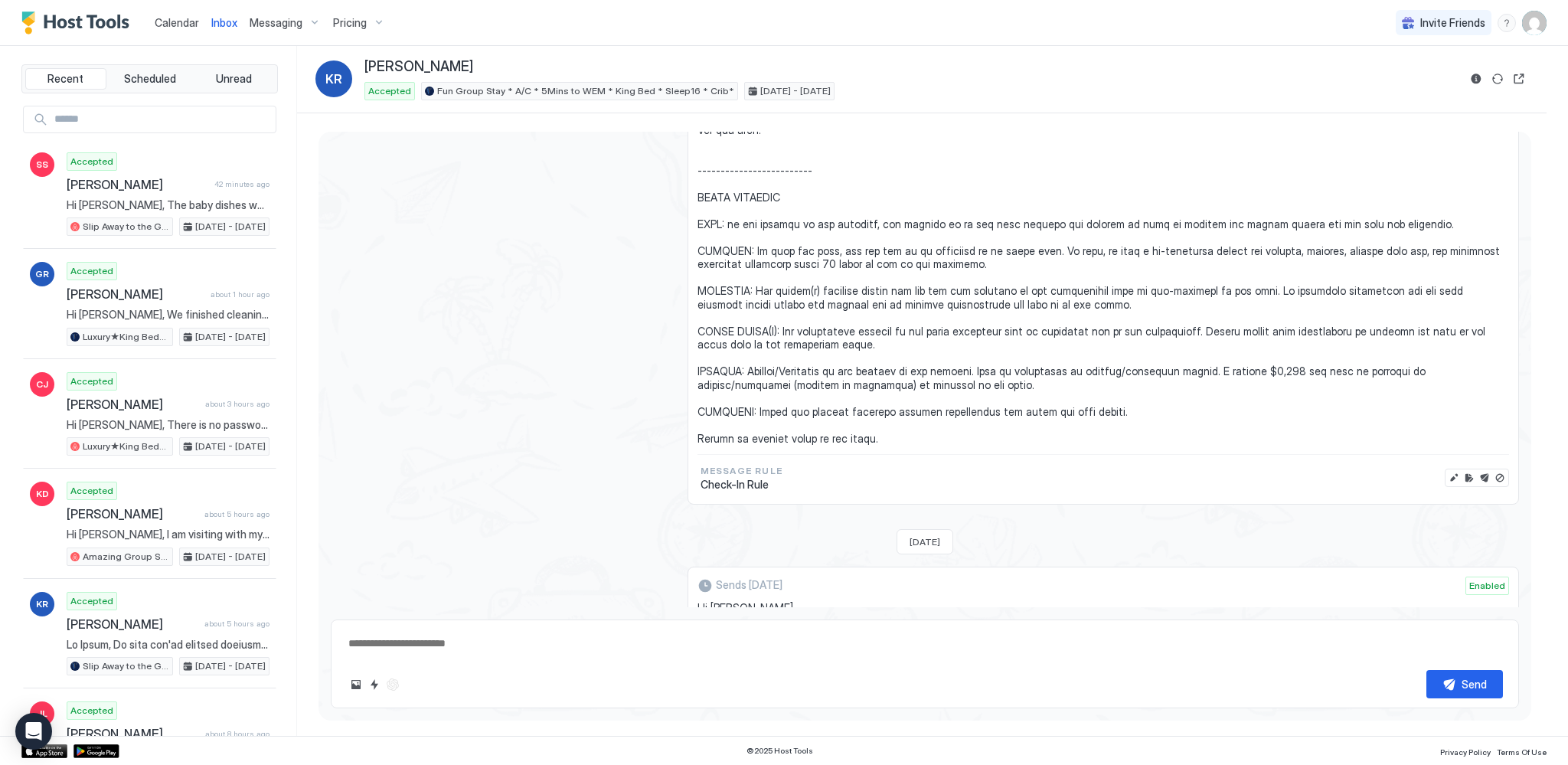
click at [167, 26] on span "Calendar" at bounding box center [177, 22] width 45 height 13
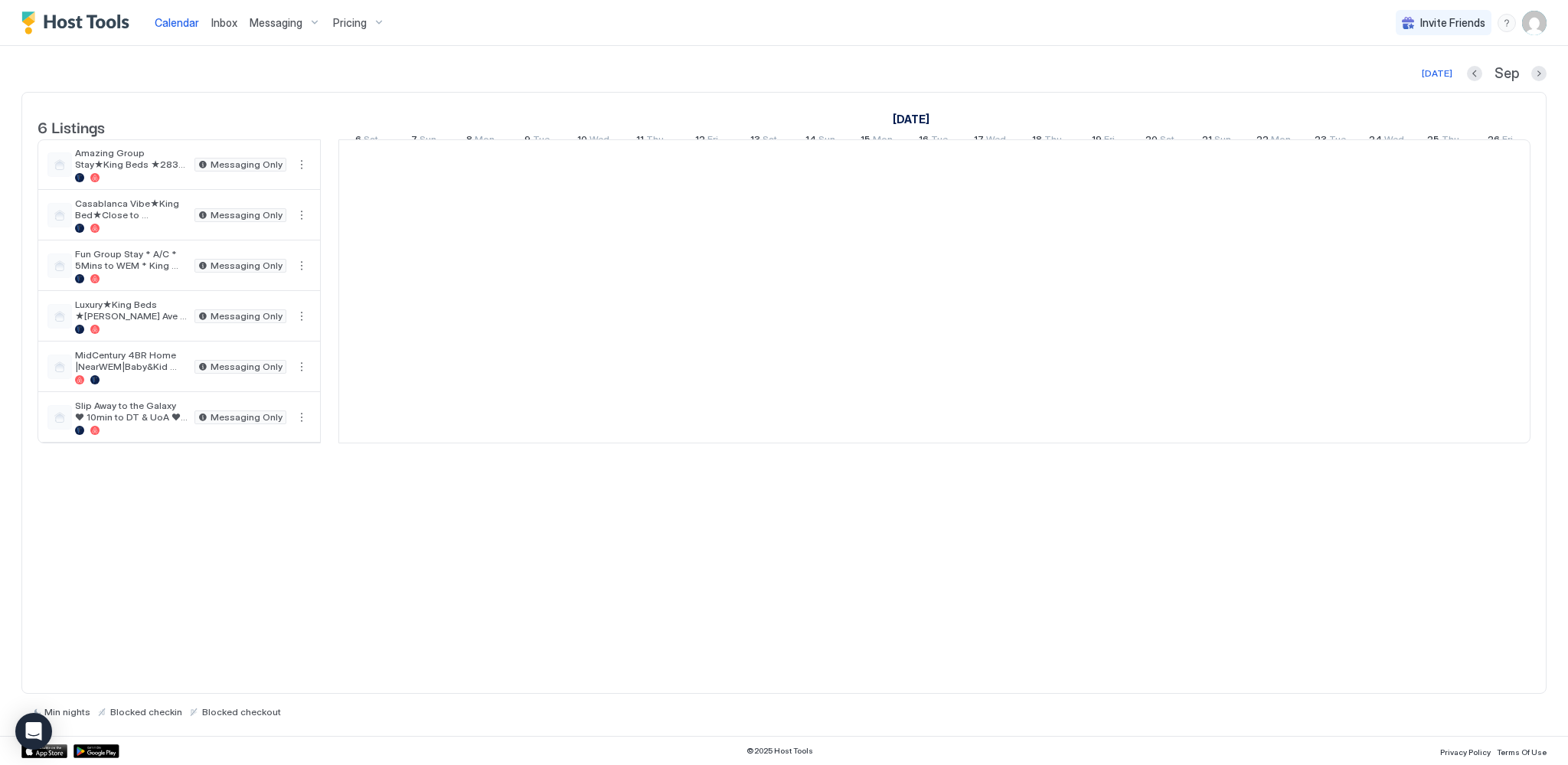
scroll to position [0, 850]
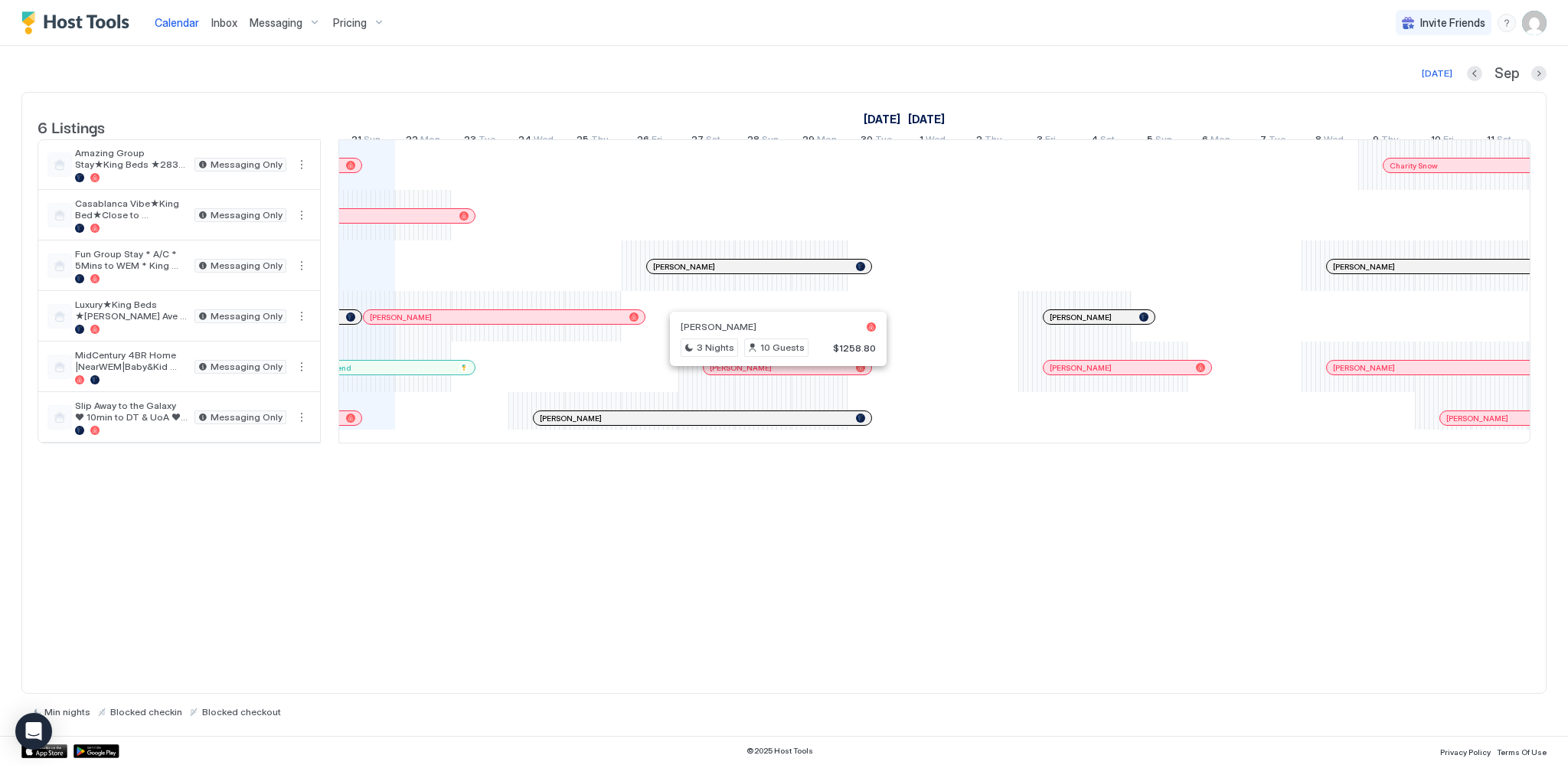
click at [772, 374] on div at bounding box center [773, 368] width 12 height 12
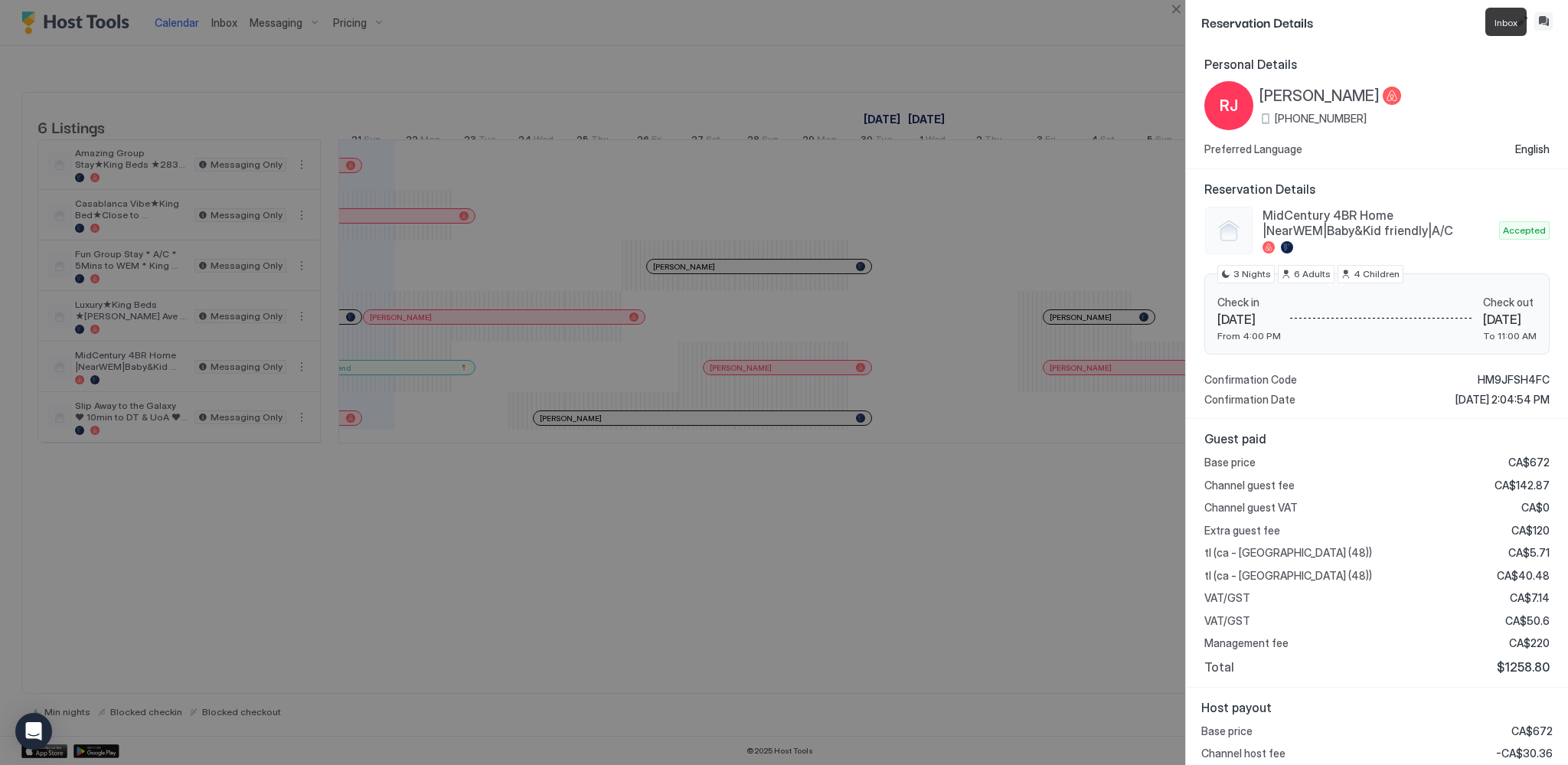
click at [1549, 27] on button "Inbox" at bounding box center [1543, 21] width 19 height 19
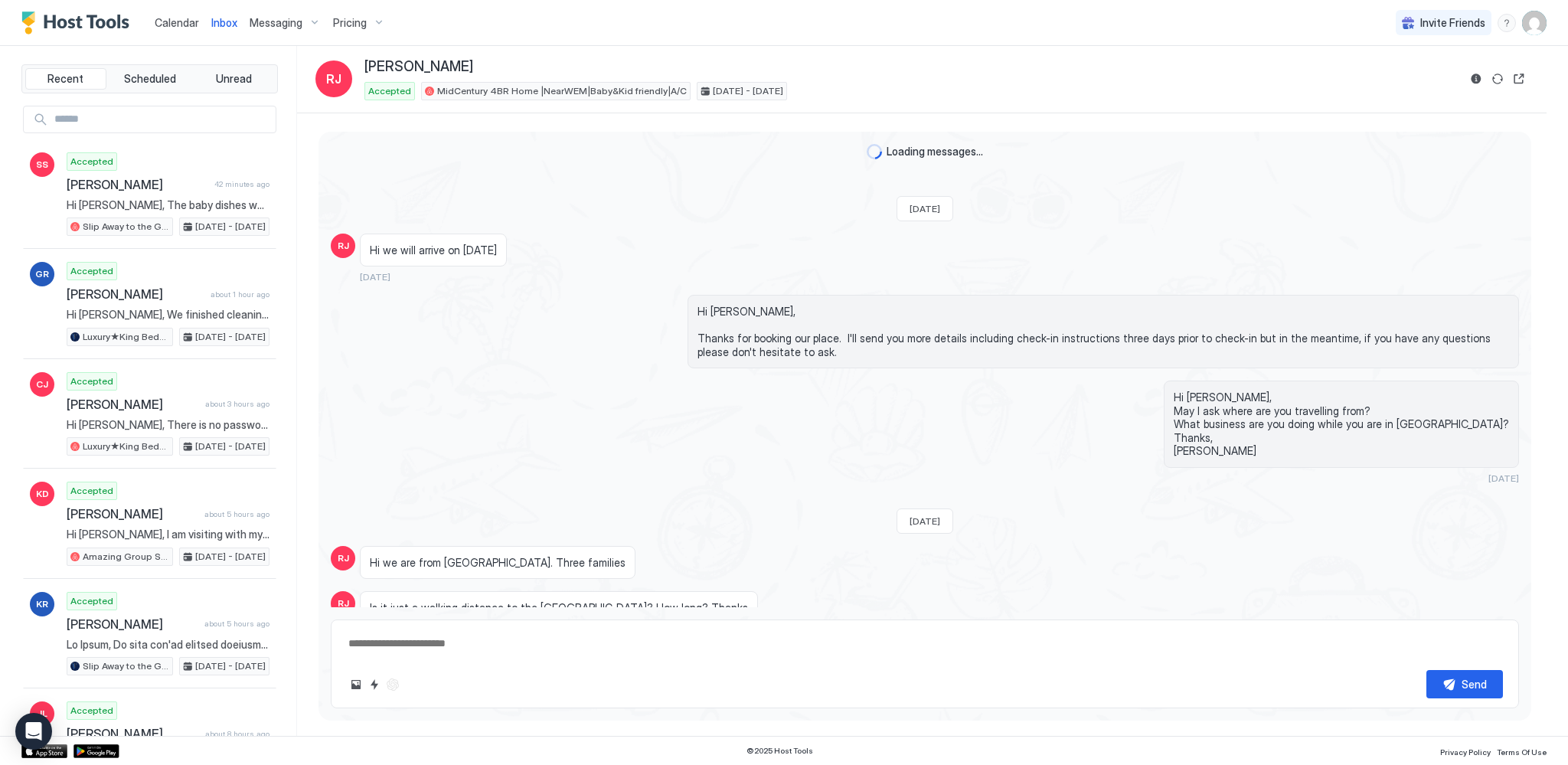
scroll to position [191, 0]
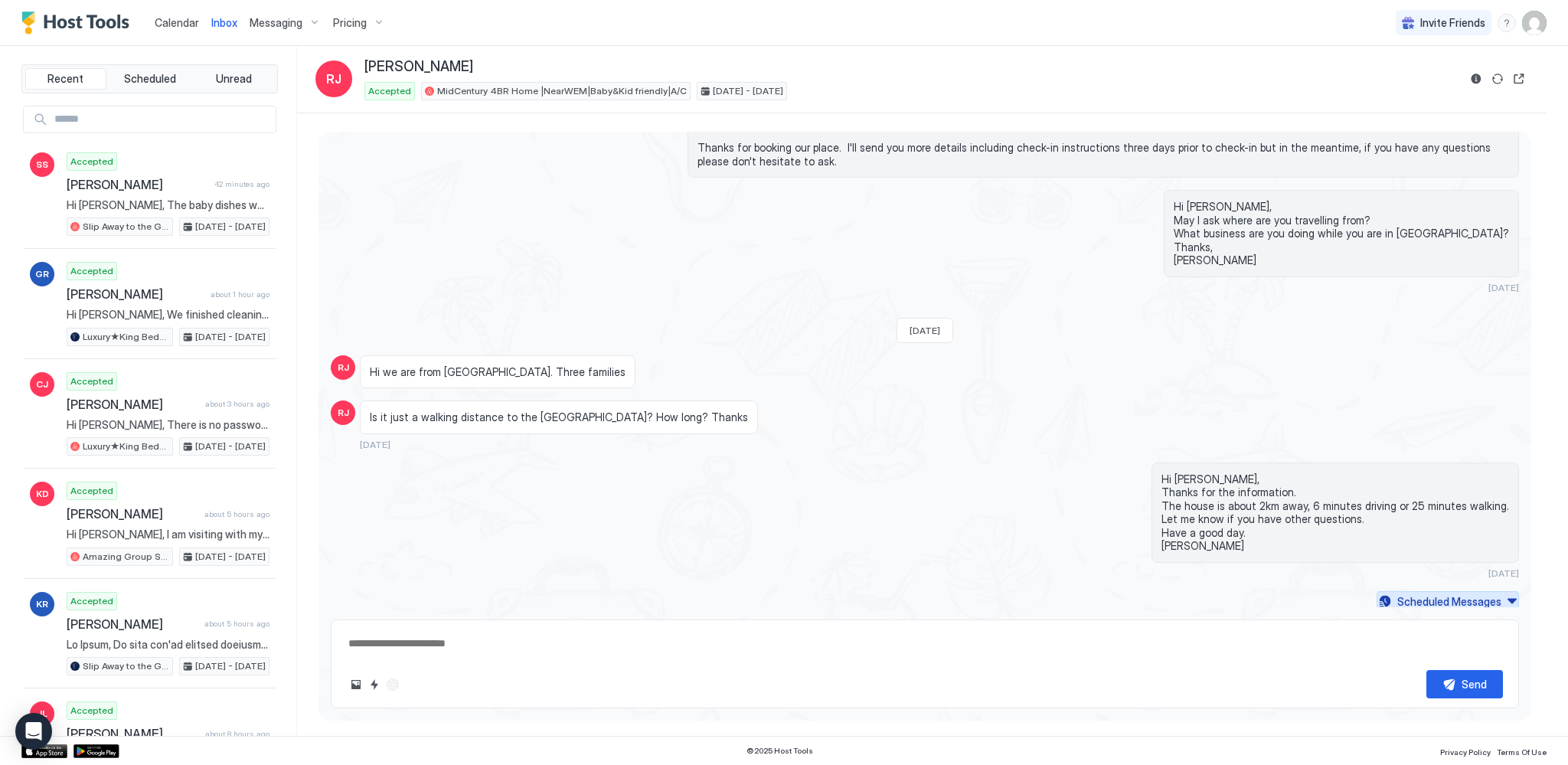
click at [1499, 598] on button "Scheduled Messages" at bounding box center [1448, 601] width 142 height 20
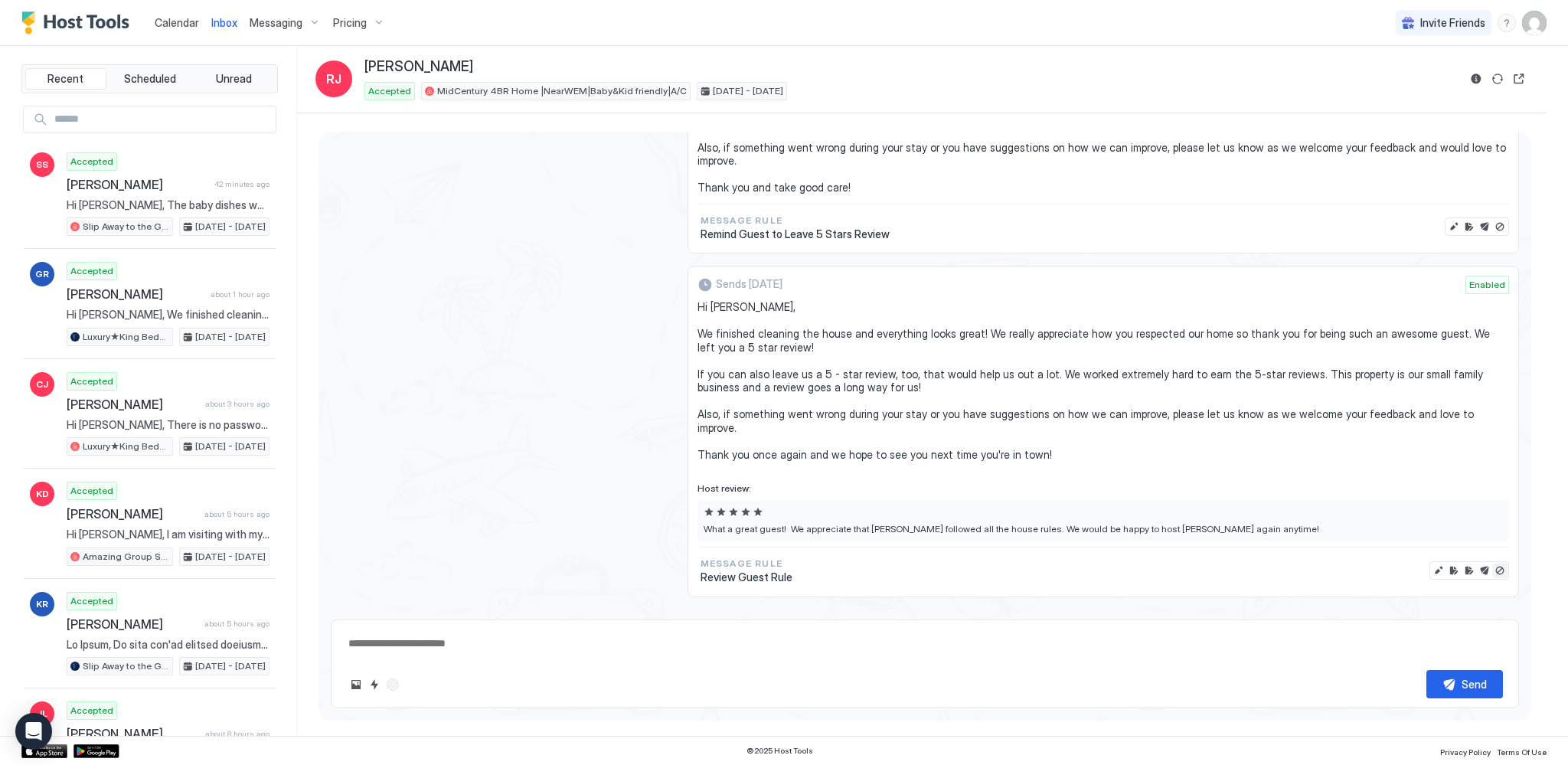
click at [1492, 563] on button "Disable message & review" at bounding box center [1499, 570] width 15 height 15
type textarea "*"
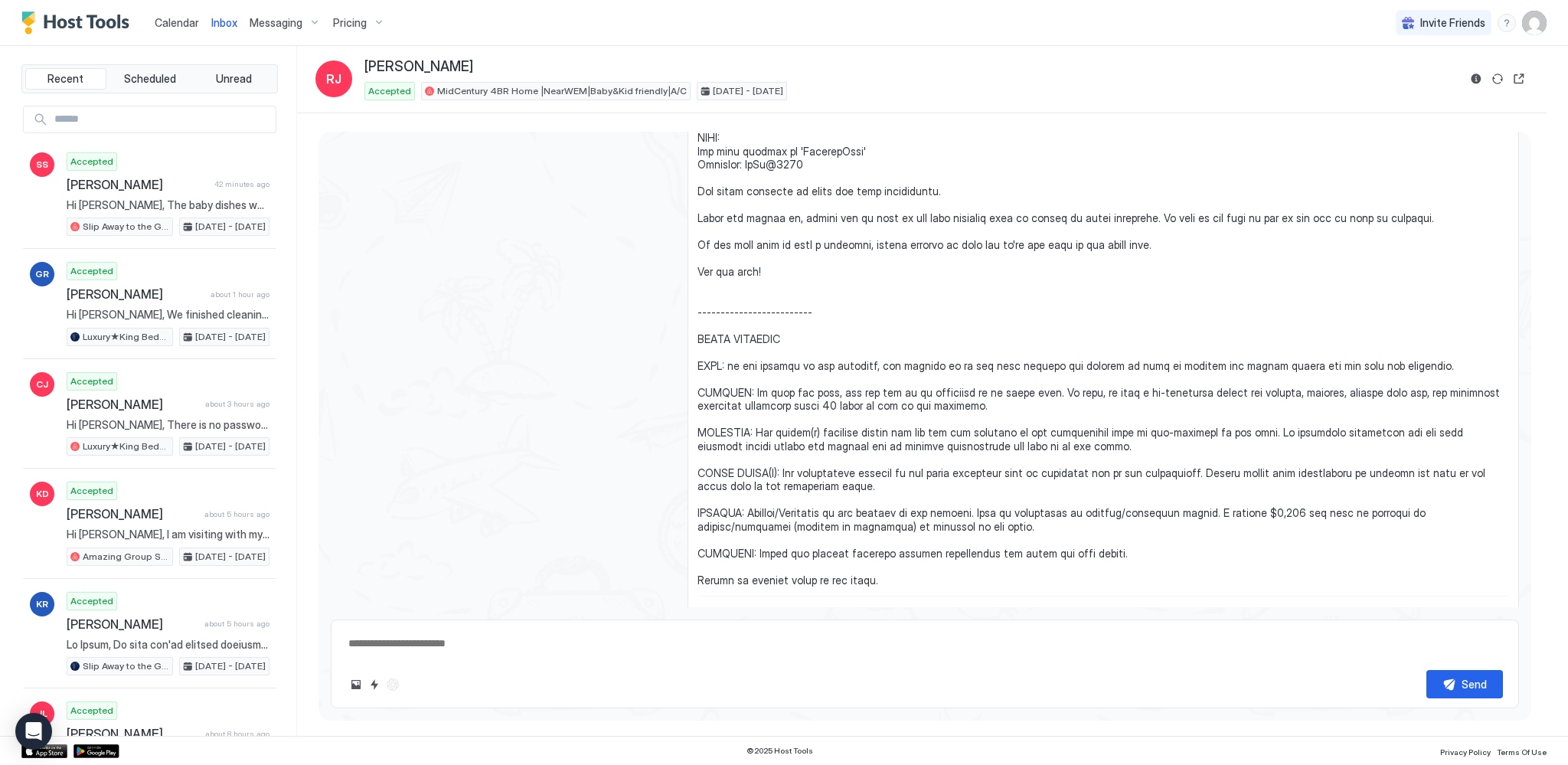
scroll to position [1067, 0]
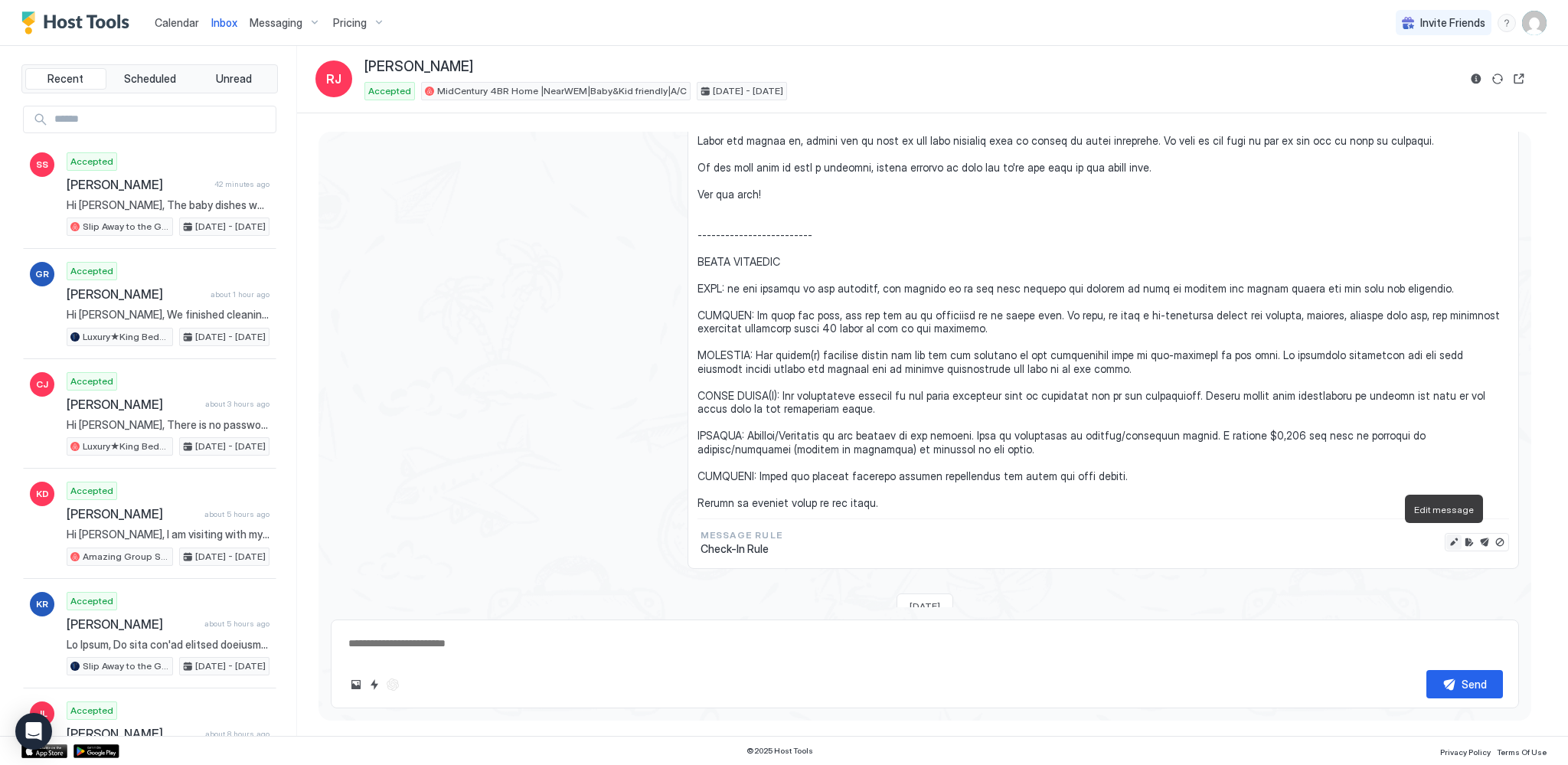
click at [1446, 534] on button "Edit message" at bounding box center [1453, 541] width 15 height 15
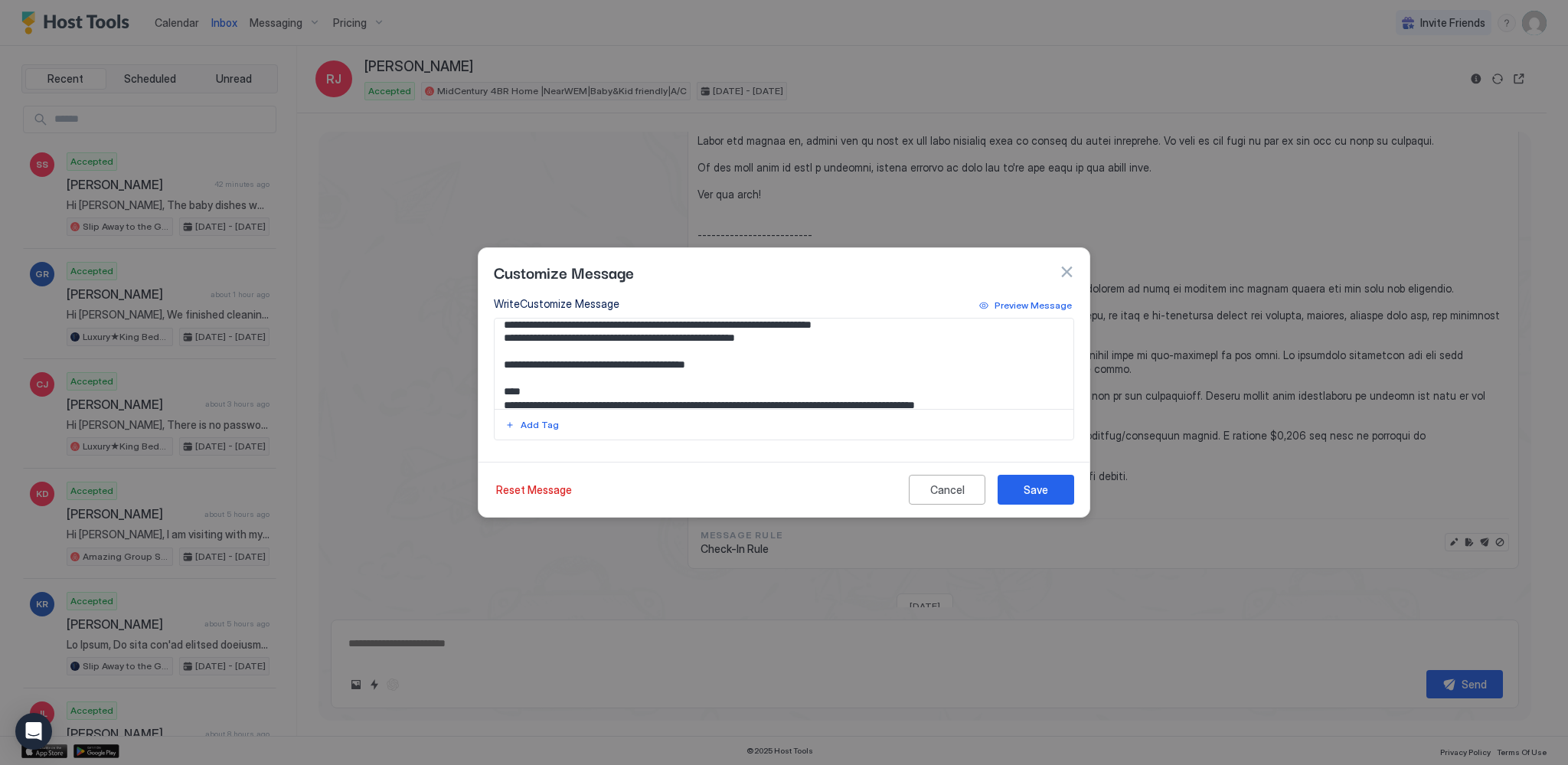
scroll to position [77, 0]
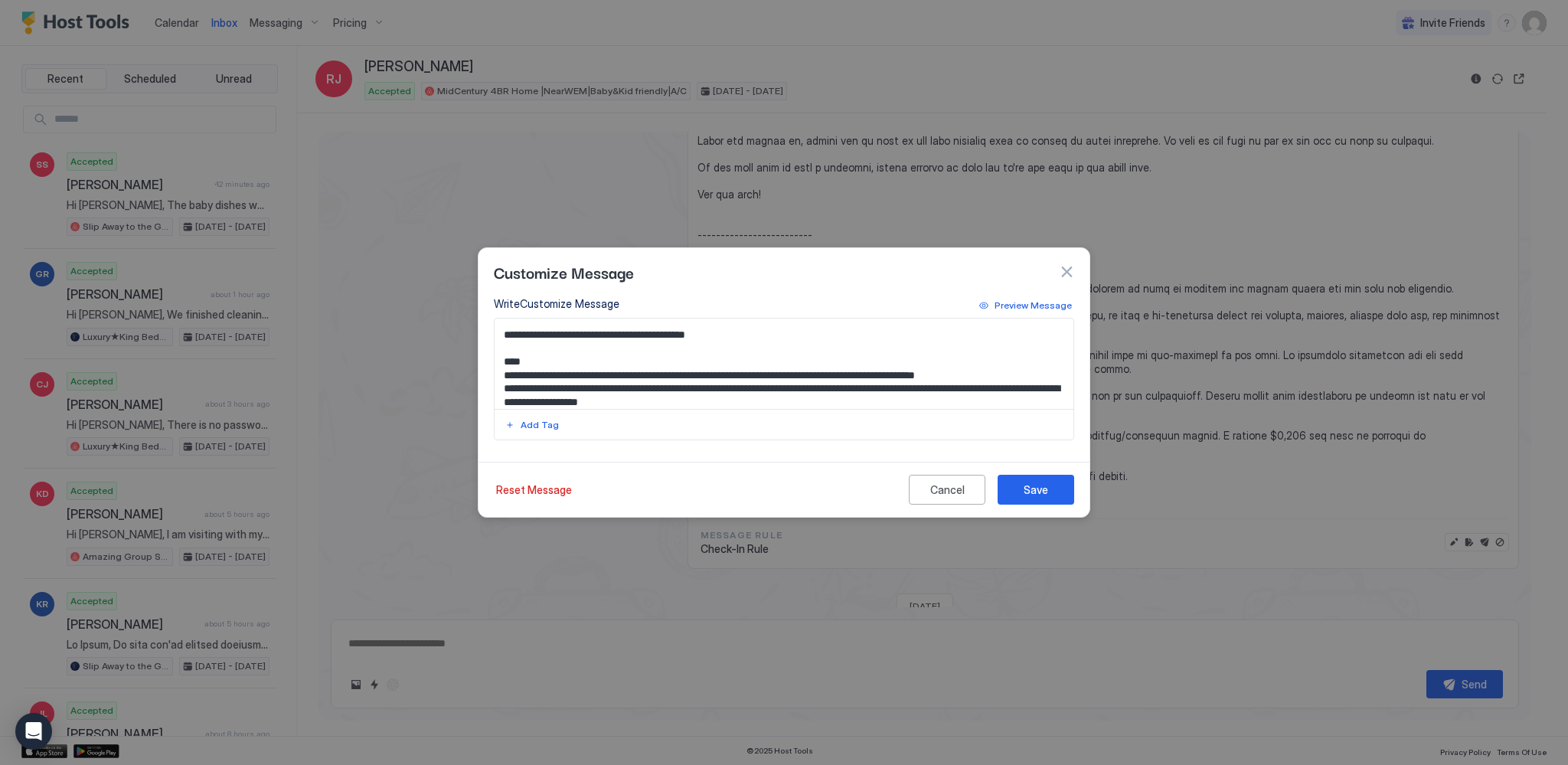
click at [985, 393] on textarea "Input Field" at bounding box center [784, 363] width 580 height 90
type textarea "**********"
click at [1056, 484] on button "Save" at bounding box center [1036, 490] width 77 height 30
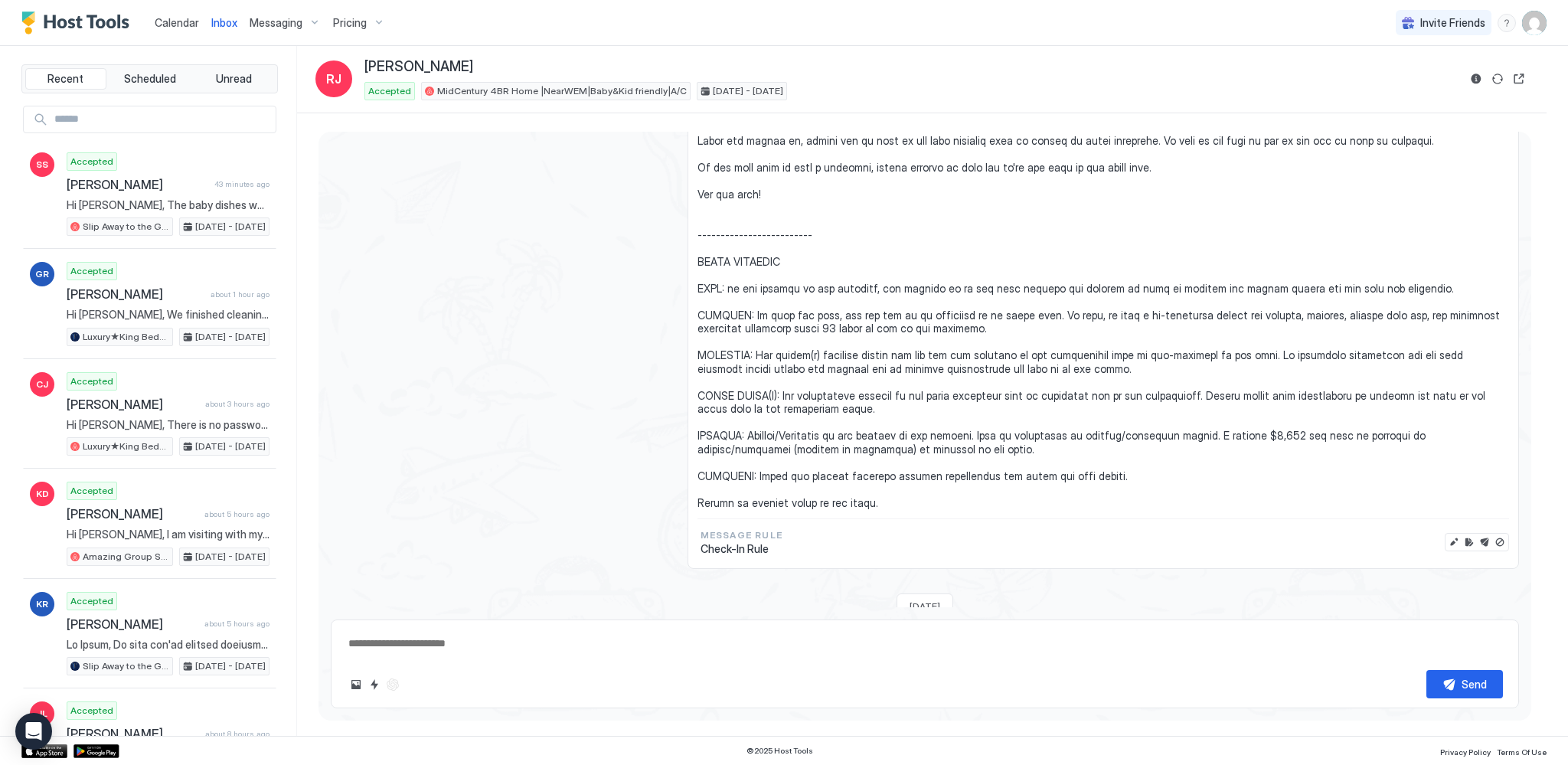
click at [186, 29] on link "Calendar" at bounding box center [177, 22] width 45 height 16
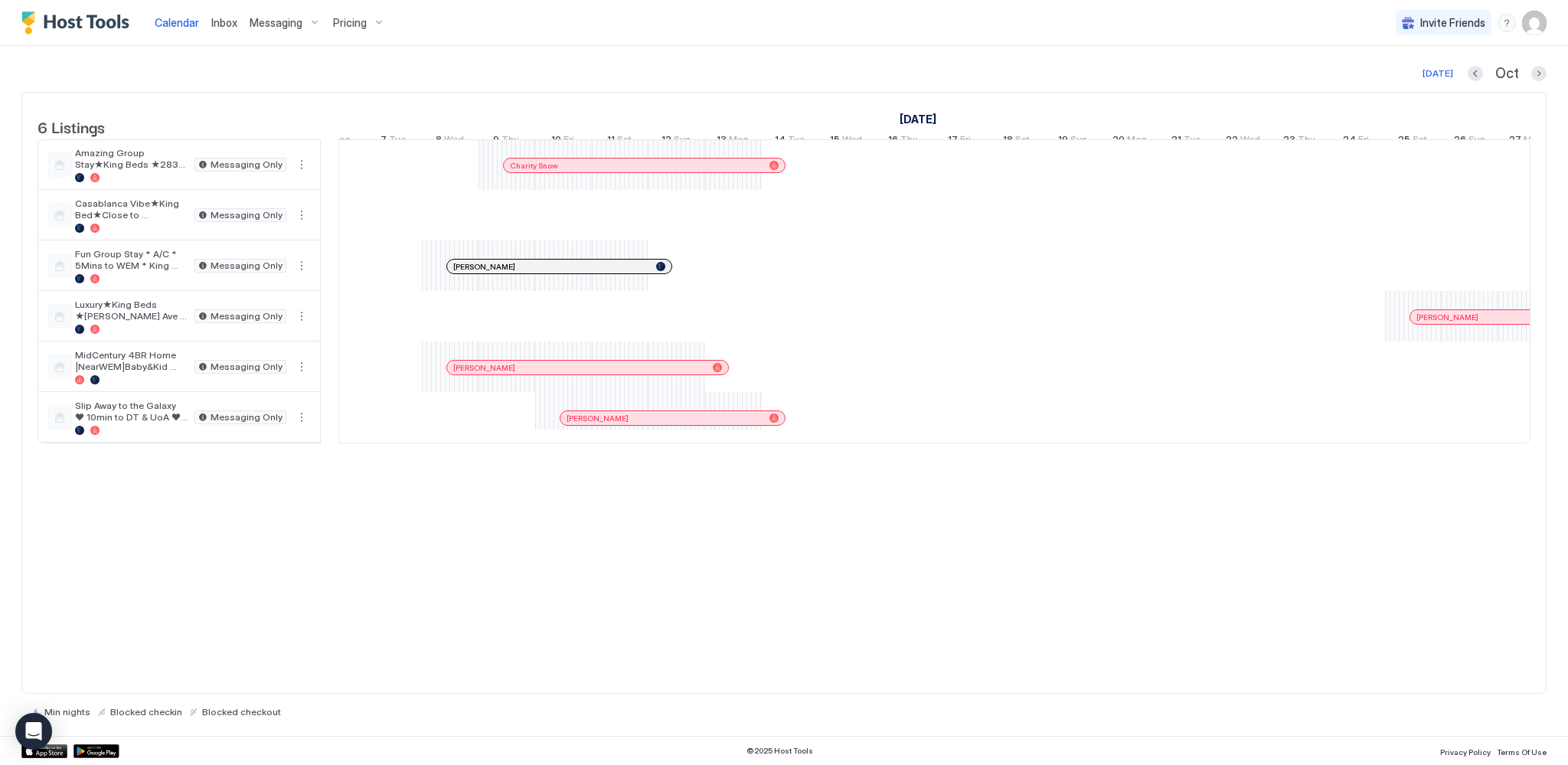
scroll to position [0, 1856]
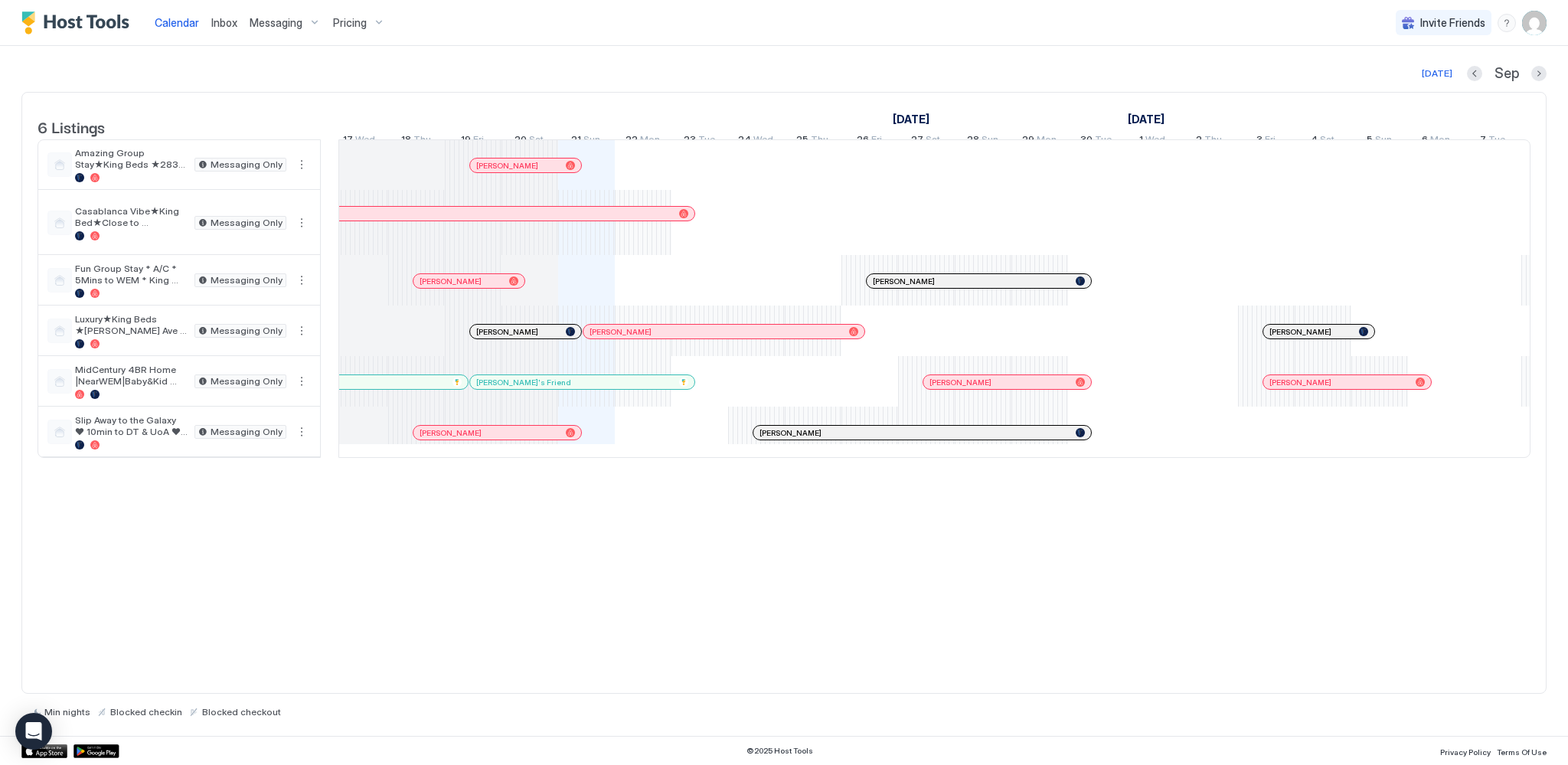
click at [1055, 388] on div at bounding box center [1056, 382] width 12 height 12
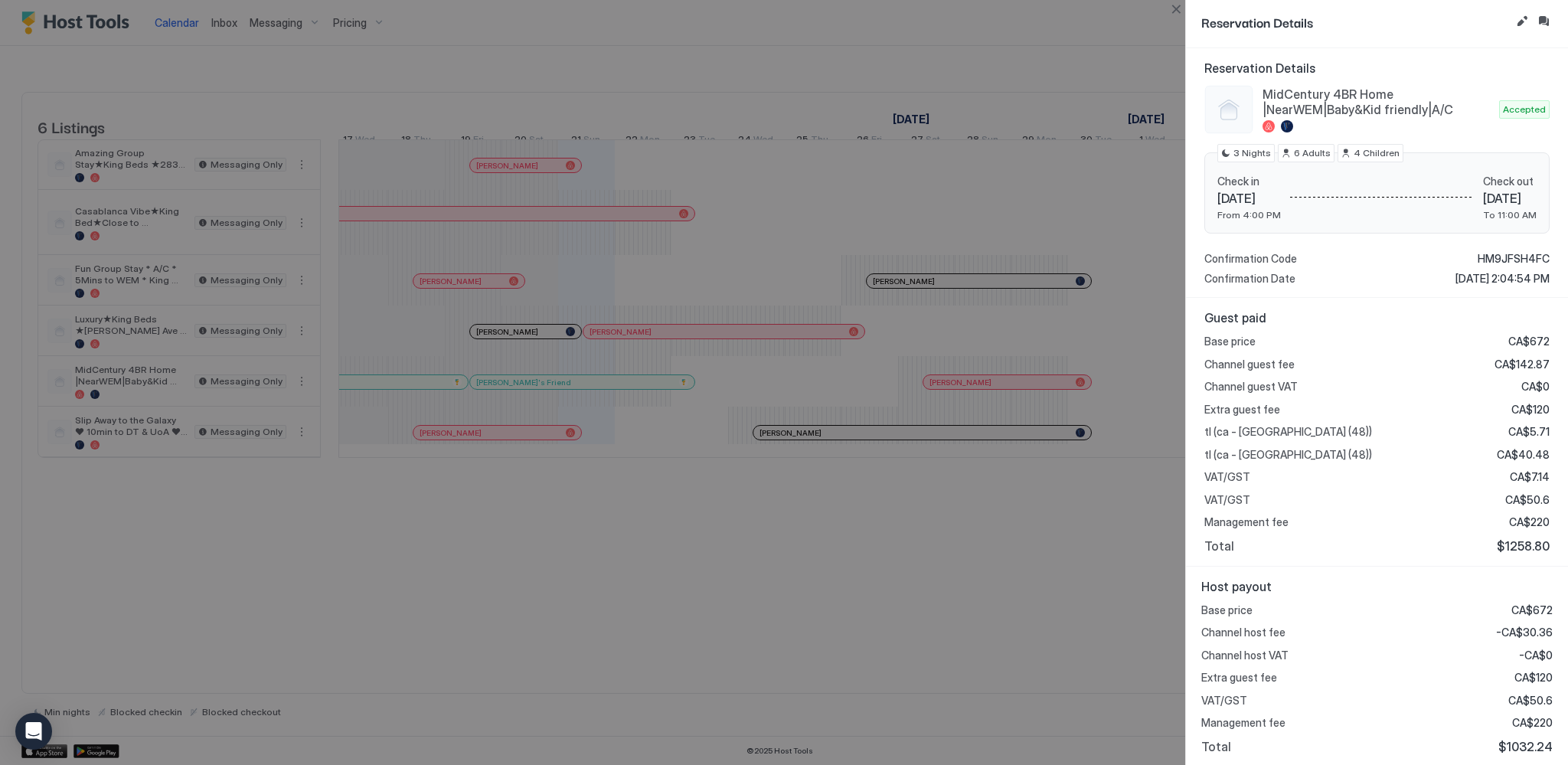
click at [1022, 590] on div at bounding box center [784, 382] width 1568 height 765
click at [1172, 12] on button "Close" at bounding box center [1175, 9] width 19 height 19
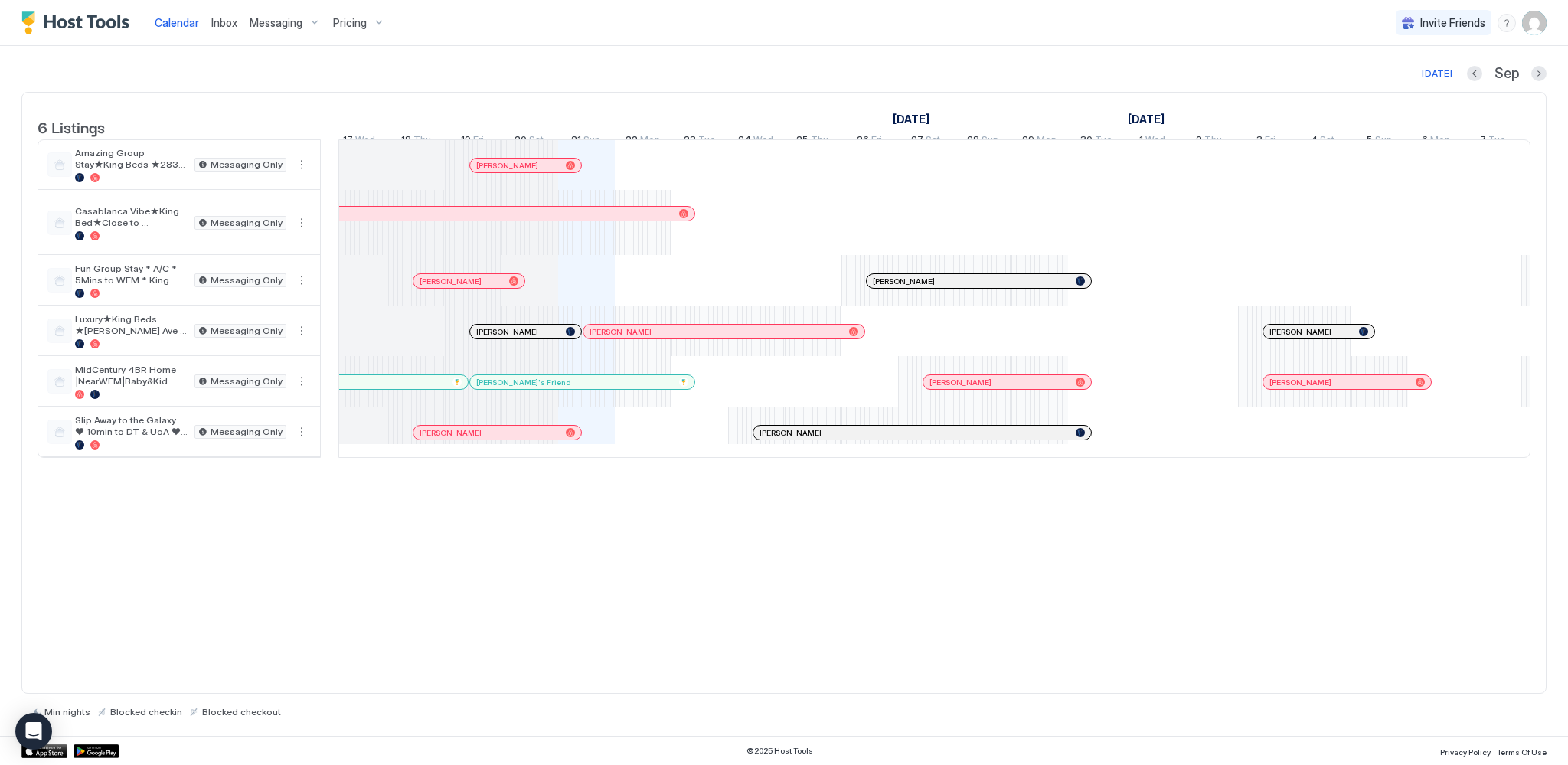
click at [1343, 388] on div at bounding box center [1344, 382] width 12 height 12
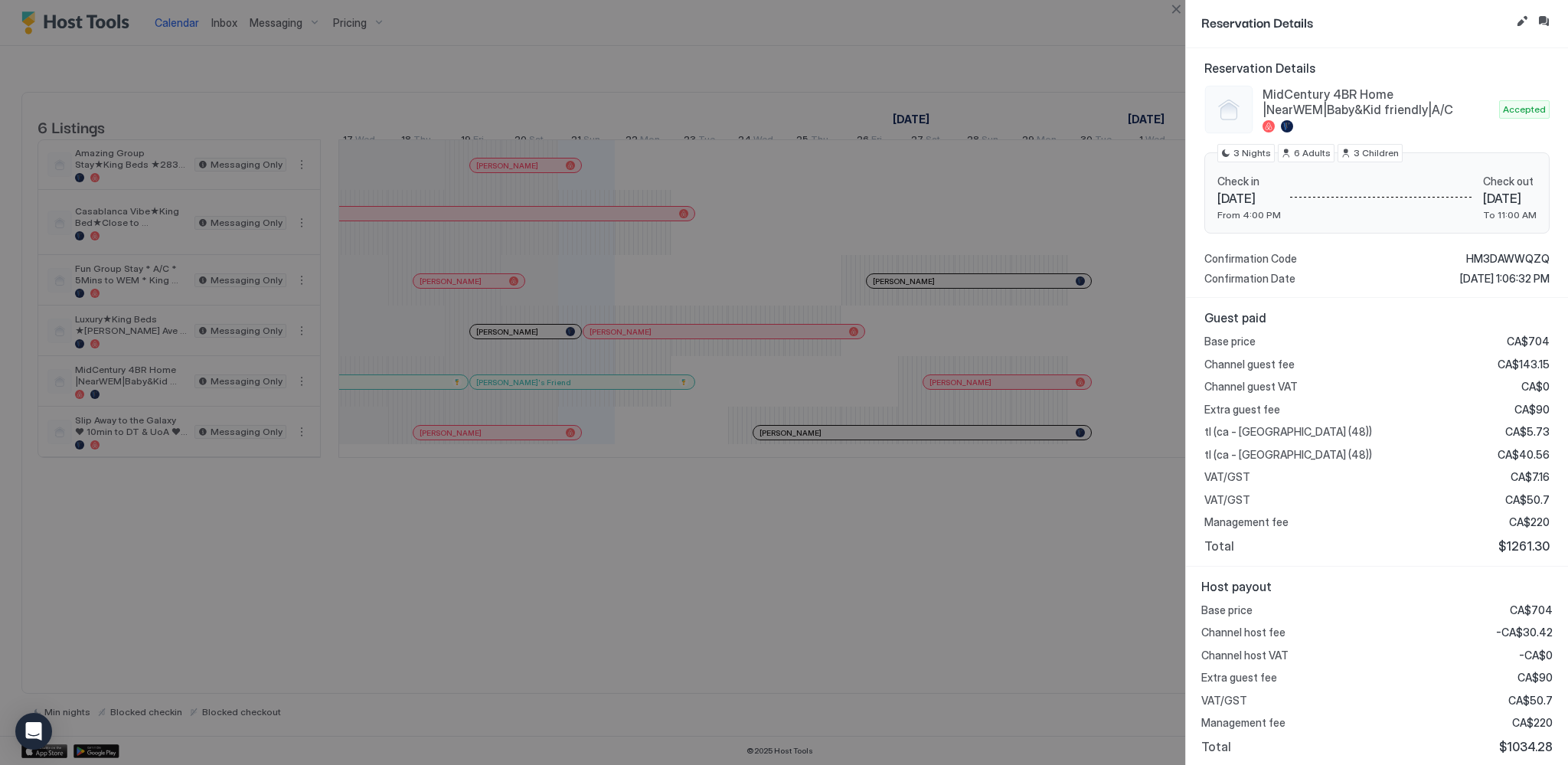
click at [1045, 556] on div at bounding box center [784, 382] width 1568 height 765
click at [1169, 5] on button "Close" at bounding box center [1175, 9] width 19 height 19
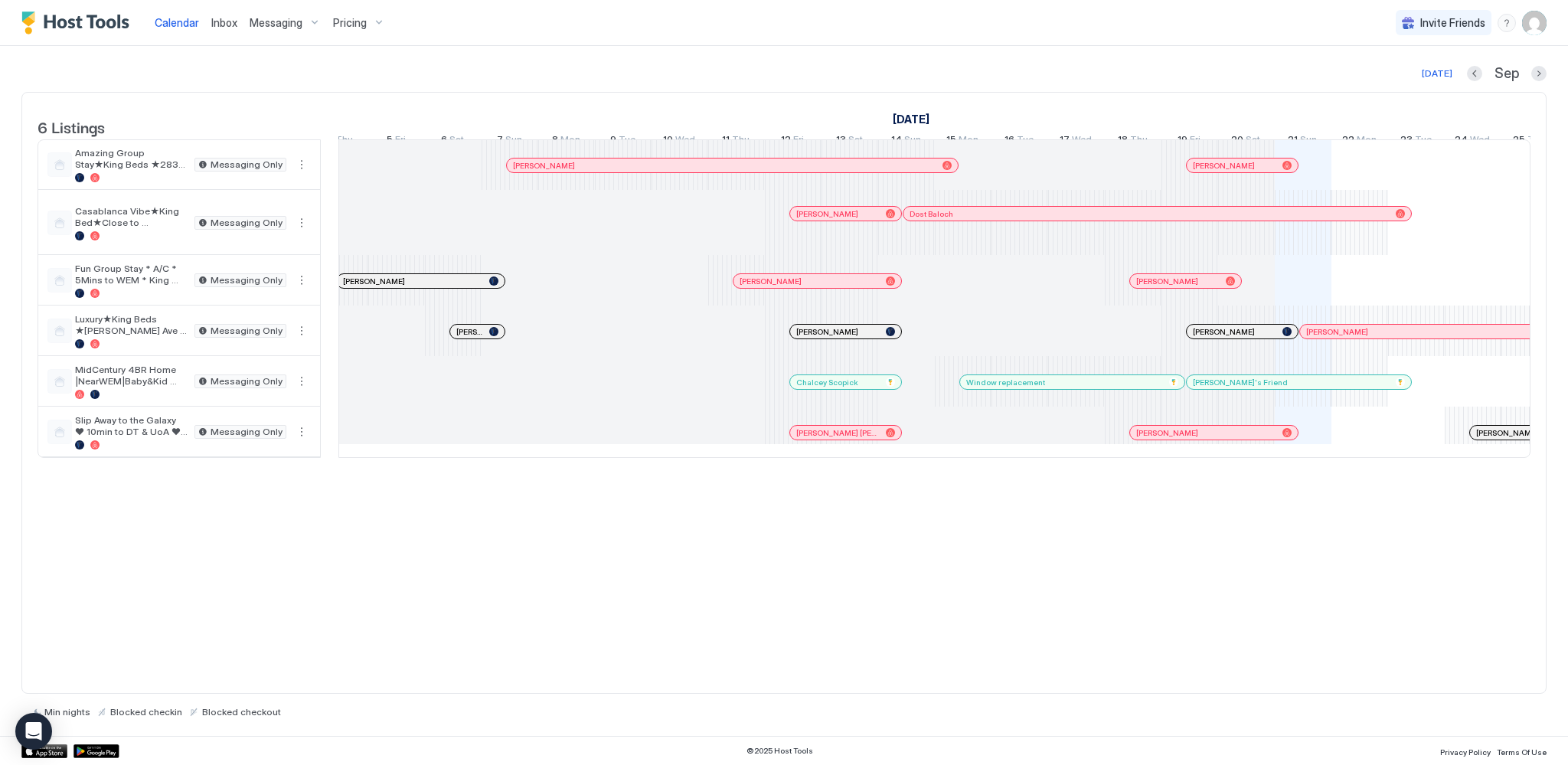
click at [859, 388] on div at bounding box center [860, 382] width 12 height 12
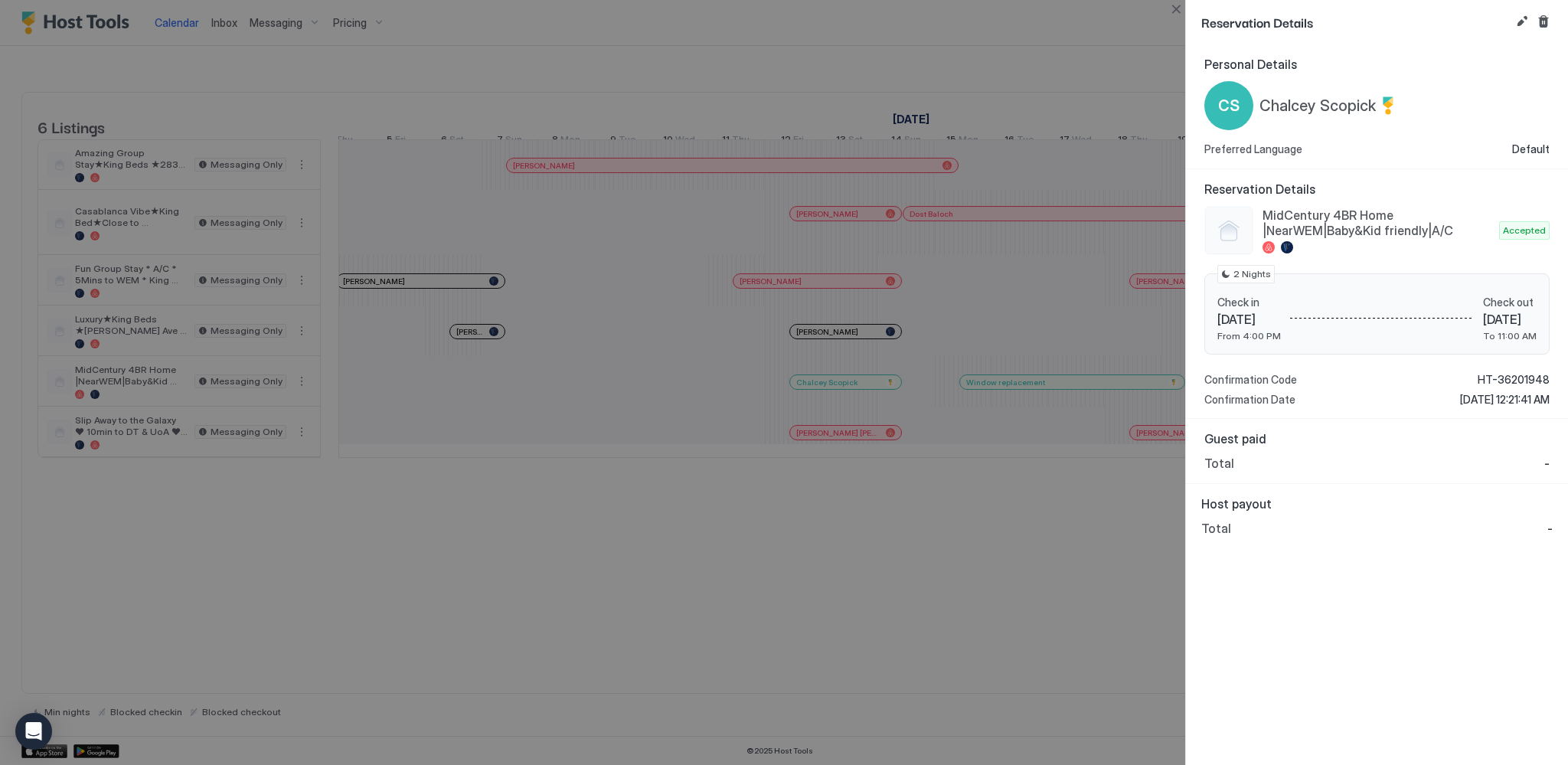
click at [957, 622] on div at bounding box center [784, 382] width 1568 height 765
click at [1173, 13] on button "Close" at bounding box center [1175, 9] width 19 height 19
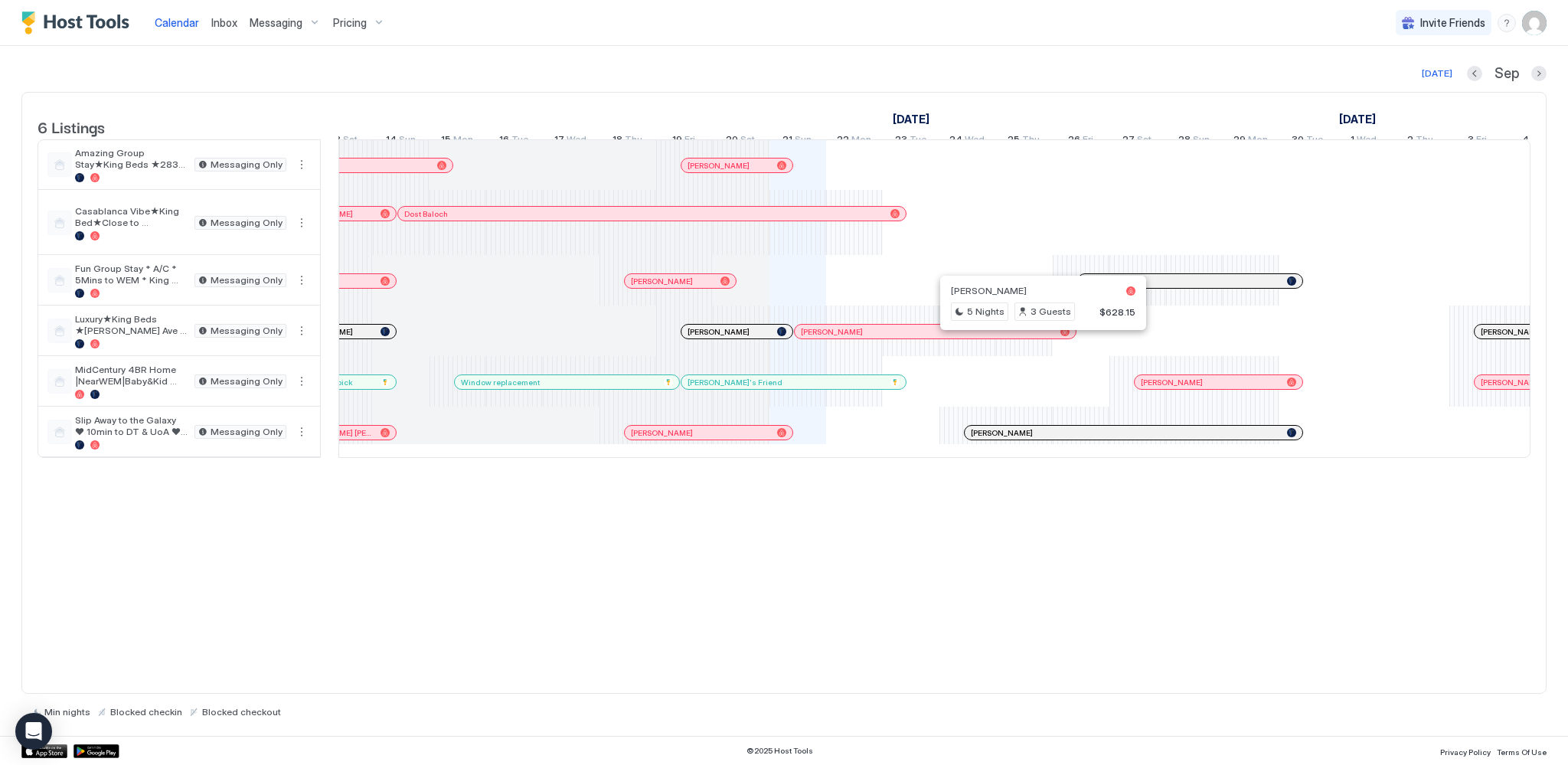
click at [1036, 338] on div at bounding box center [1037, 331] width 12 height 12
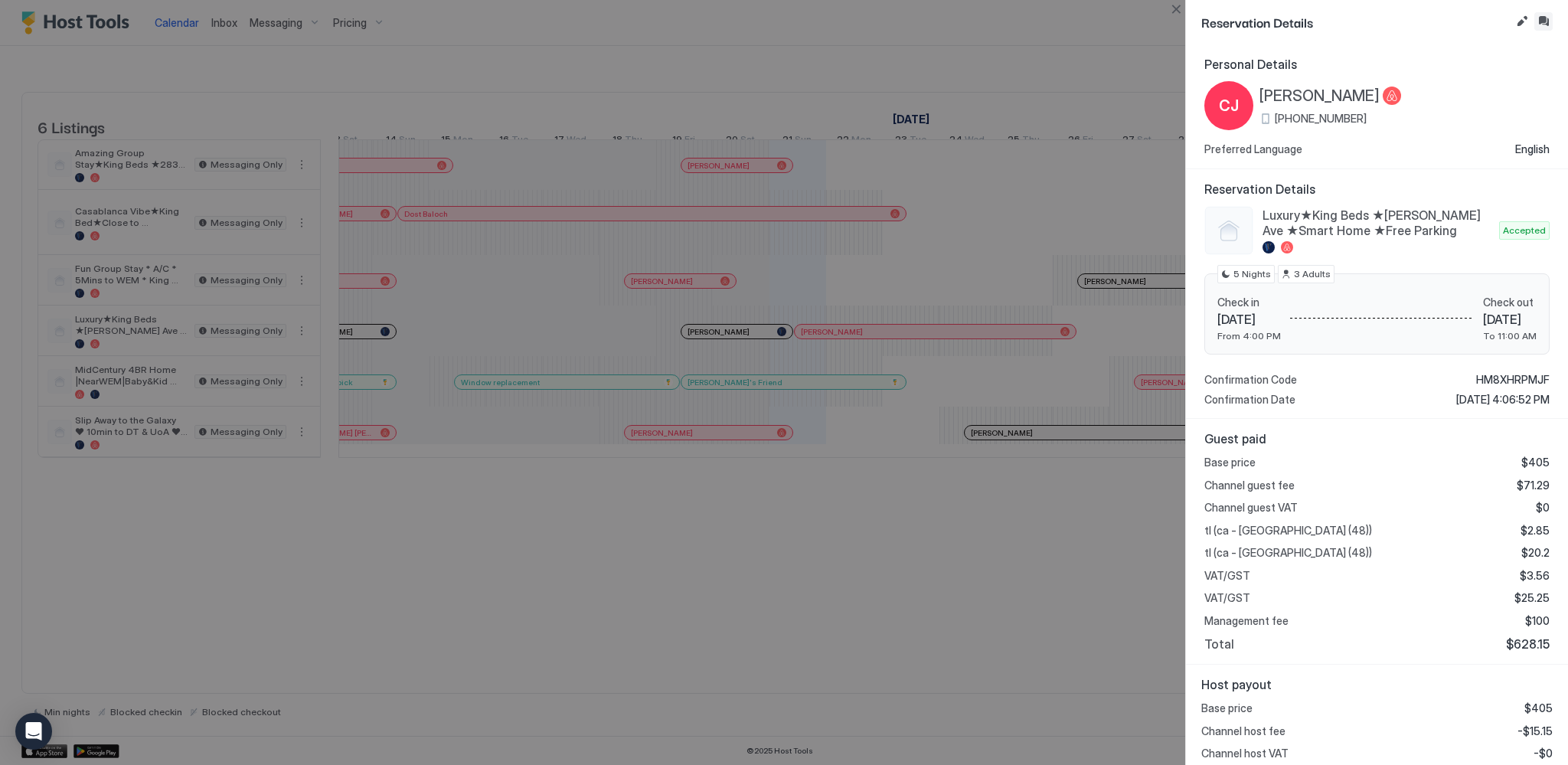
click at [1545, 19] on button "Inbox" at bounding box center [1543, 21] width 19 height 19
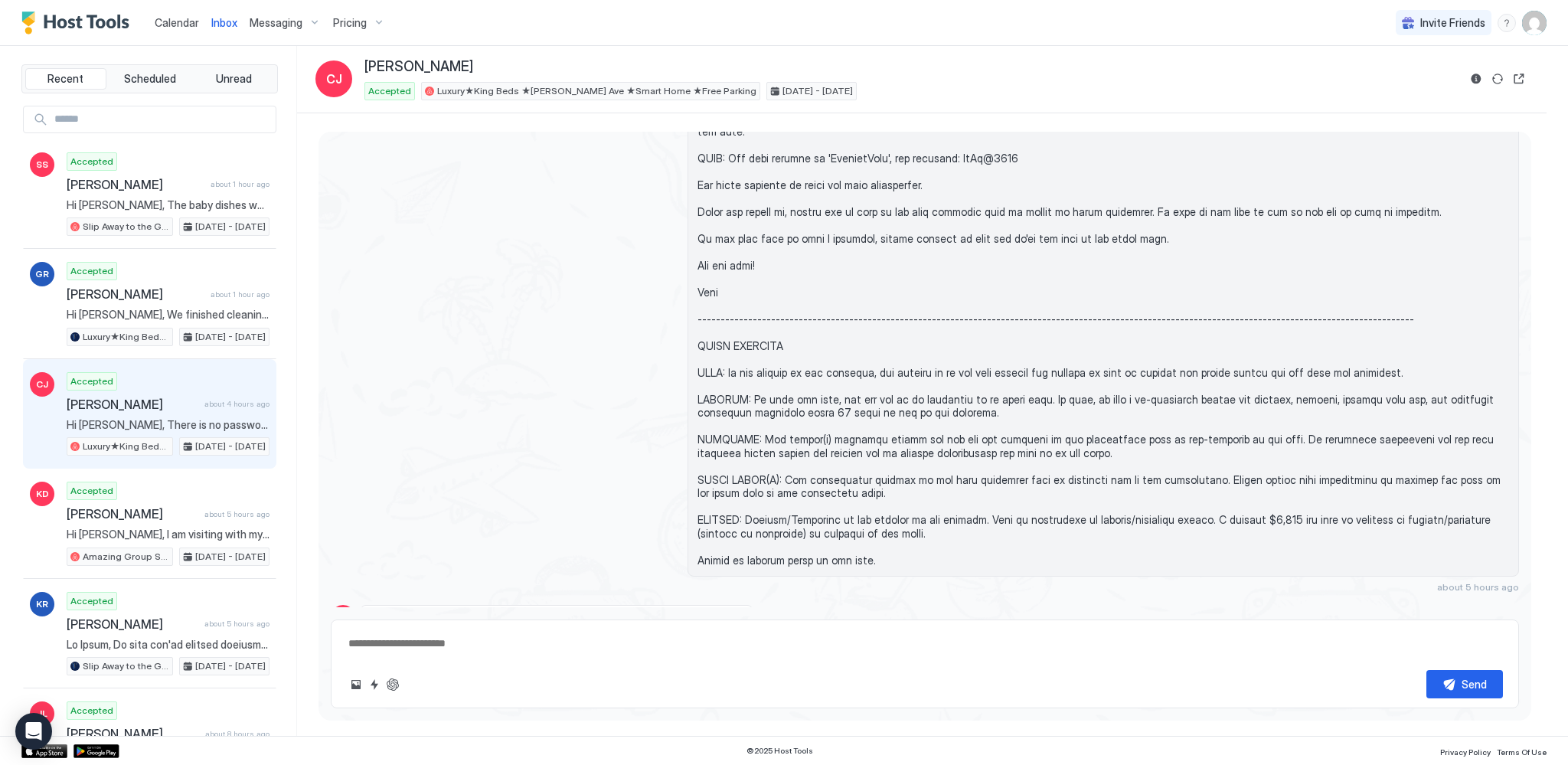
scroll to position [484, 0]
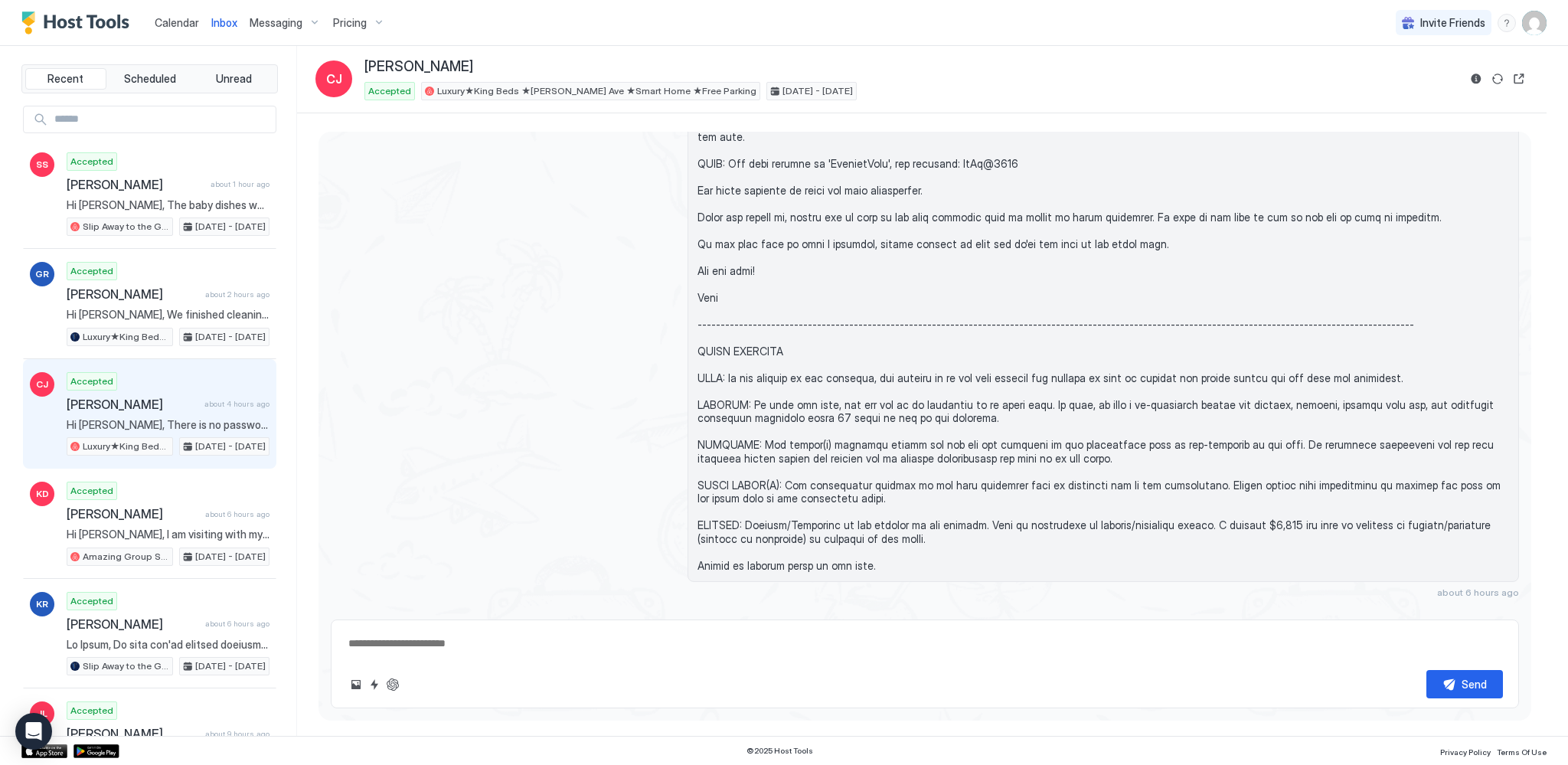
type textarea "*"
